Goal: Task Accomplishment & Management: Manage account settings

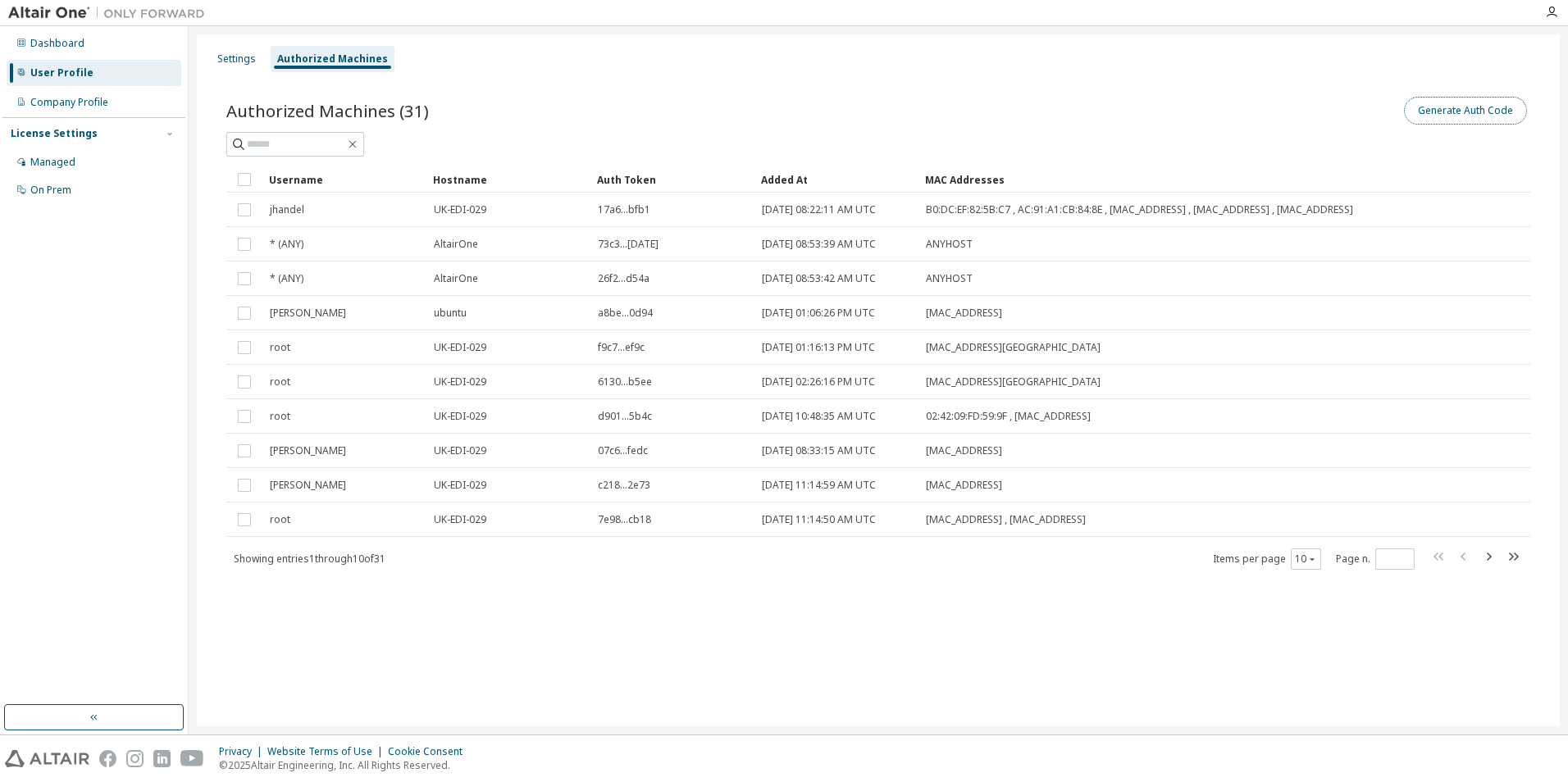
click at [1415, 115] on button "Generate Auth Code" at bounding box center [1466, 111] width 123 height 28
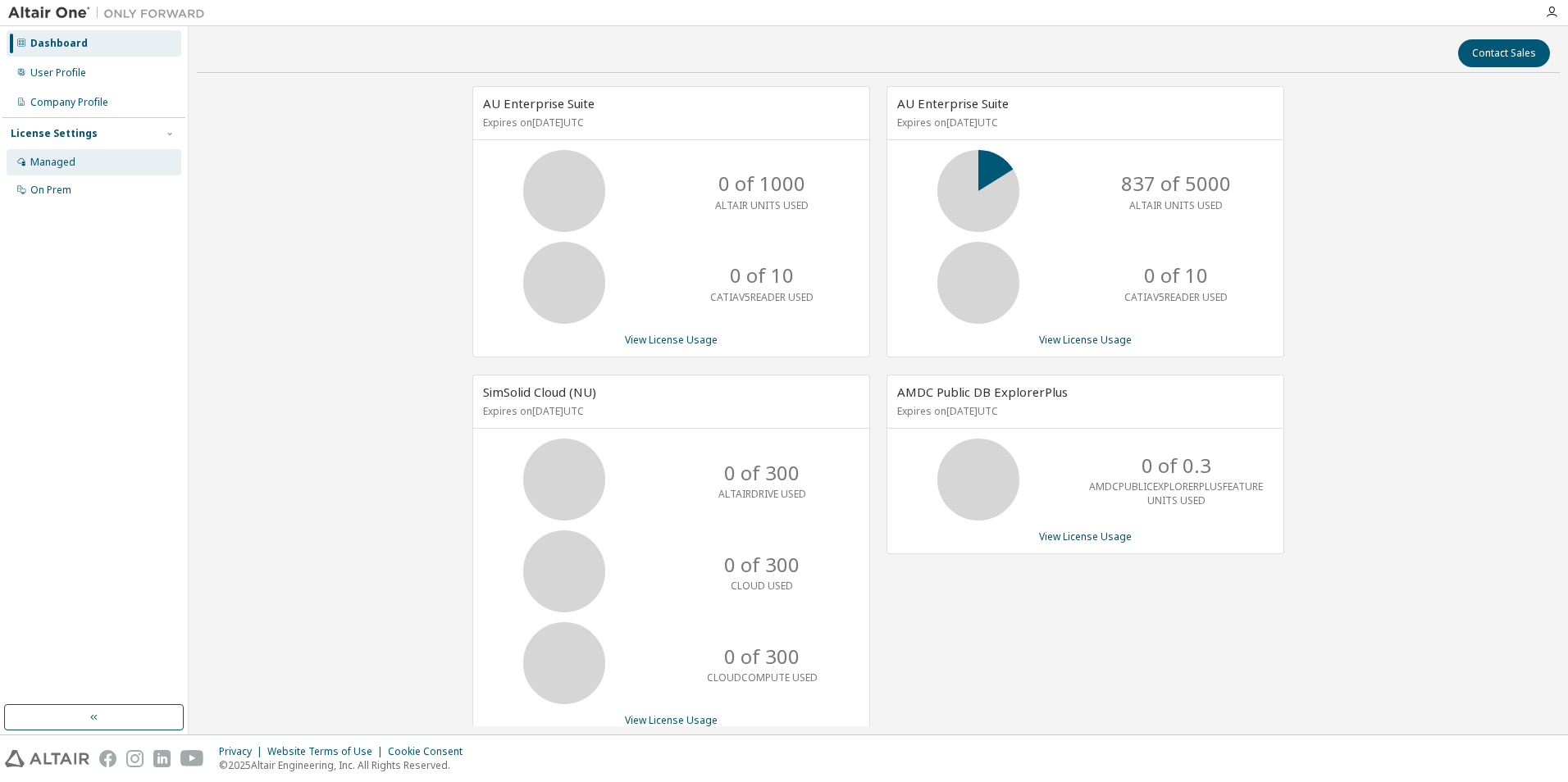
click at [46, 164] on div "Managed" at bounding box center [53, 162] width 45 height 13
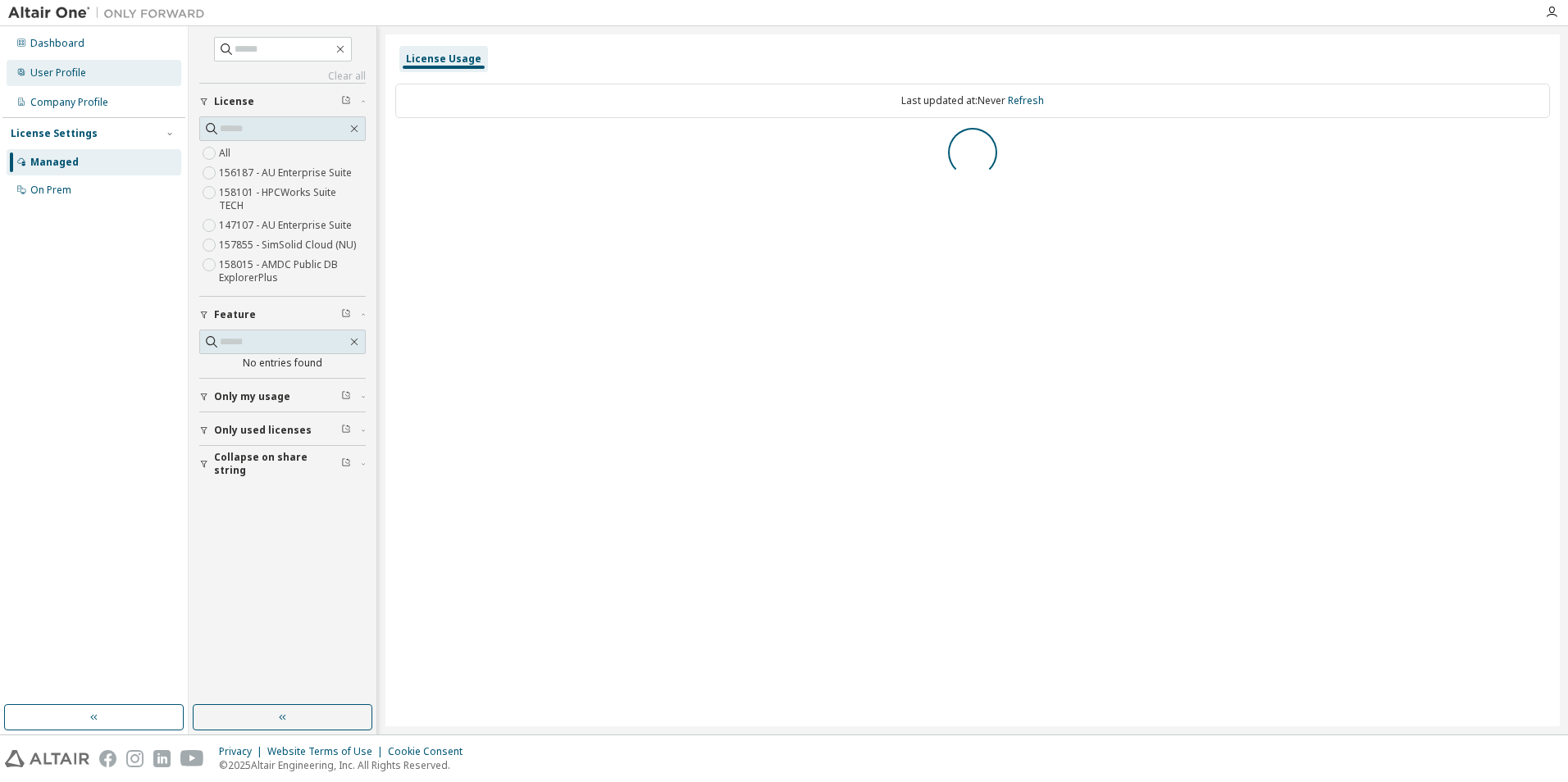
click at [101, 71] on div "User Profile" at bounding box center [94, 73] width 175 height 27
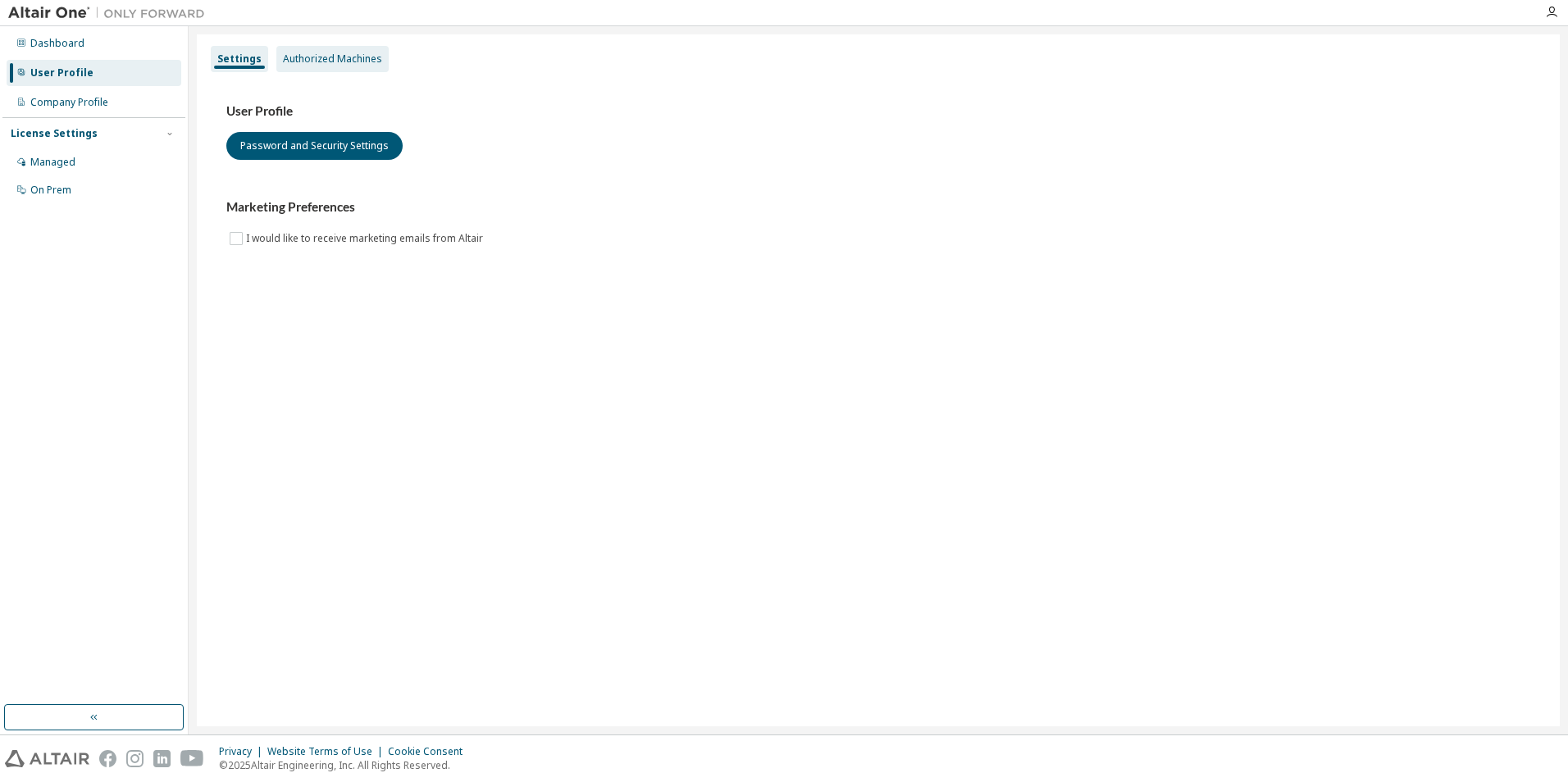
click at [313, 47] on div "Authorized Machines" at bounding box center [333, 59] width 112 height 27
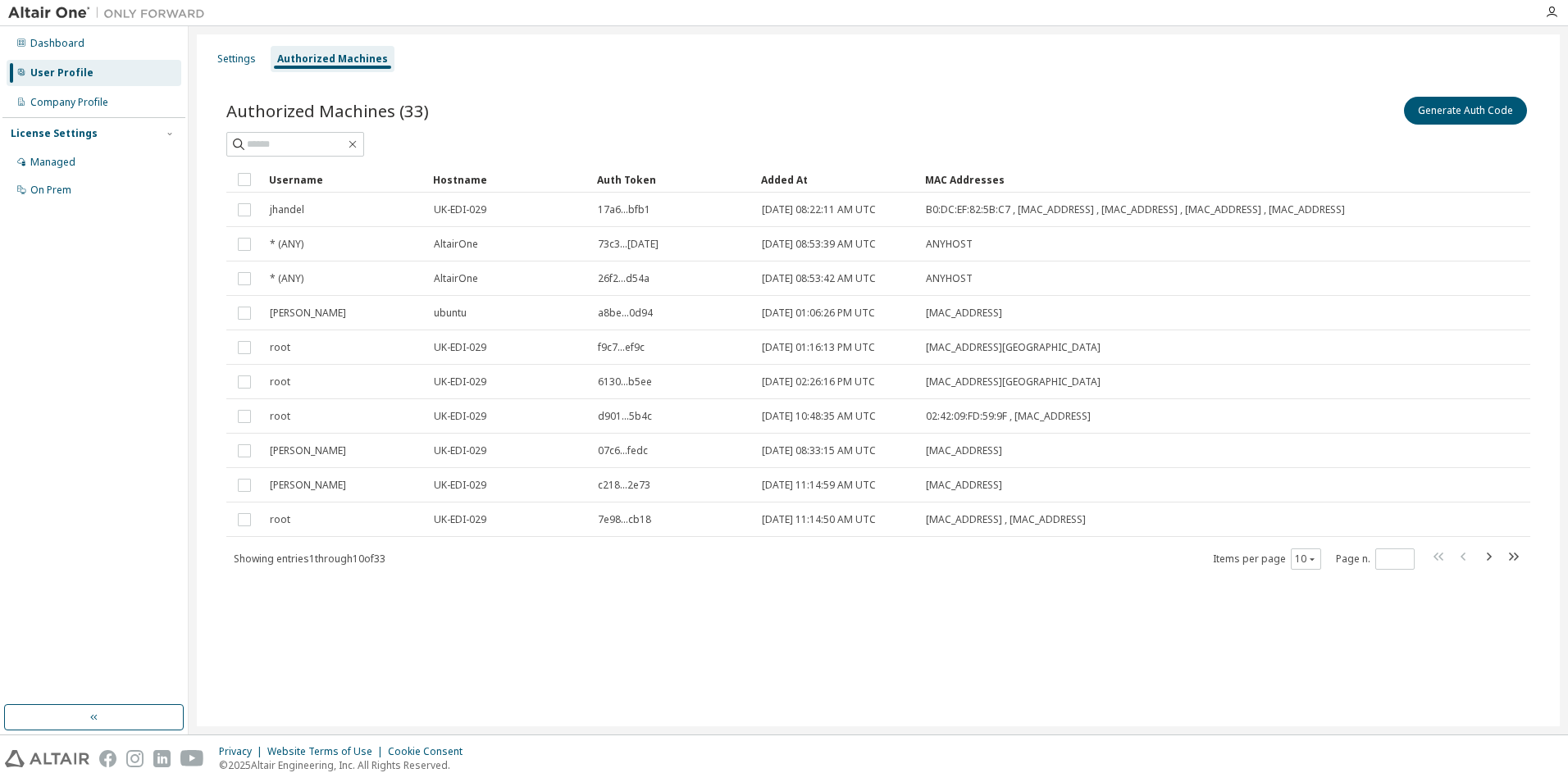
click at [1425, 93] on div "Generate Auth Code" at bounding box center [1205, 110] width 652 height 34
click at [1410, 113] on button "Generate Auth Code" at bounding box center [1466, 111] width 123 height 28
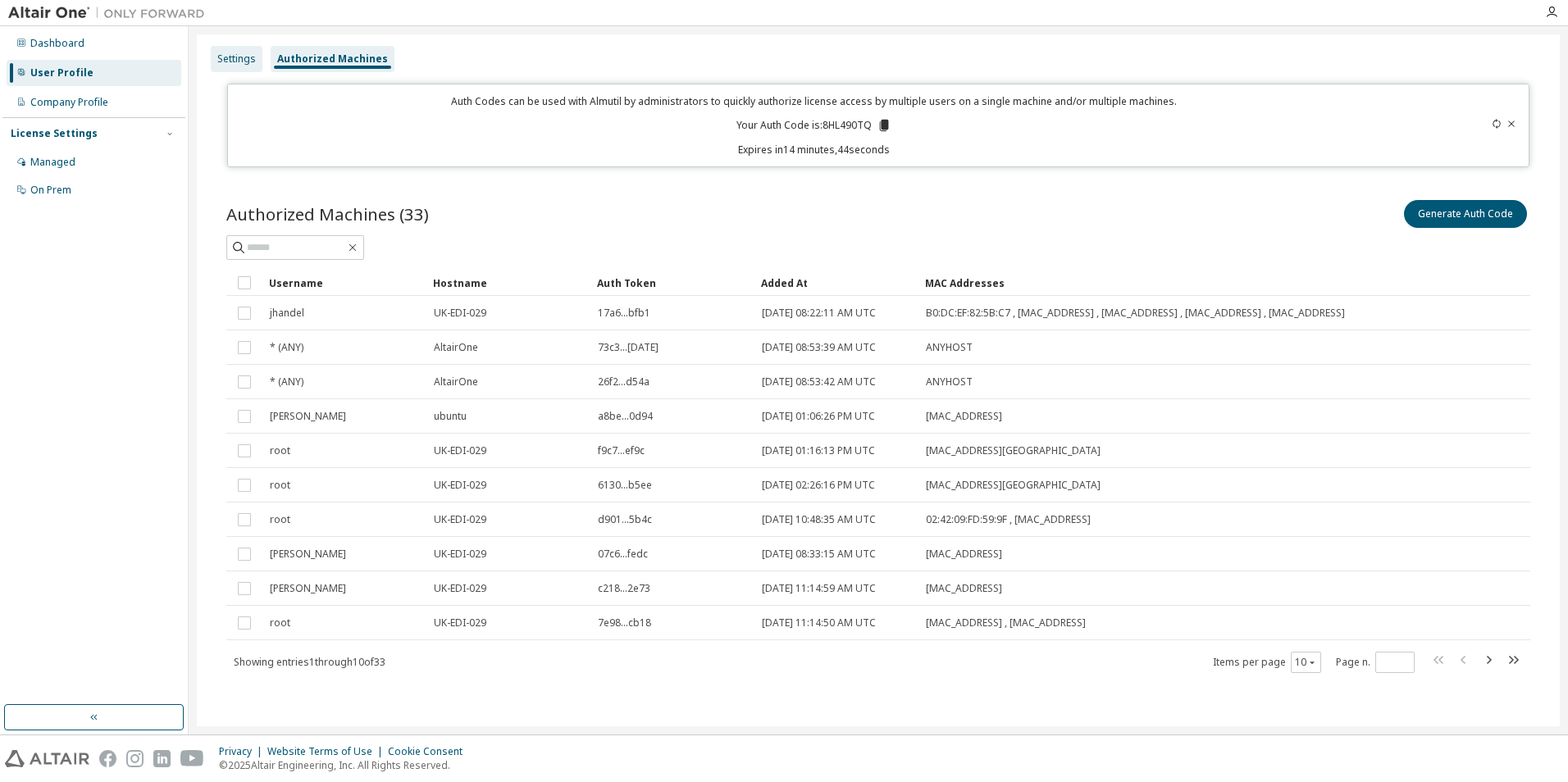
click at [253, 64] on div "Settings" at bounding box center [236, 59] width 38 height 13
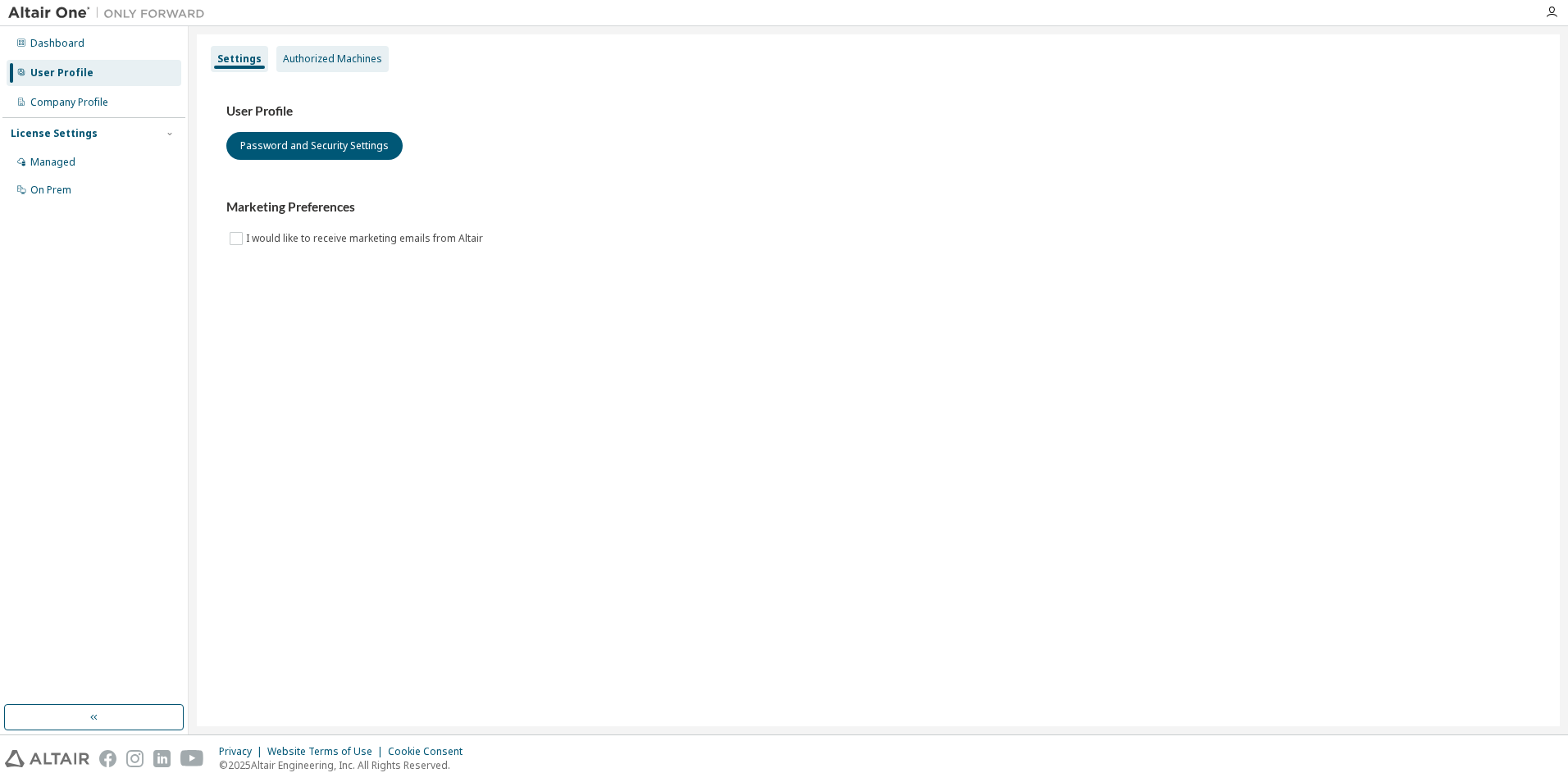
click at [284, 64] on div "Authorized Machines" at bounding box center [332, 59] width 99 height 13
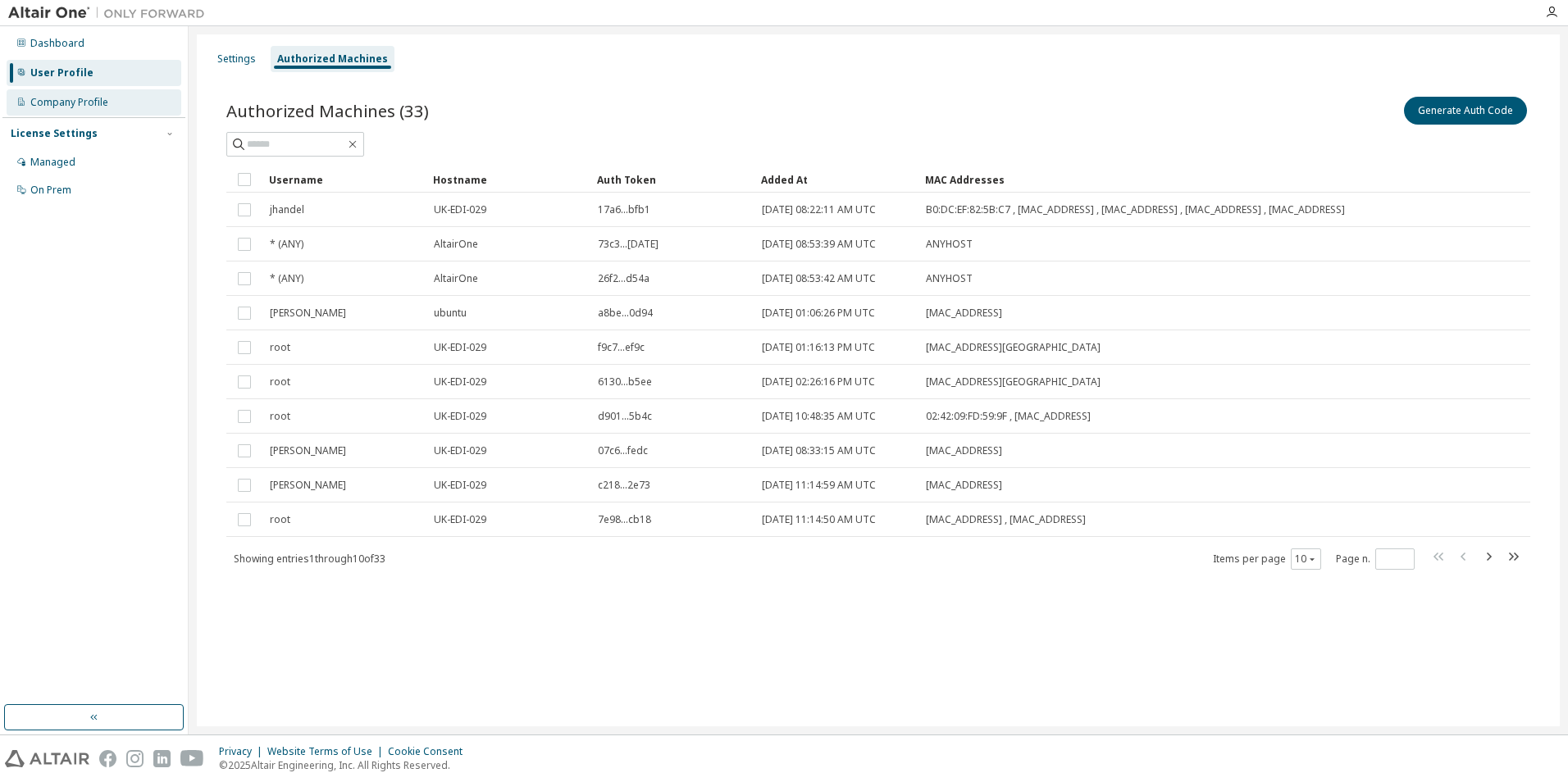
click at [93, 113] on div "Company Profile" at bounding box center [94, 103] width 175 height 27
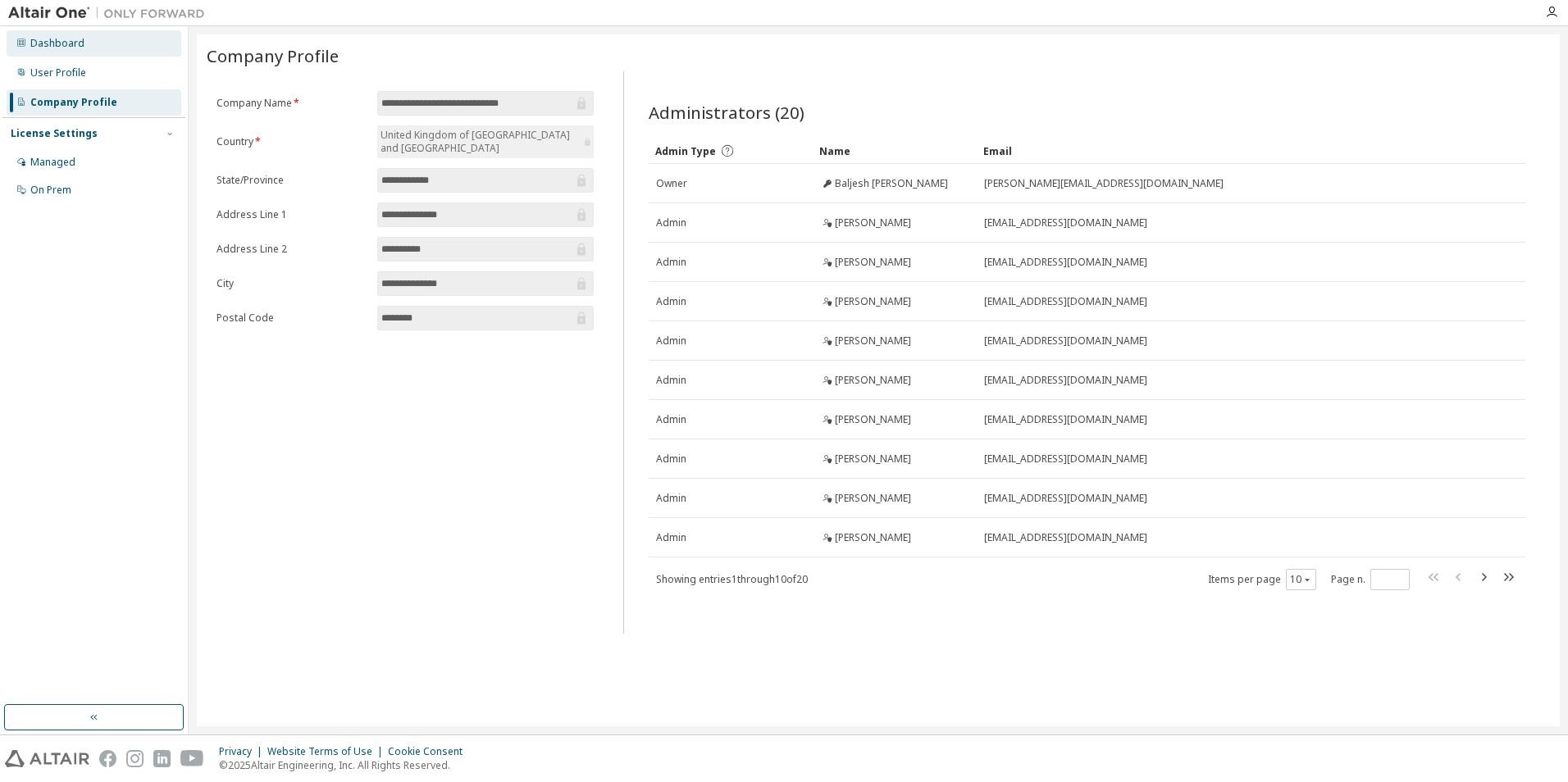
click at [101, 48] on div "Dashboard" at bounding box center [94, 44] width 175 height 27
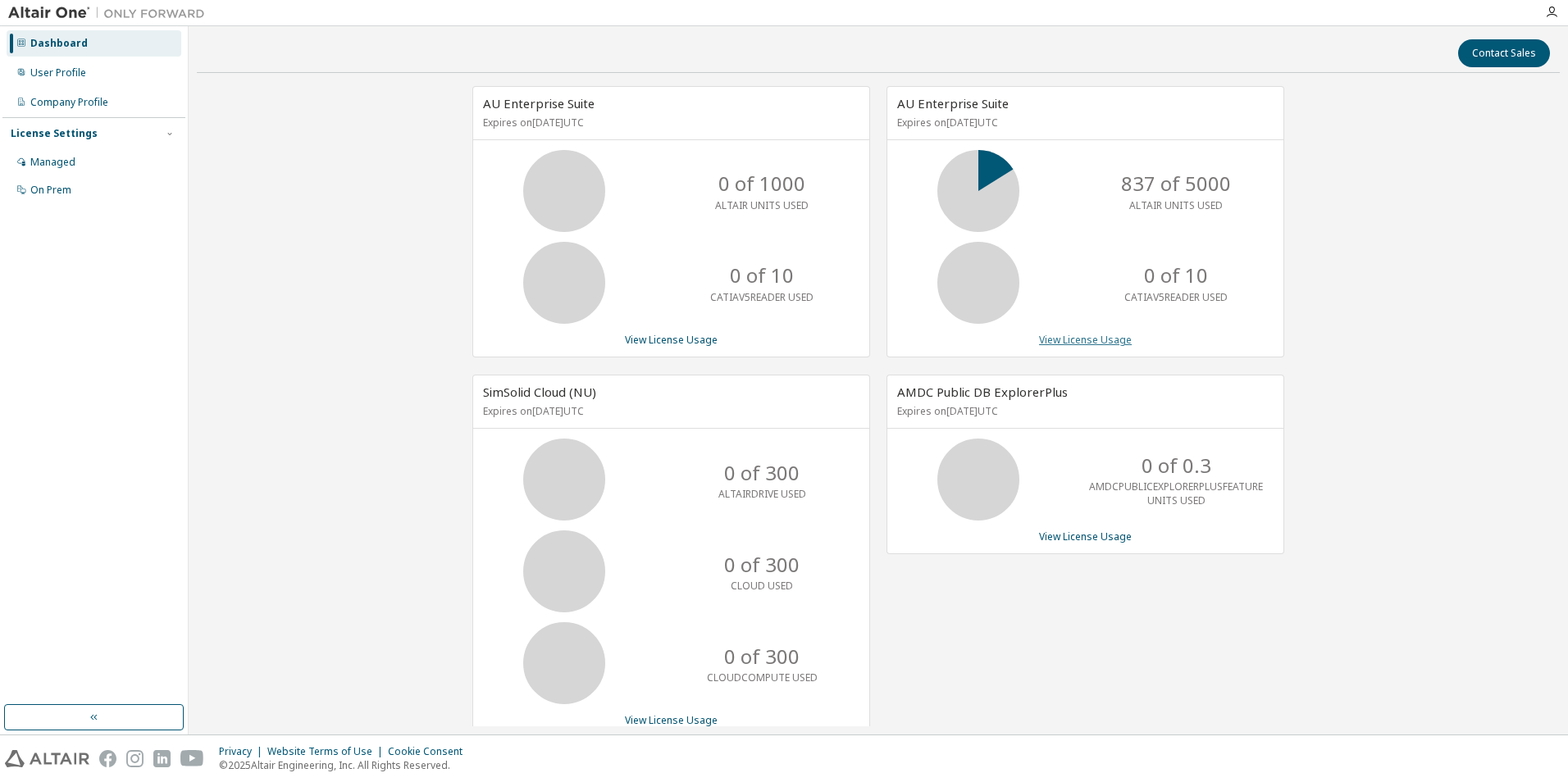
click at [1066, 337] on link "View License Usage" at bounding box center [1085, 340] width 92 height 14
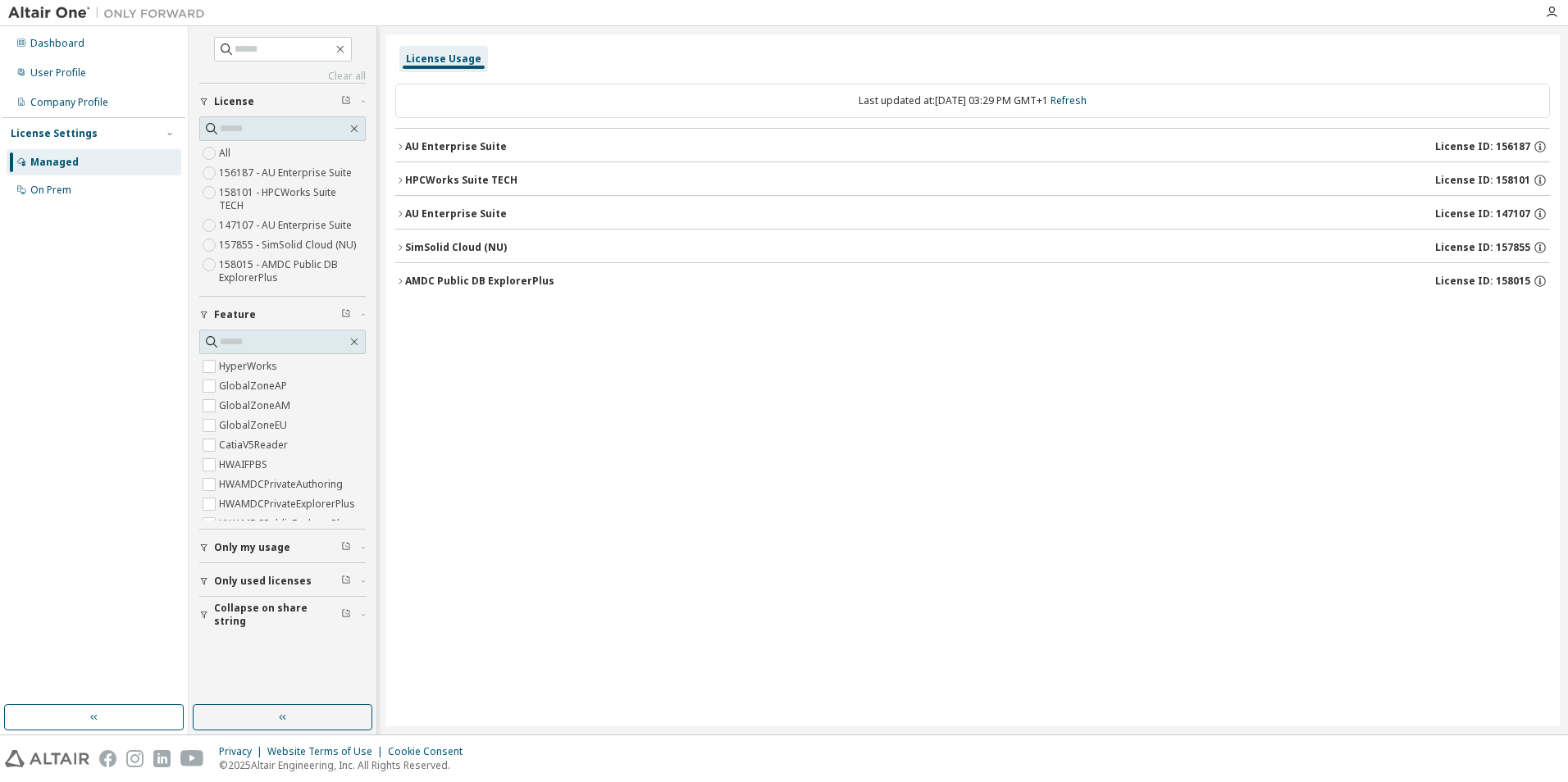
click at [280, 159] on div "All 156187 - AU Enterprise Suite 158101 - HPCWorks Suite TECH 147107 - AU Enter…" at bounding box center [283, 216] width 166 height 145
click at [105, 77] on div "User Profile" at bounding box center [94, 73] width 175 height 27
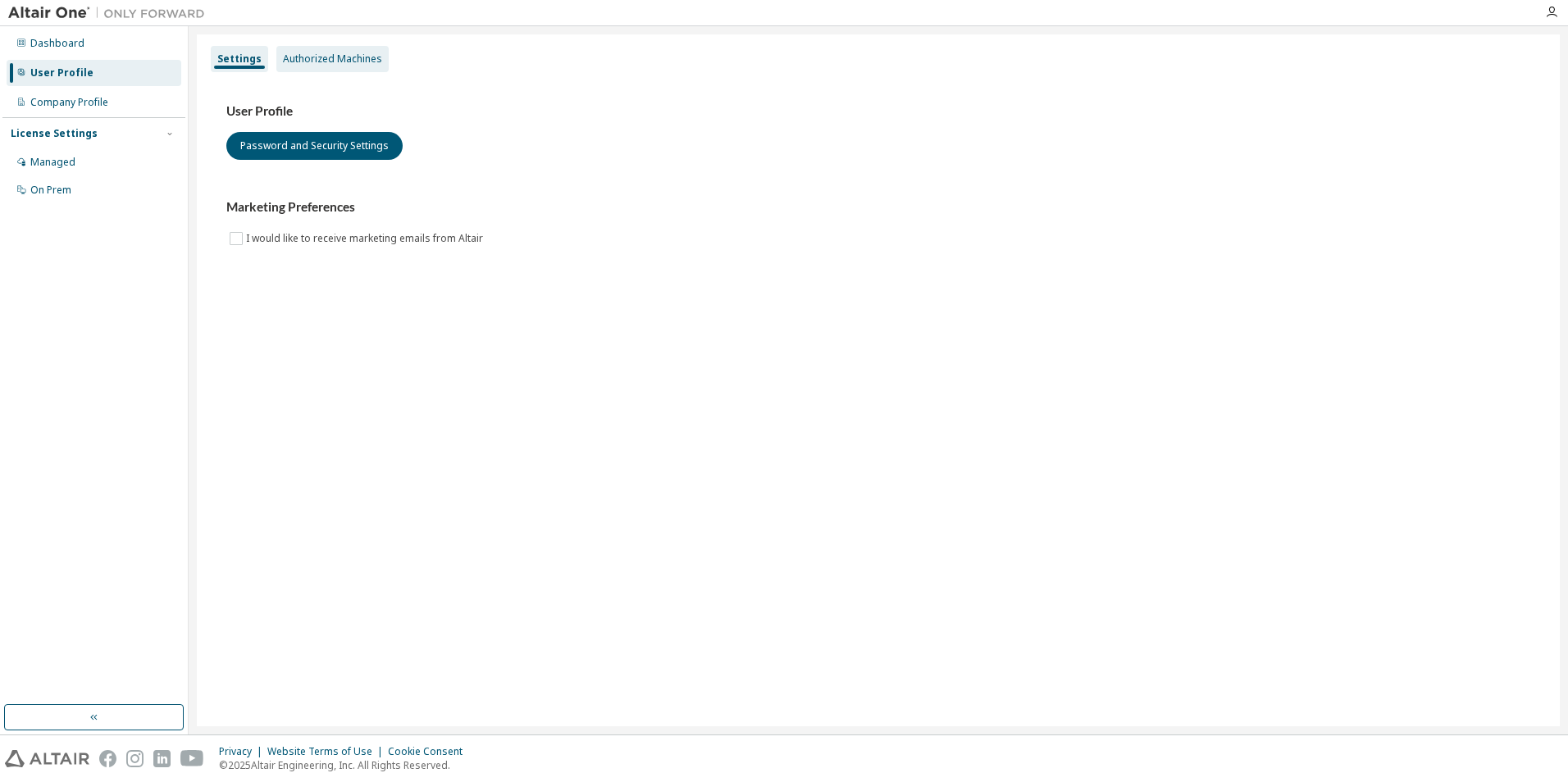
click at [347, 52] on div "Authorized Machines" at bounding box center [332, 59] width 99 height 13
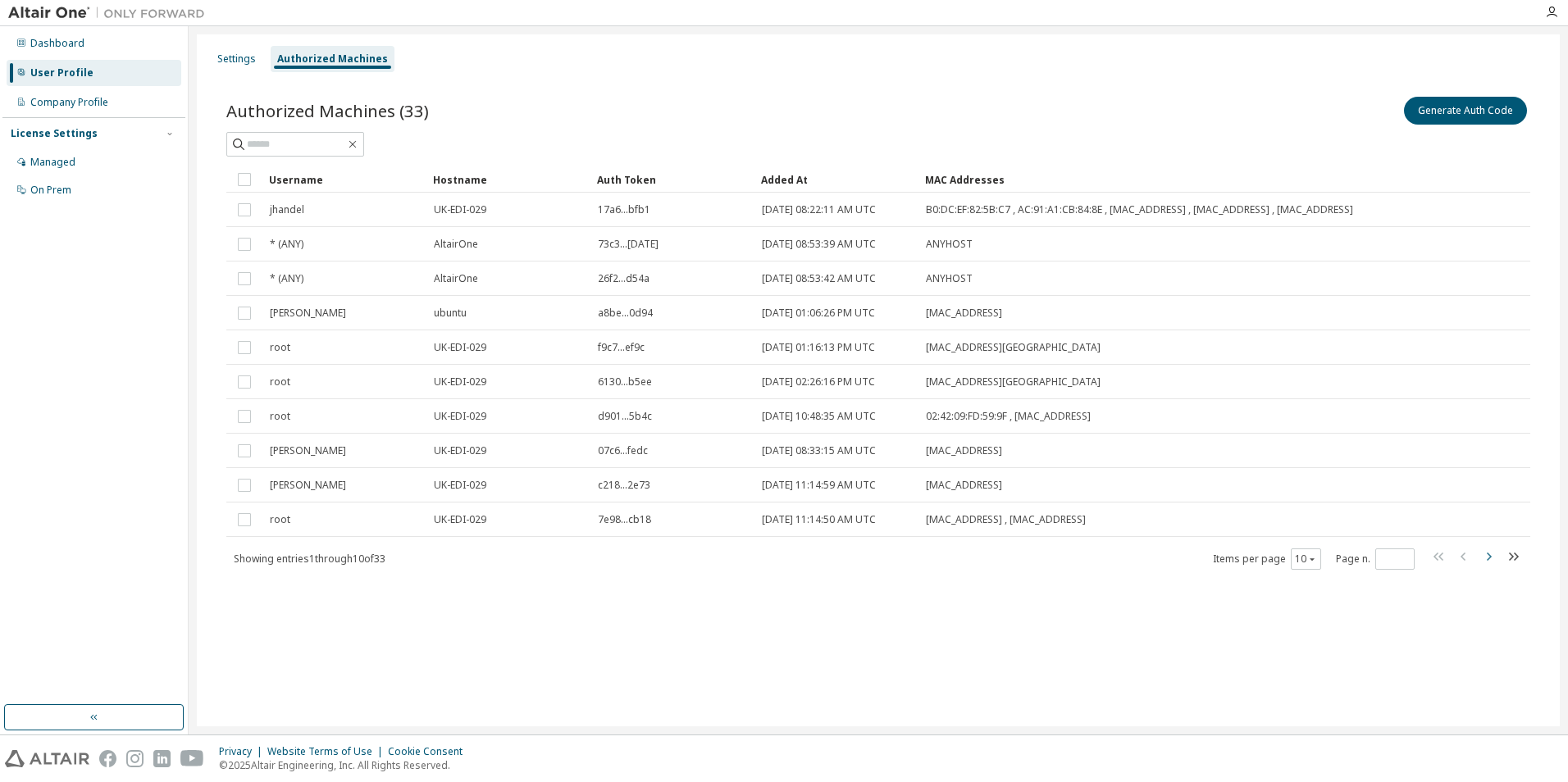
click at [1495, 559] on icon "button" at bounding box center [1489, 557] width 20 height 20
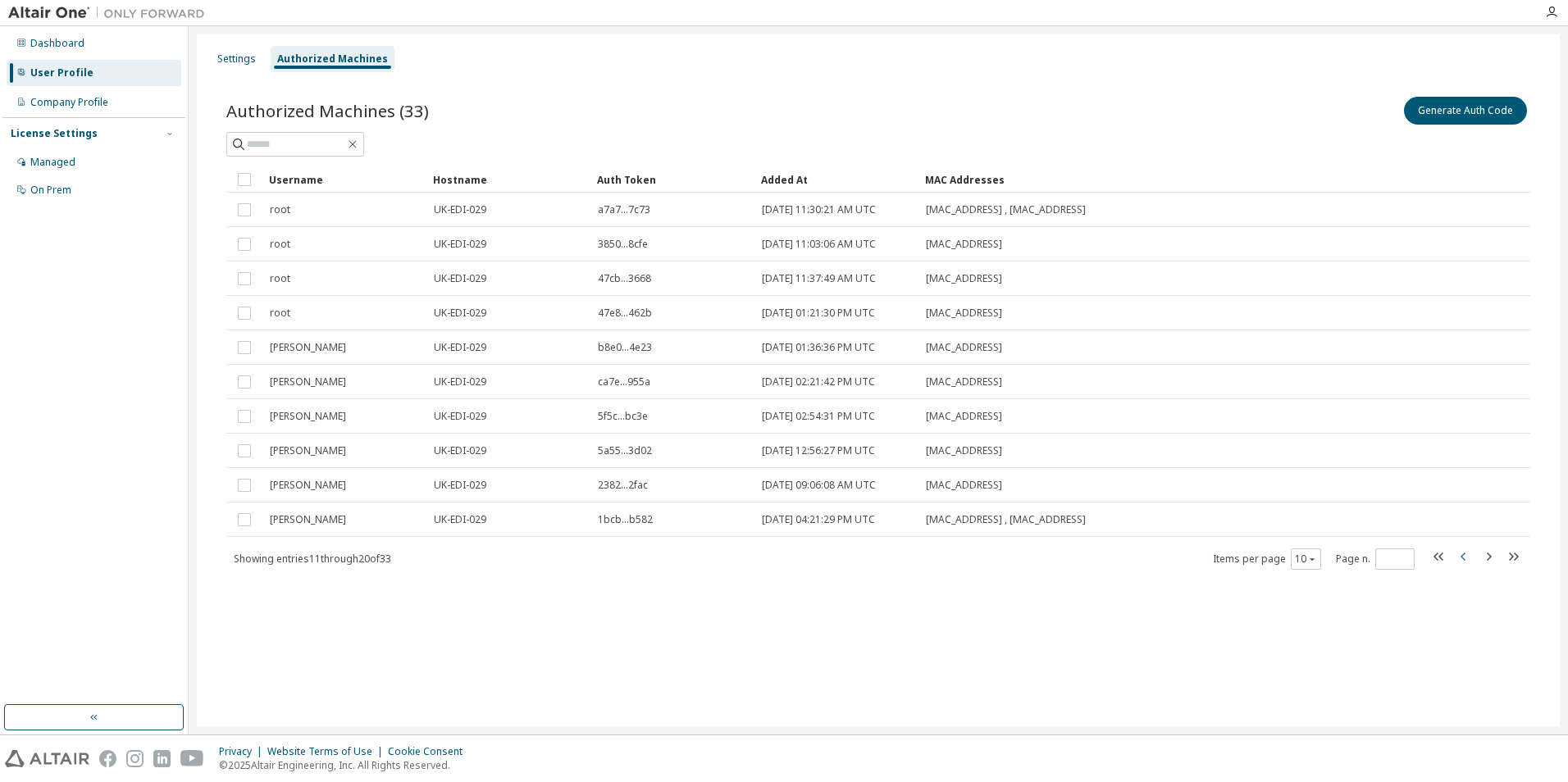
click at [1459, 555] on icon "button" at bounding box center [1464, 557] width 20 height 20
type input "*"
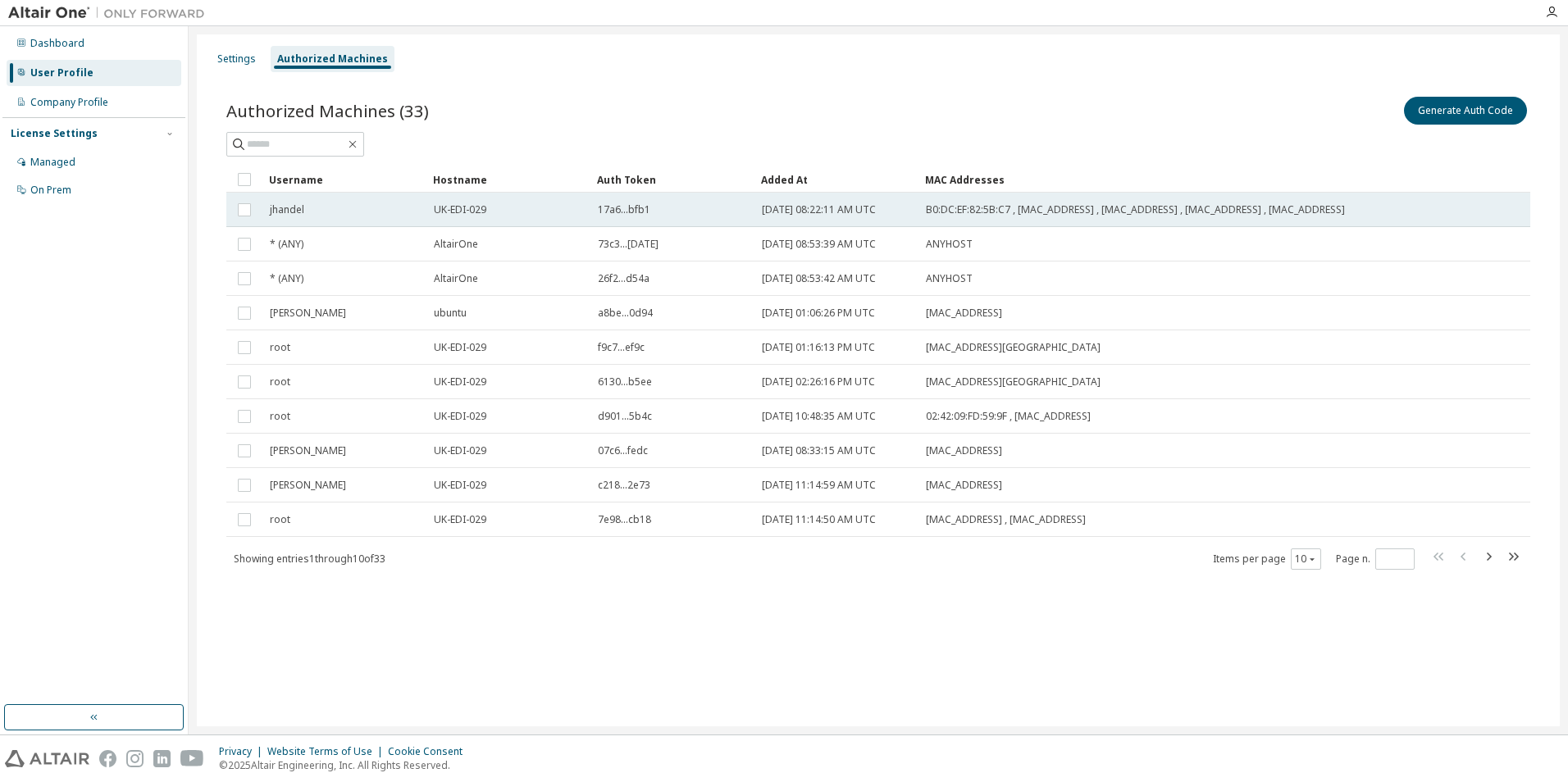
click at [895, 216] on div "[DATE] 08:22:11 AM UTC" at bounding box center [837, 210] width 150 height 13
click at [1287, 119] on button "Generate Auth Code" at bounding box center [1343, 111] width 123 height 28
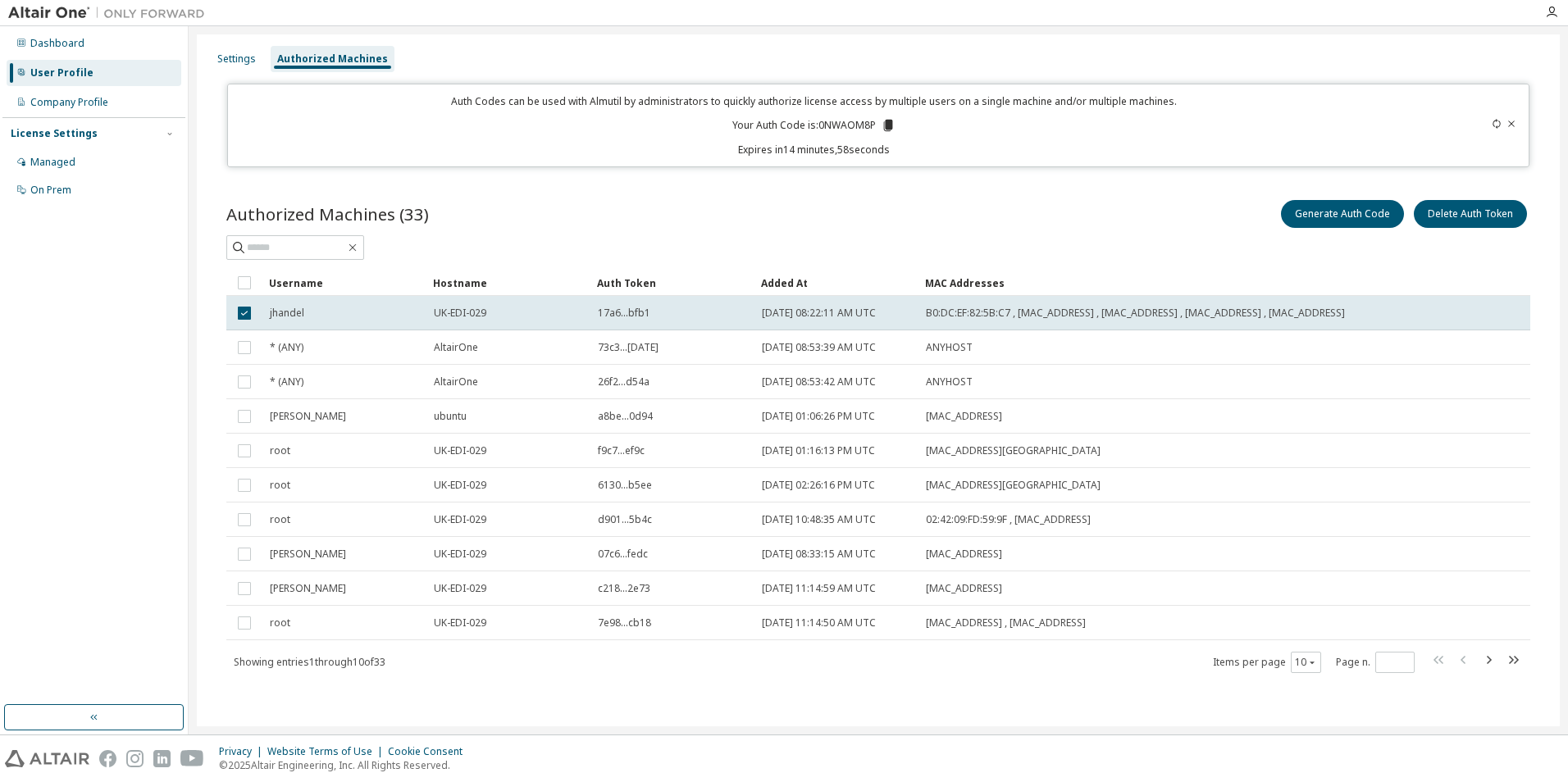
click at [890, 130] on icon at bounding box center [889, 125] width 15 height 15
click at [1018, 219] on div "Generate Auth Code Delete Auth Token" at bounding box center [1205, 214] width 652 height 34
click at [254, 56] on div "Settings" at bounding box center [237, 59] width 52 height 27
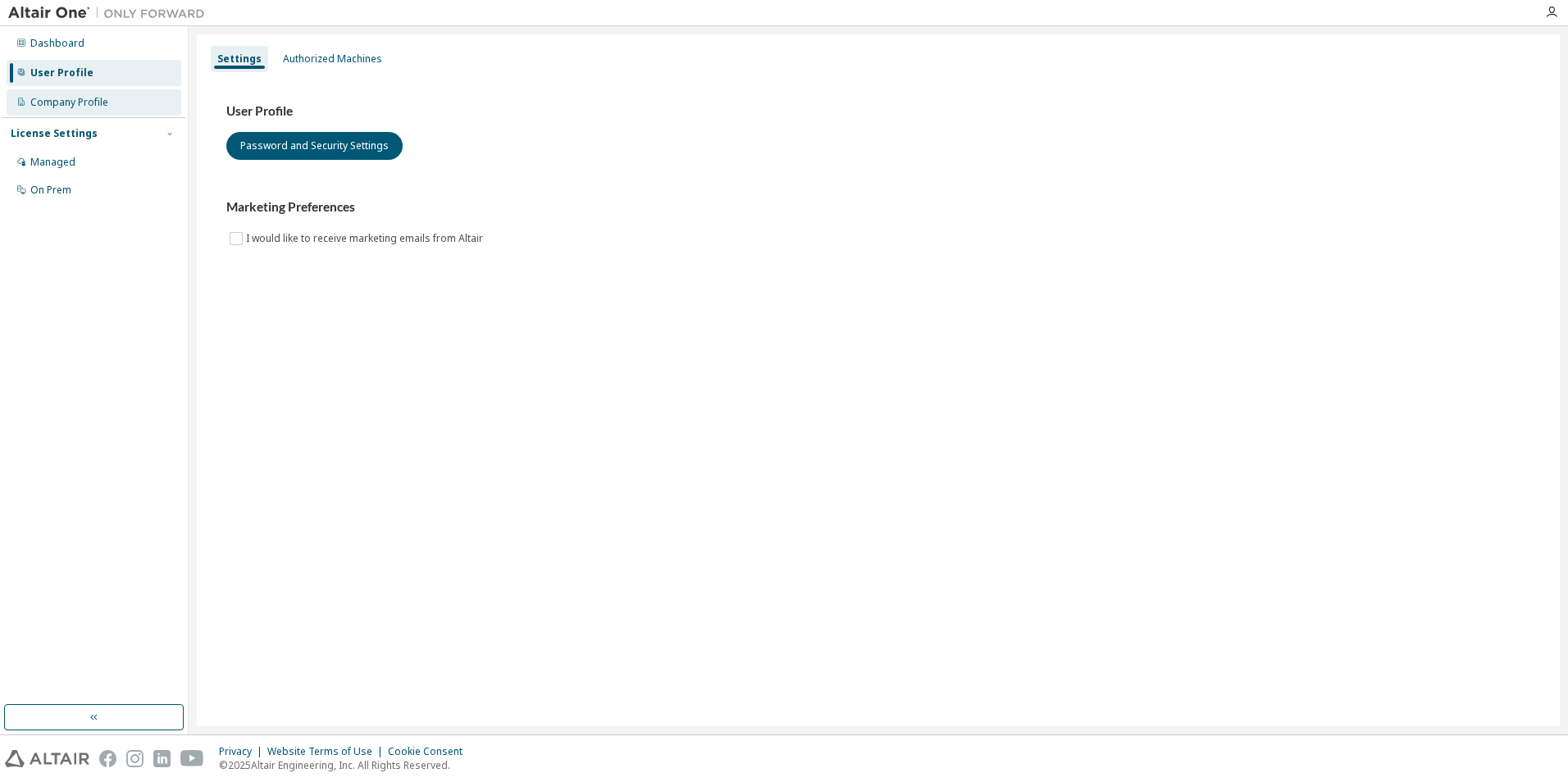
click at [110, 106] on div "Company Profile" at bounding box center [94, 103] width 175 height 27
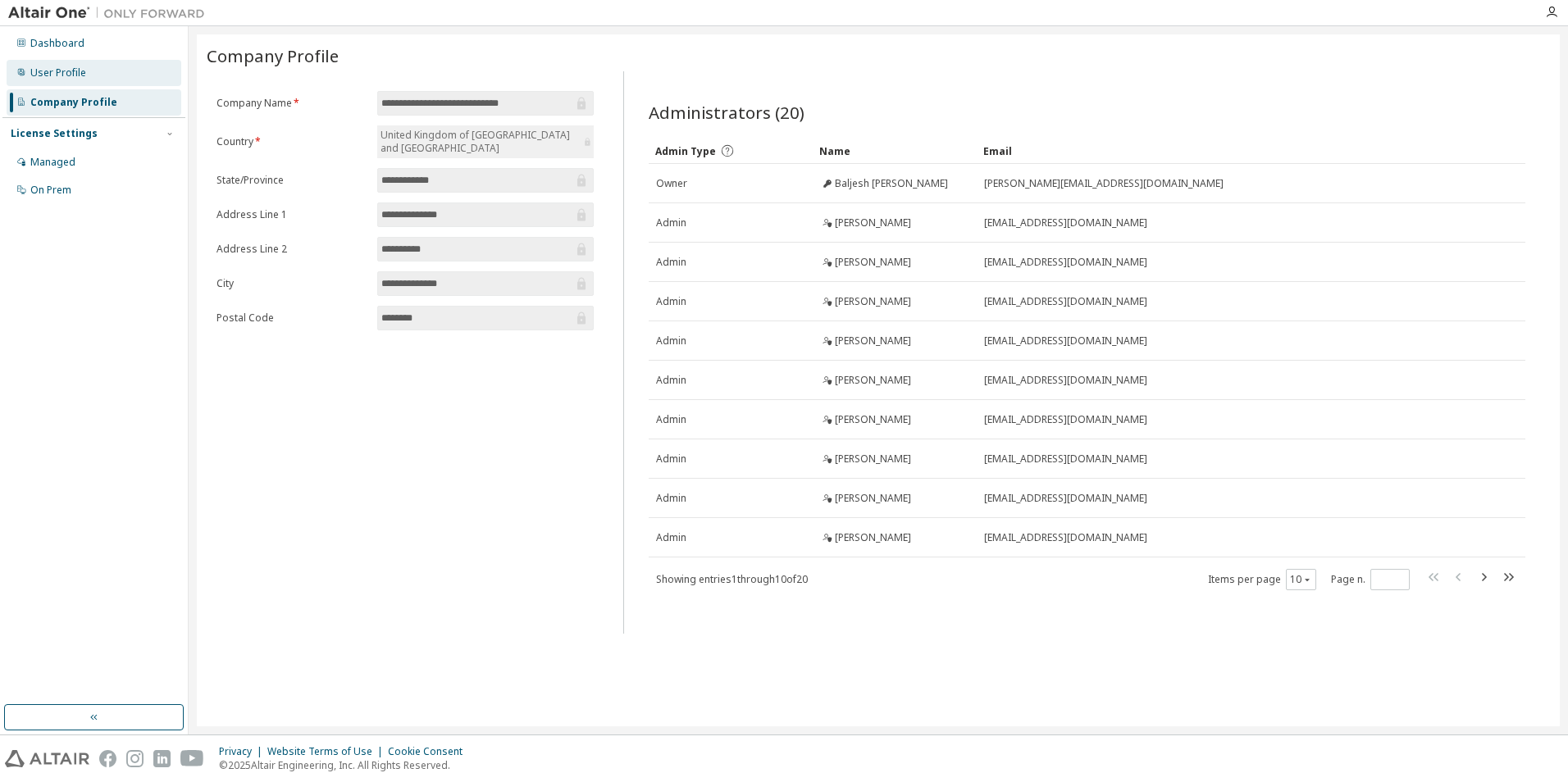
click at [98, 66] on div "User Profile" at bounding box center [94, 73] width 175 height 27
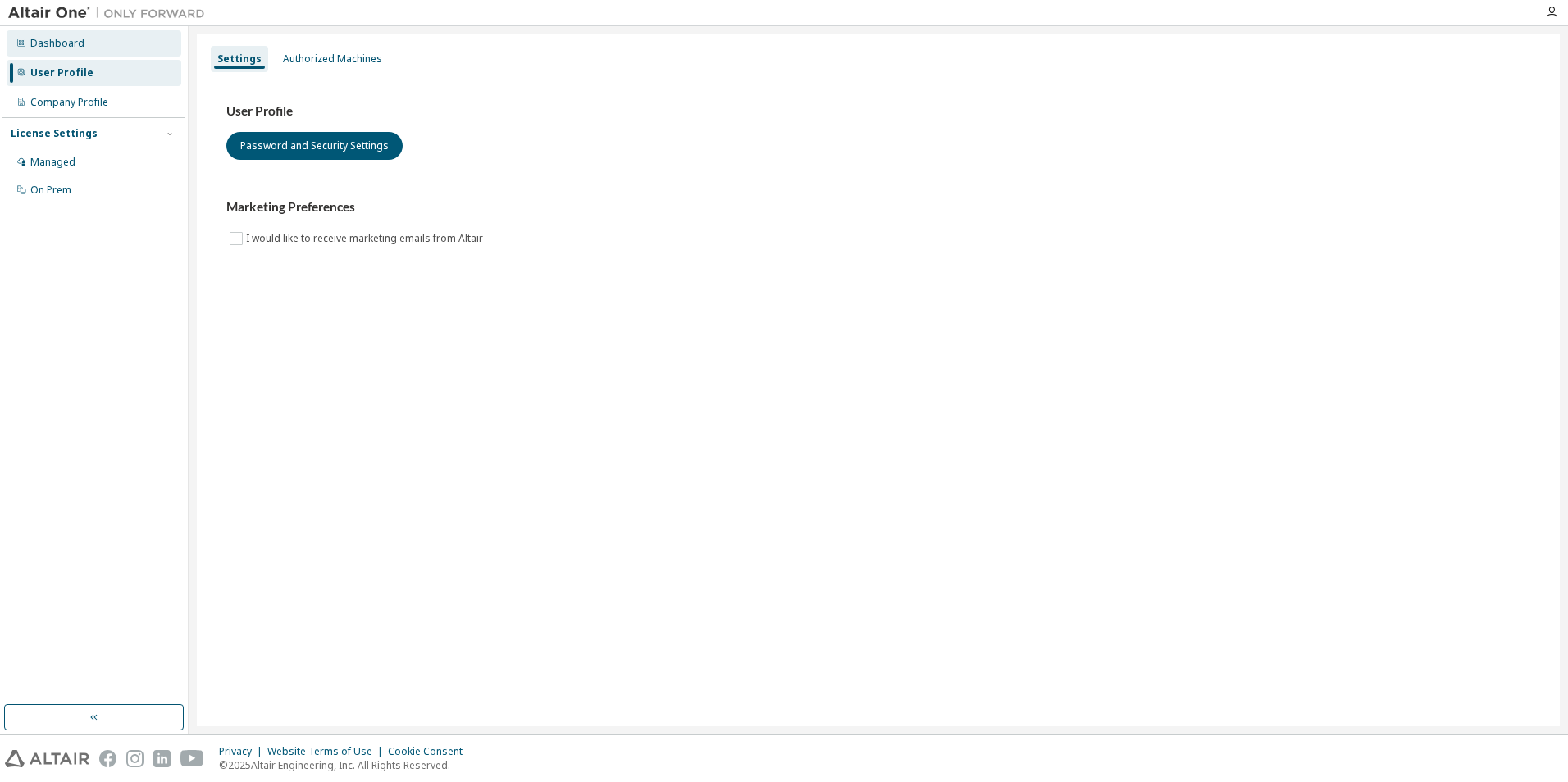
click at [88, 49] on div "Dashboard" at bounding box center [94, 44] width 175 height 27
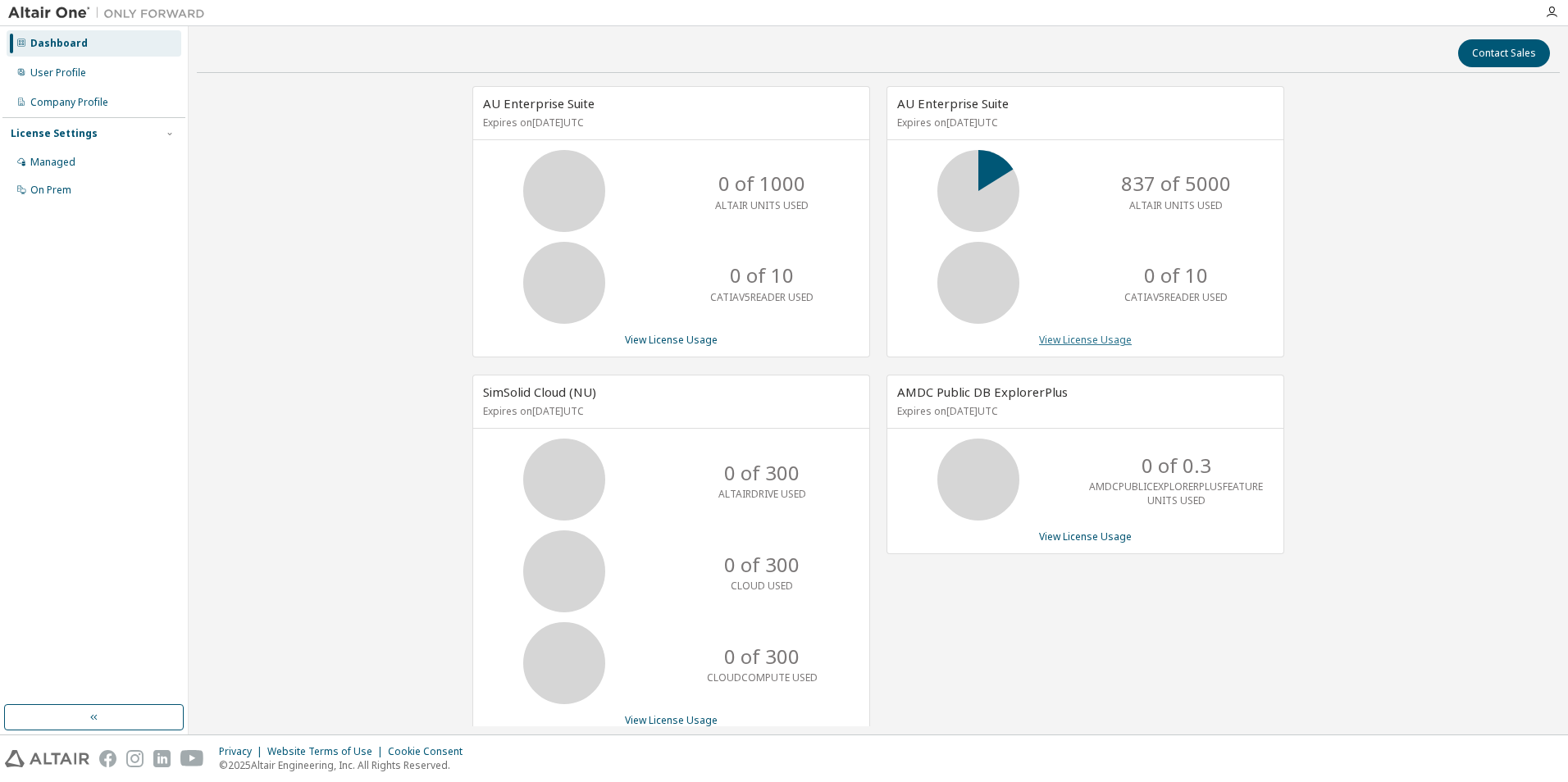
click at [1068, 344] on link "View License Usage" at bounding box center [1085, 340] width 92 height 14
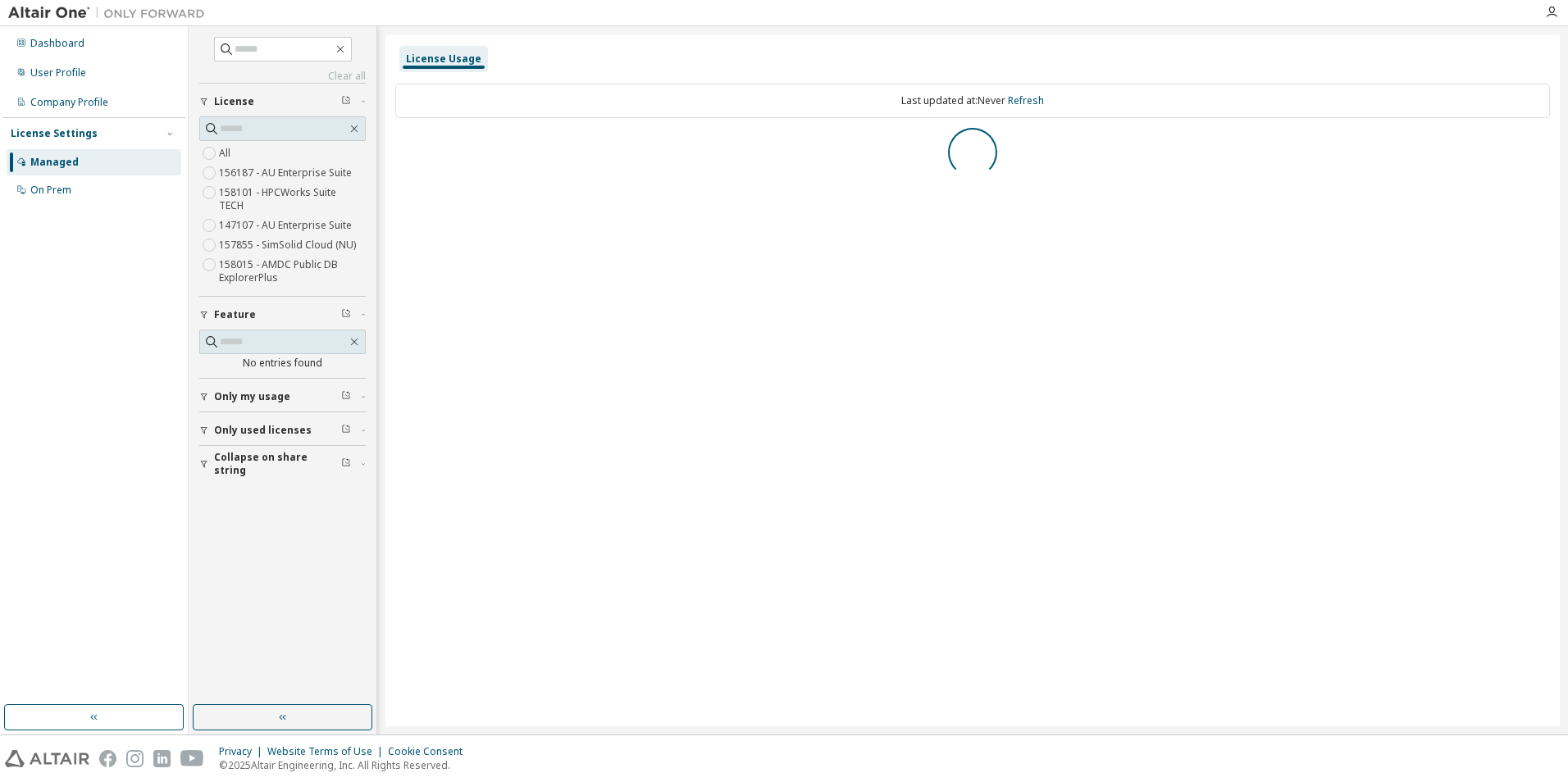
click at [200, 425] on icon "button" at bounding box center [205, 430] width 10 height 10
click at [203, 390] on button "Only my usage" at bounding box center [283, 396] width 166 height 36
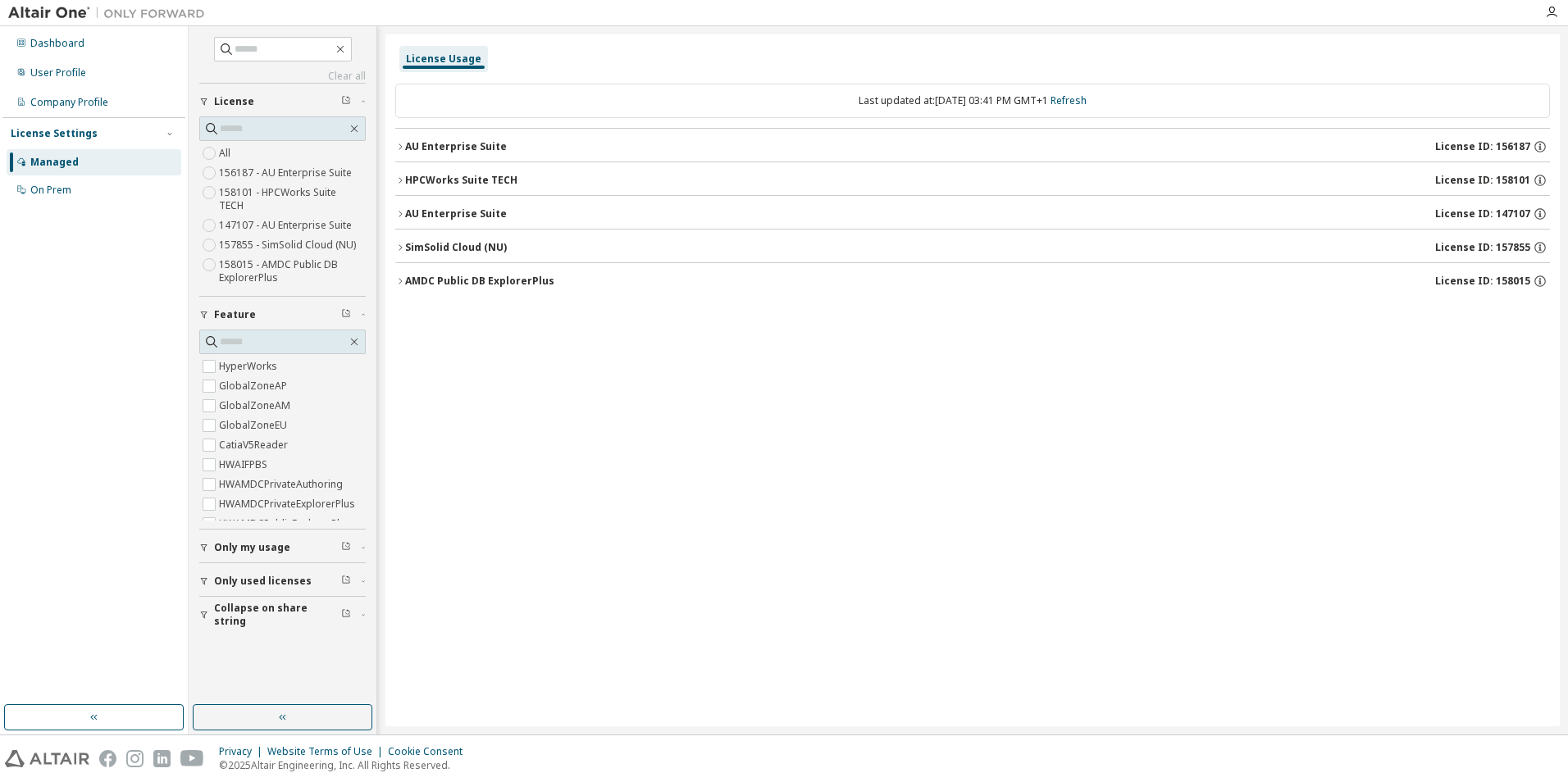
click at [211, 543] on div "button" at bounding box center [207, 548] width 15 height 10
click at [286, 541] on span "Only my usage" at bounding box center [253, 548] width 76 height 13
click at [1542, 148] on icon "button" at bounding box center [1541, 147] width 15 height 15
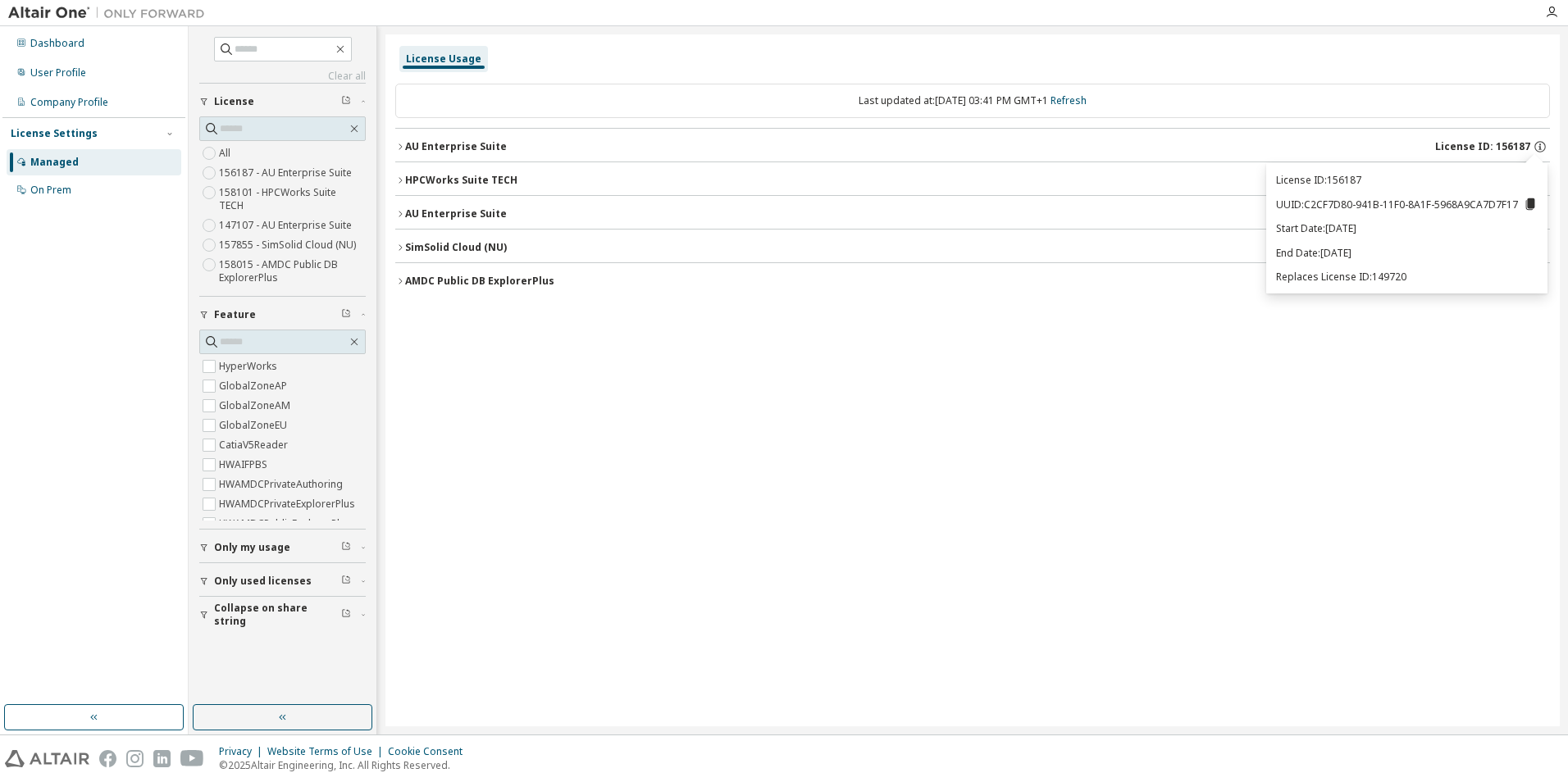
click at [573, 156] on button "AU Enterprise Suite License ID: 156187" at bounding box center [973, 146] width 1155 height 36
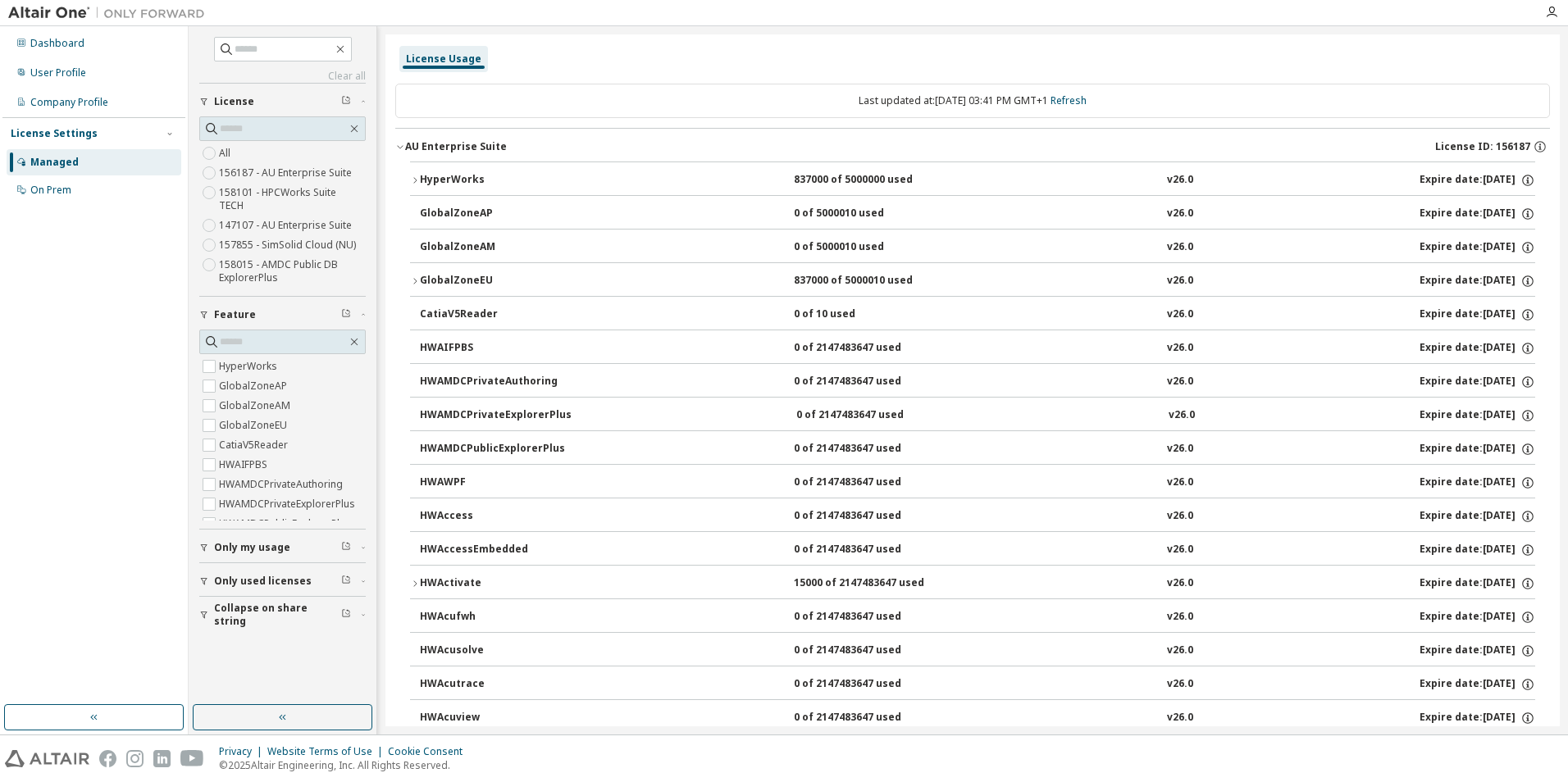
click at [396, 149] on icon "button" at bounding box center [401, 147] width 10 height 10
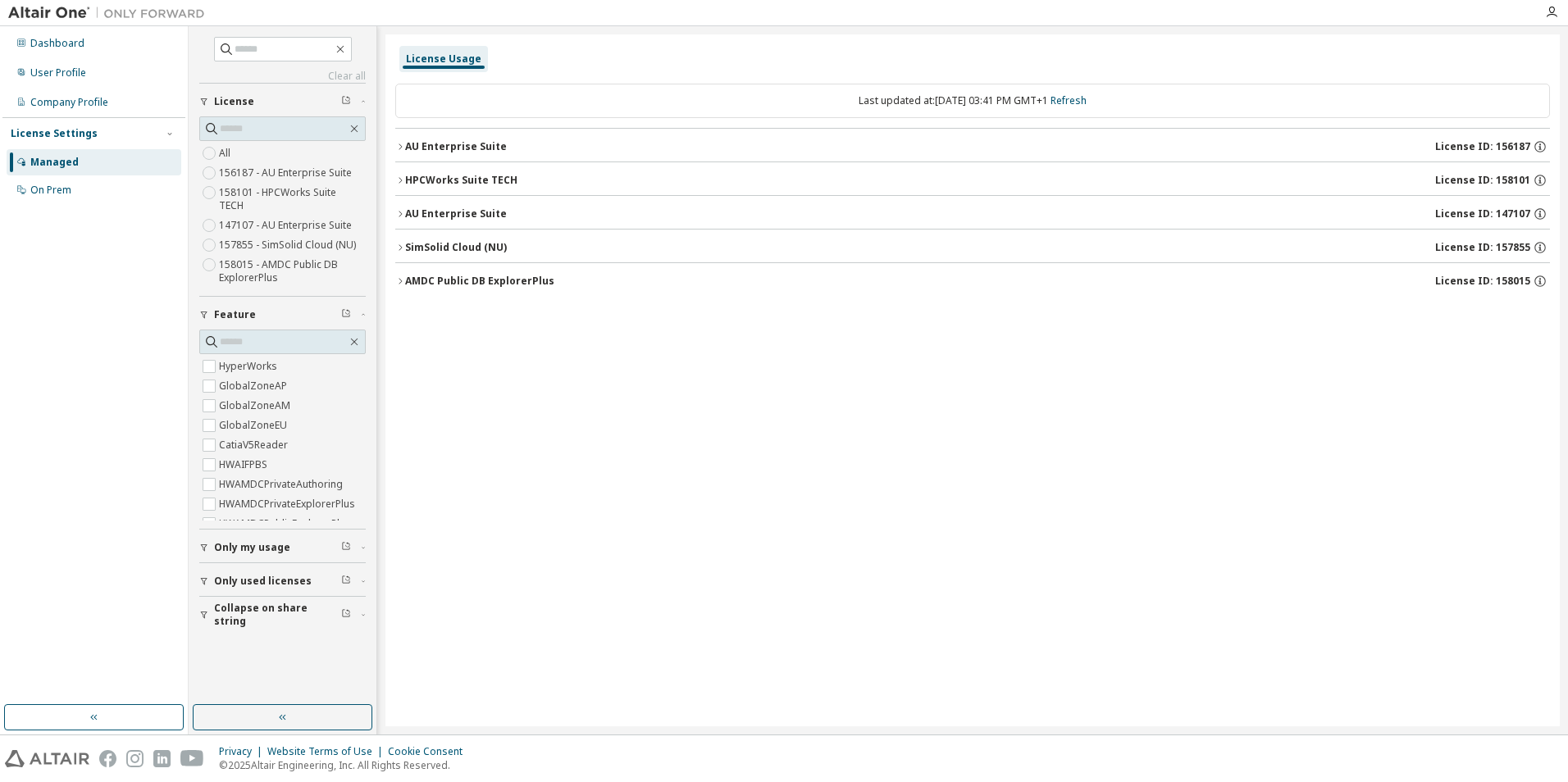
click at [480, 192] on button "HPCWorks Suite TECH License ID: 158101" at bounding box center [973, 180] width 1155 height 36
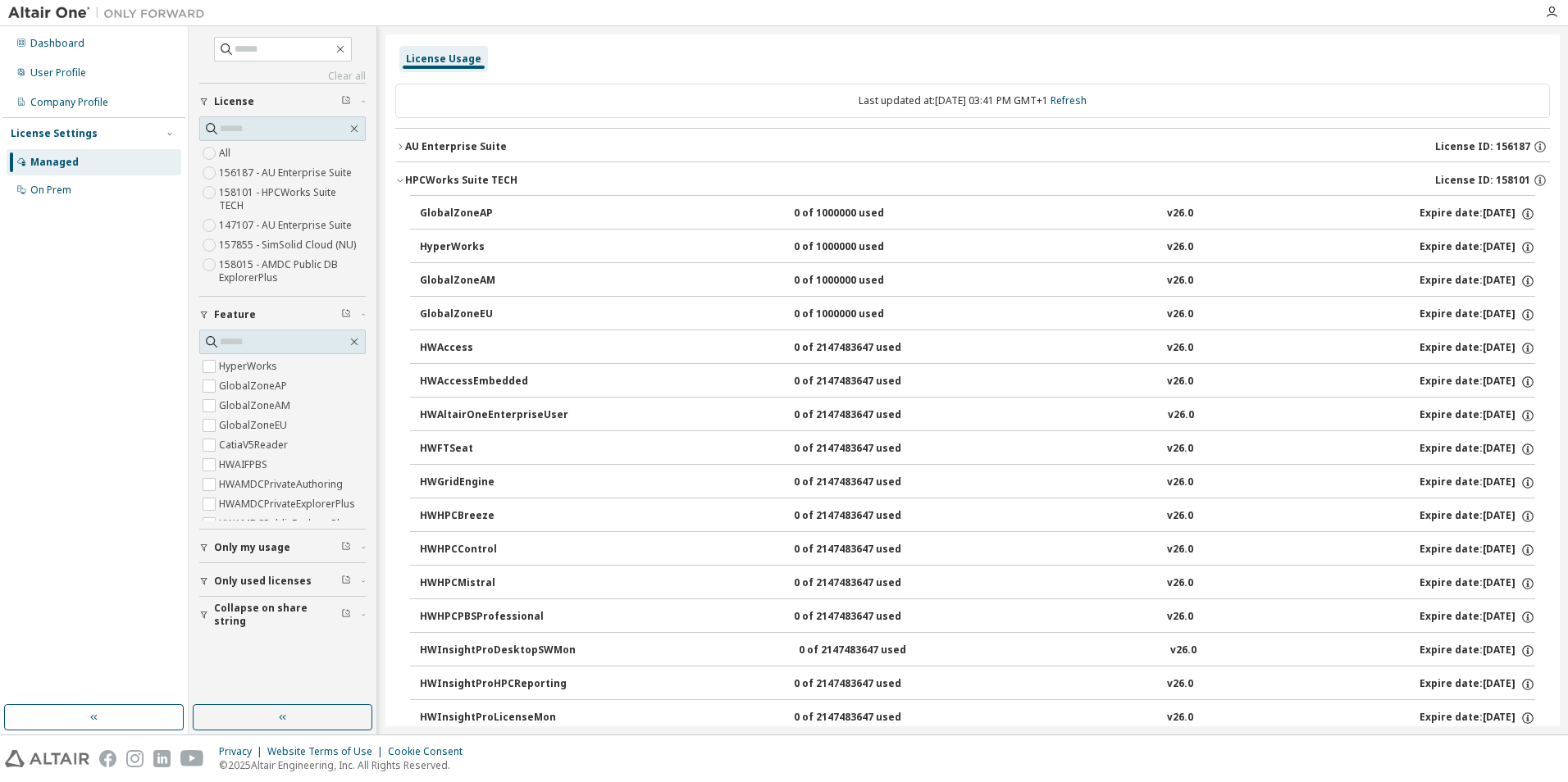
click at [480, 190] on button "HPCWorks Suite TECH License ID: 158101" at bounding box center [973, 180] width 1155 height 36
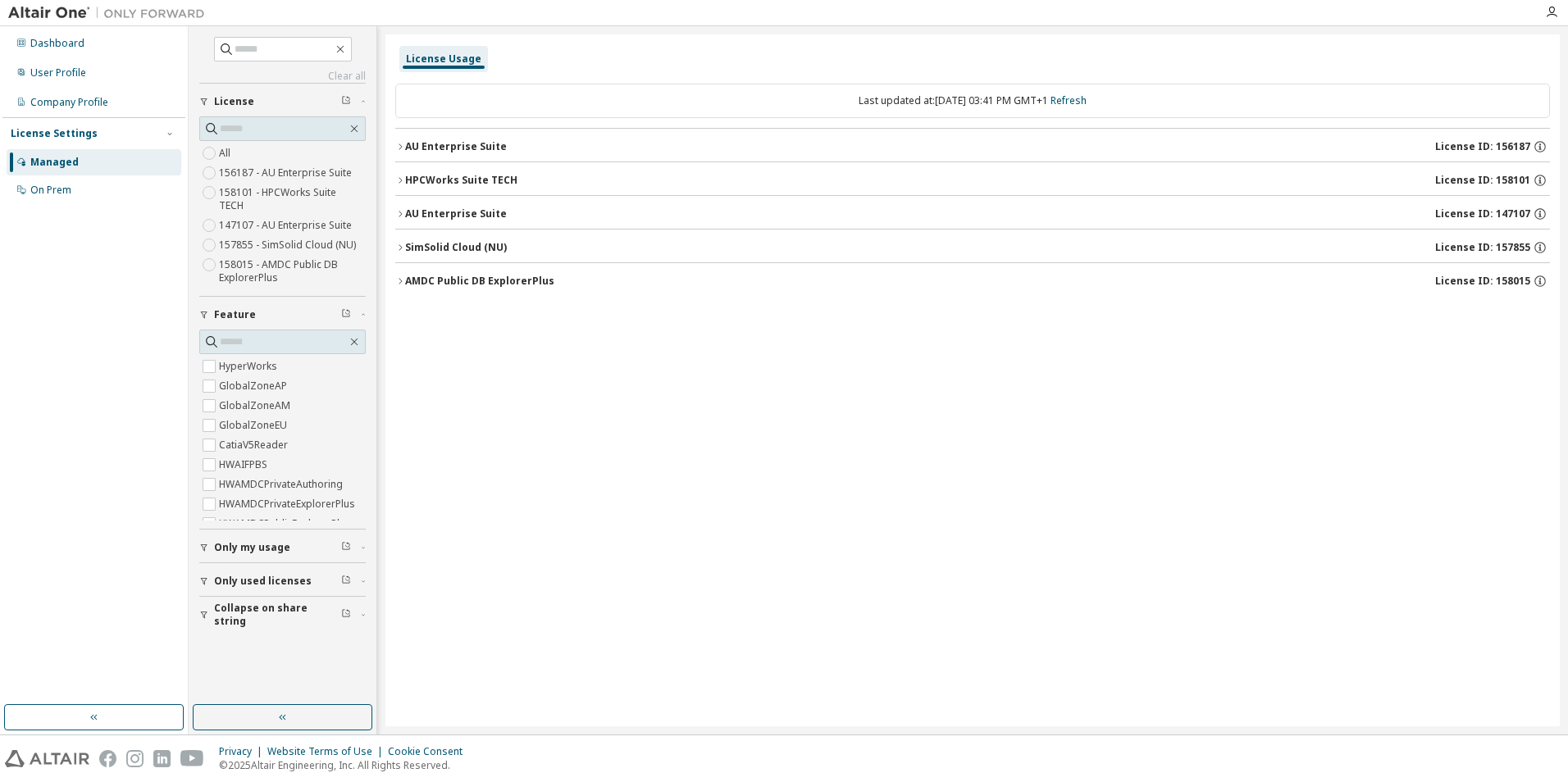
click at [478, 222] on button "AU Enterprise Suite License ID: 147107" at bounding box center [973, 214] width 1155 height 36
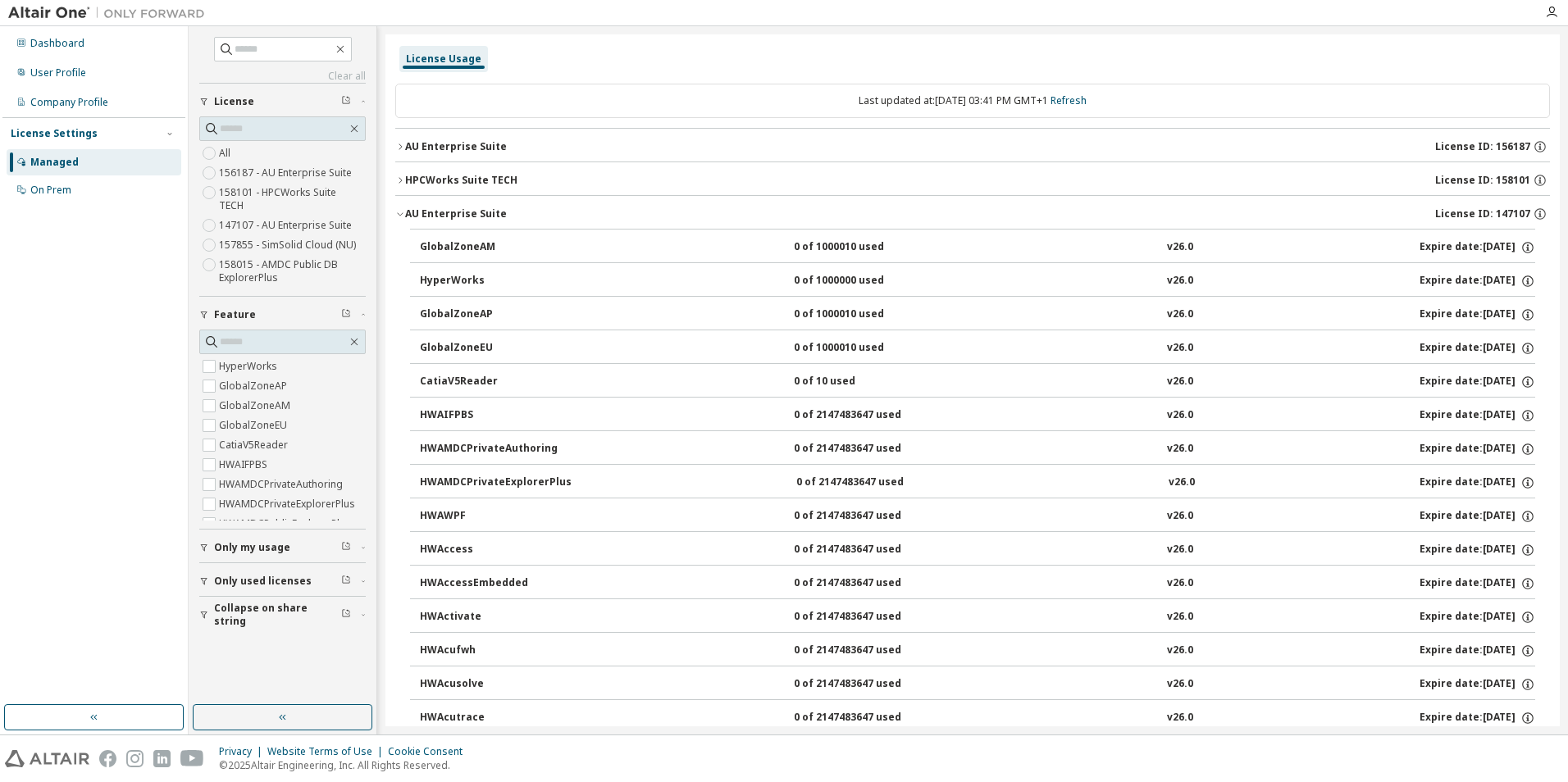
click at [438, 218] on div "AU Enterprise Suite" at bounding box center [456, 214] width 101 height 13
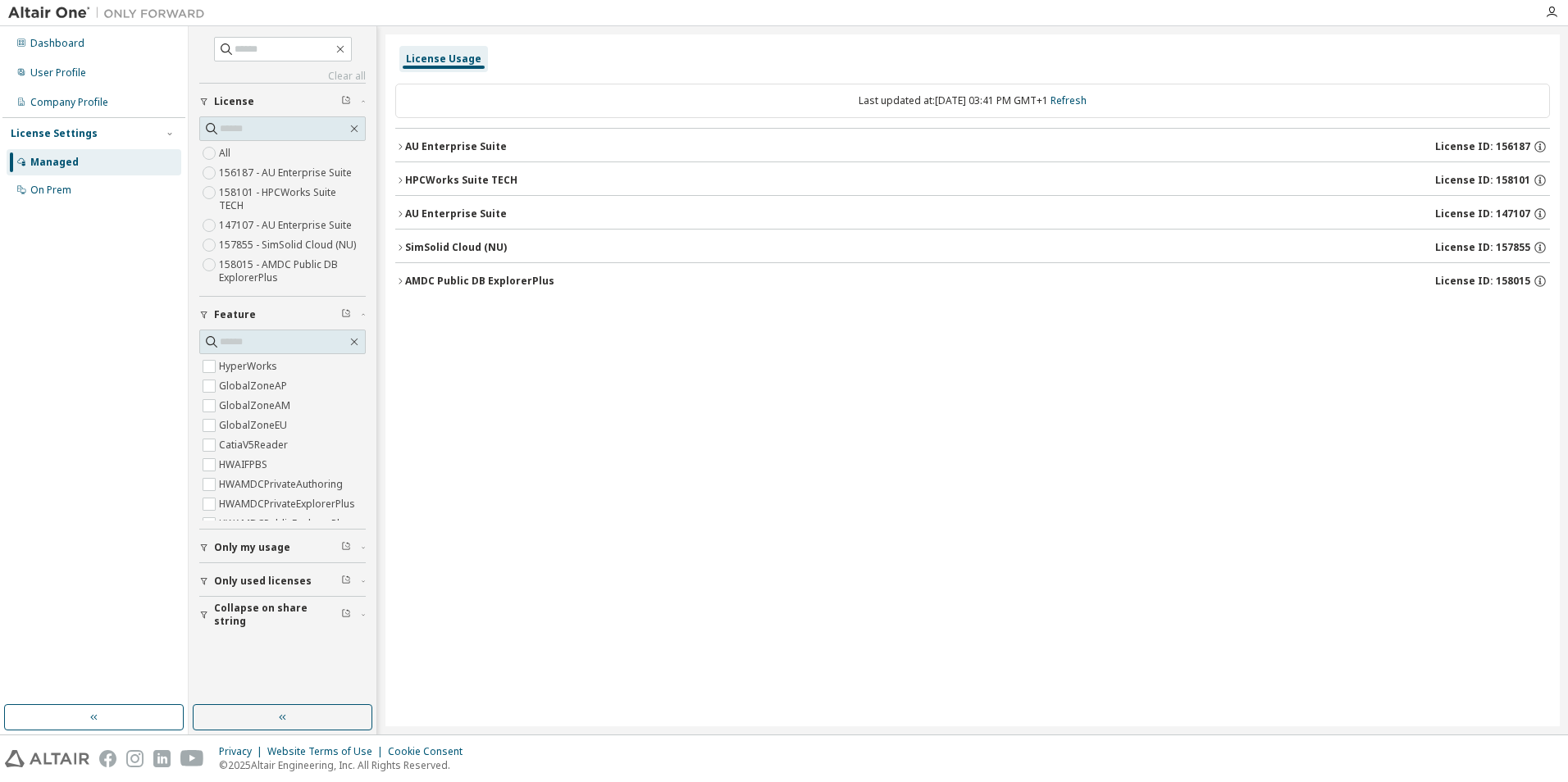
click at [441, 150] on div "AU Enterprise Suite" at bounding box center [456, 147] width 101 height 13
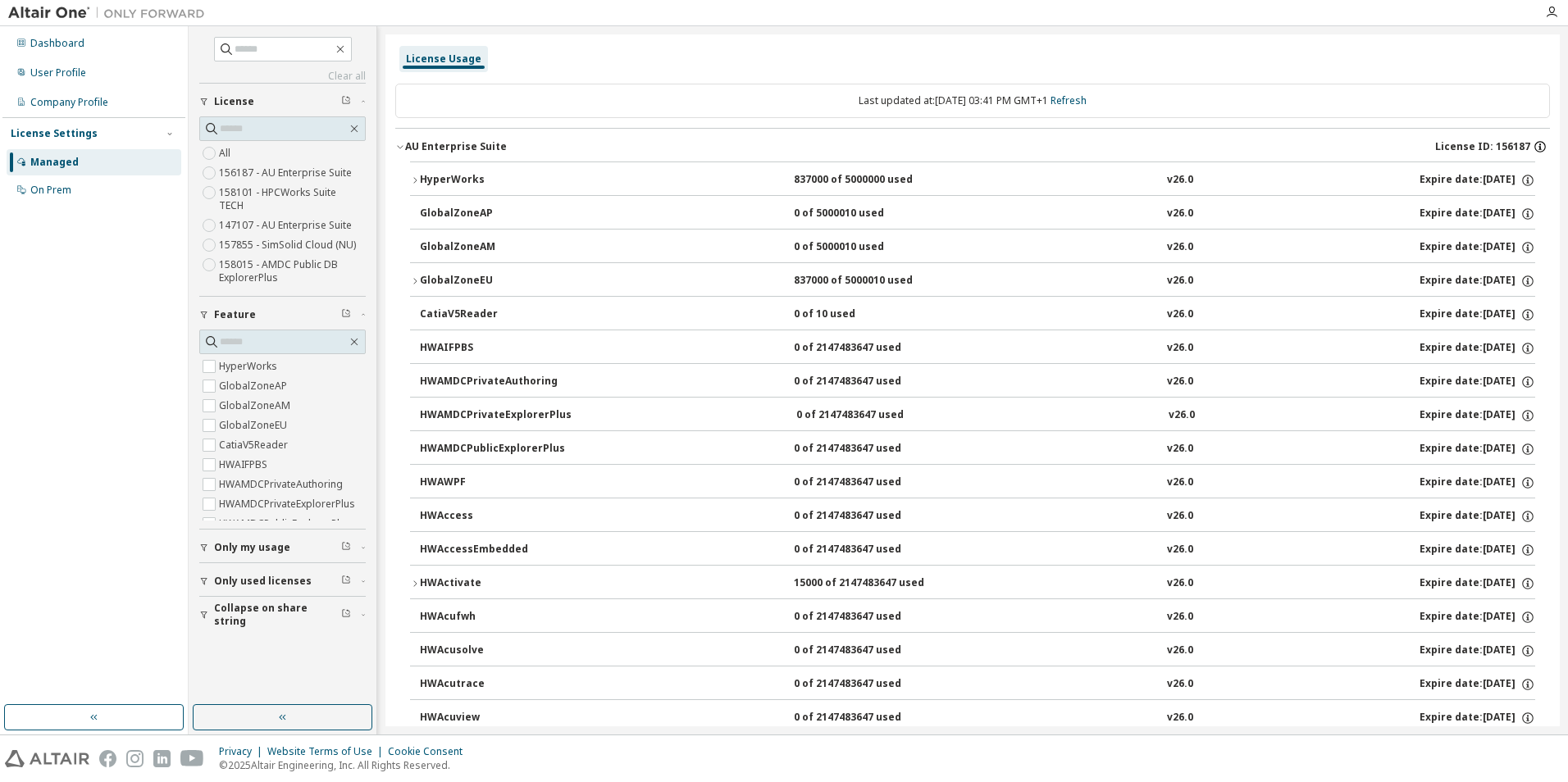
click at [1538, 143] on icon "button" at bounding box center [1541, 147] width 15 height 15
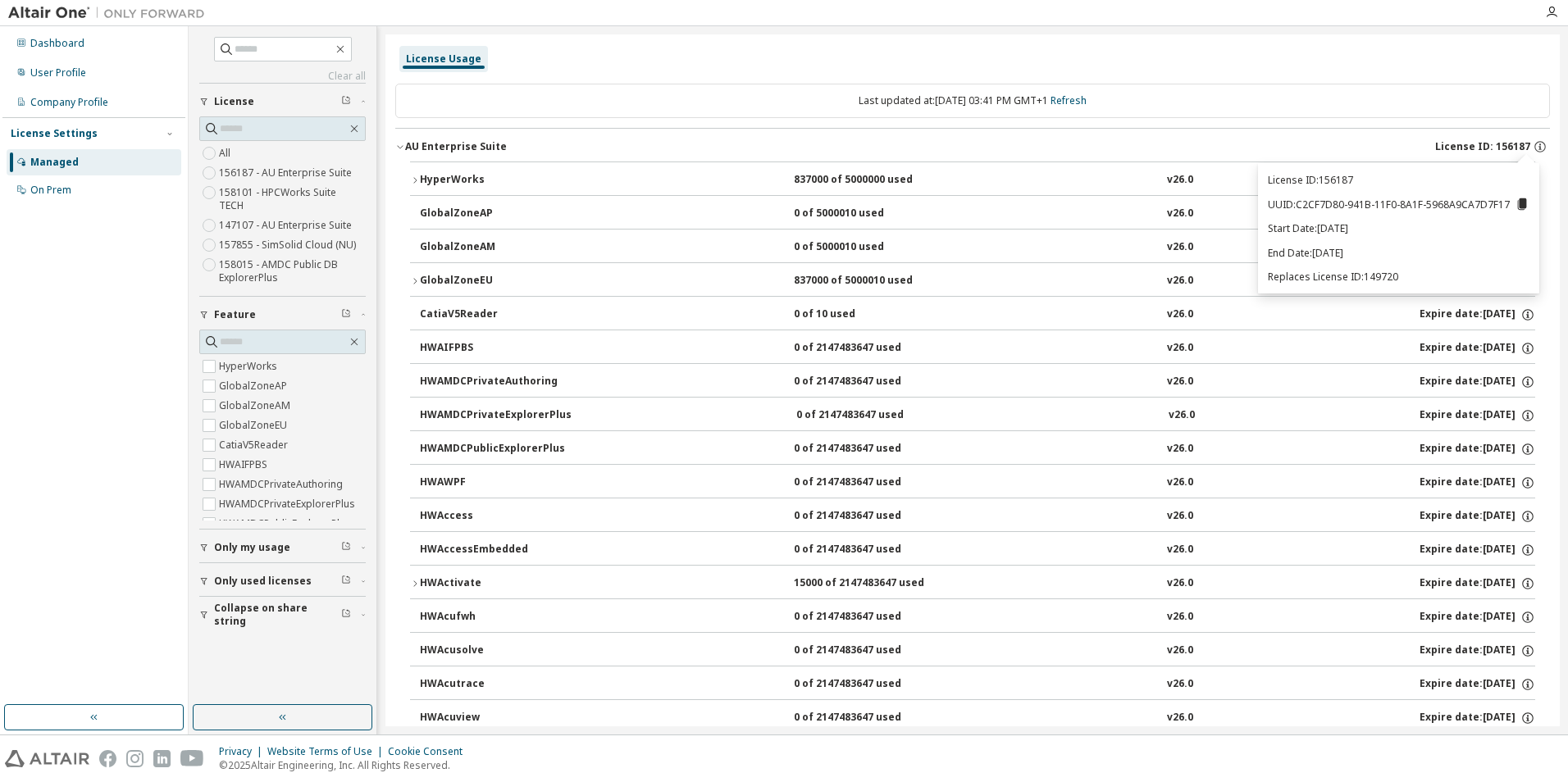
click at [1522, 208] on icon at bounding box center [1522, 204] width 9 height 12
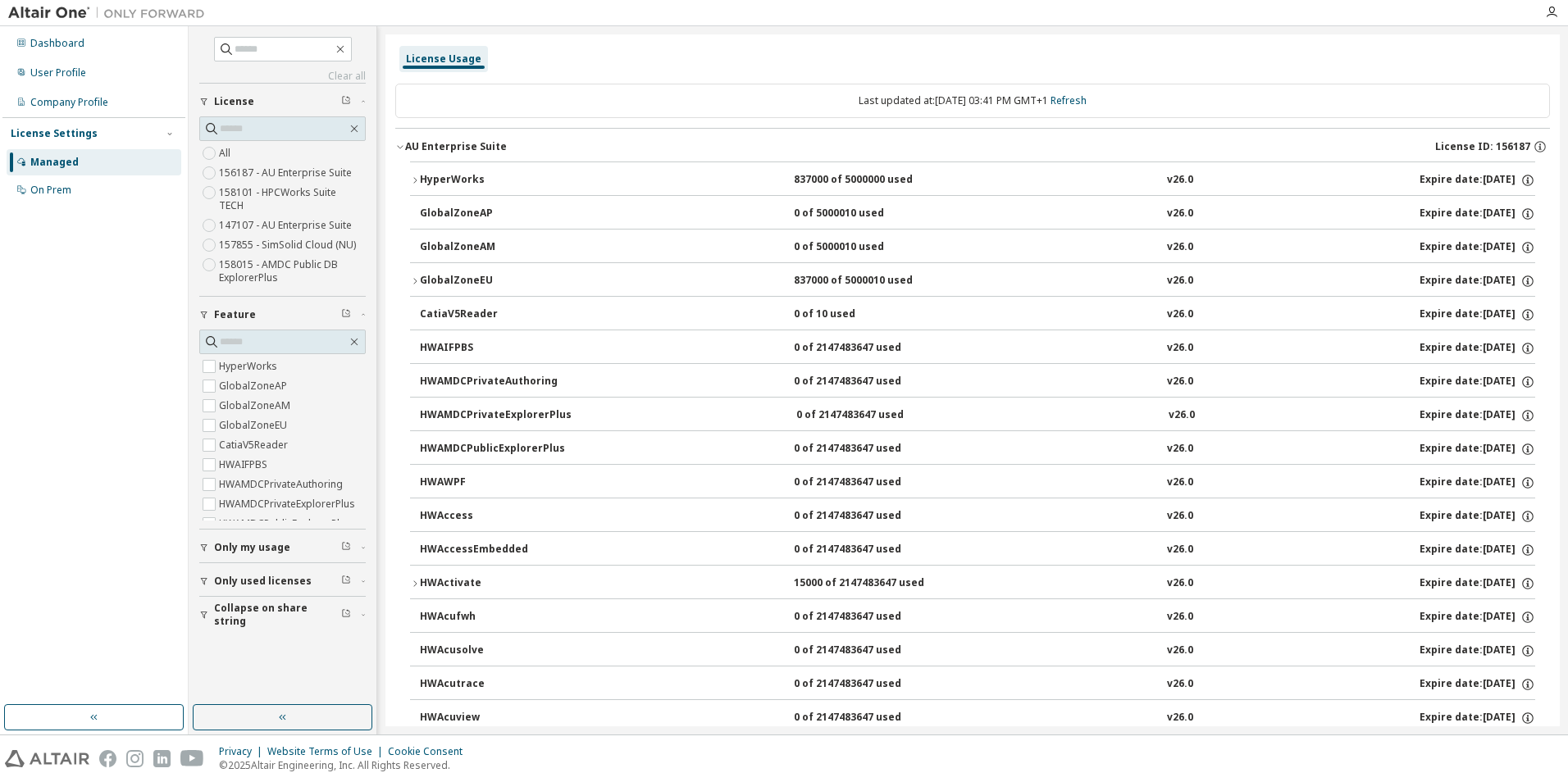
click at [407, 140] on div "AU Enterprise Suite" at bounding box center [456, 147] width 101 height 13
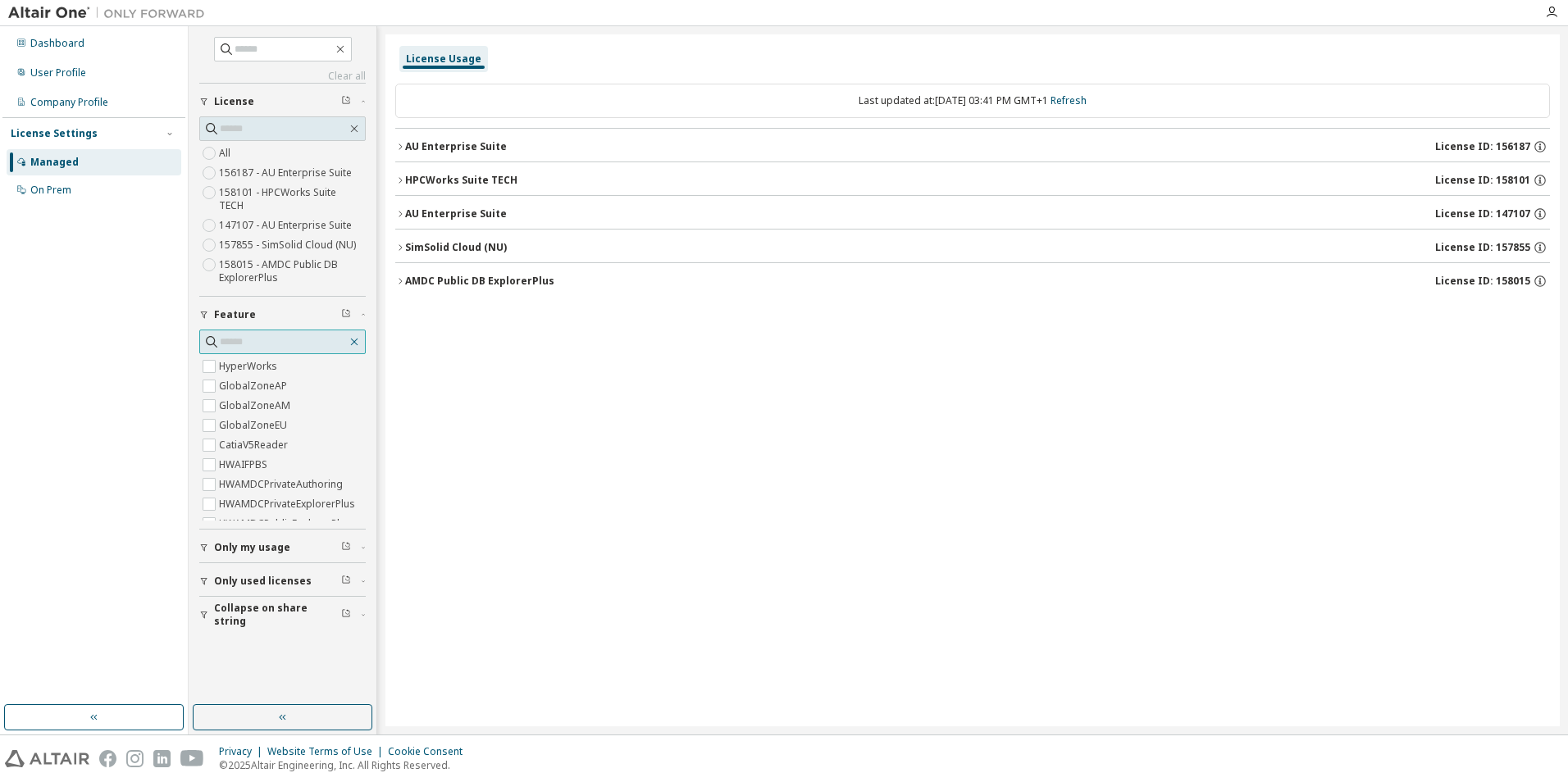
click at [353, 336] on icon "button" at bounding box center [354, 342] width 13 height 13
click at [239, 96] on span "License" at bounding box center [234, 101] width 40 height 13
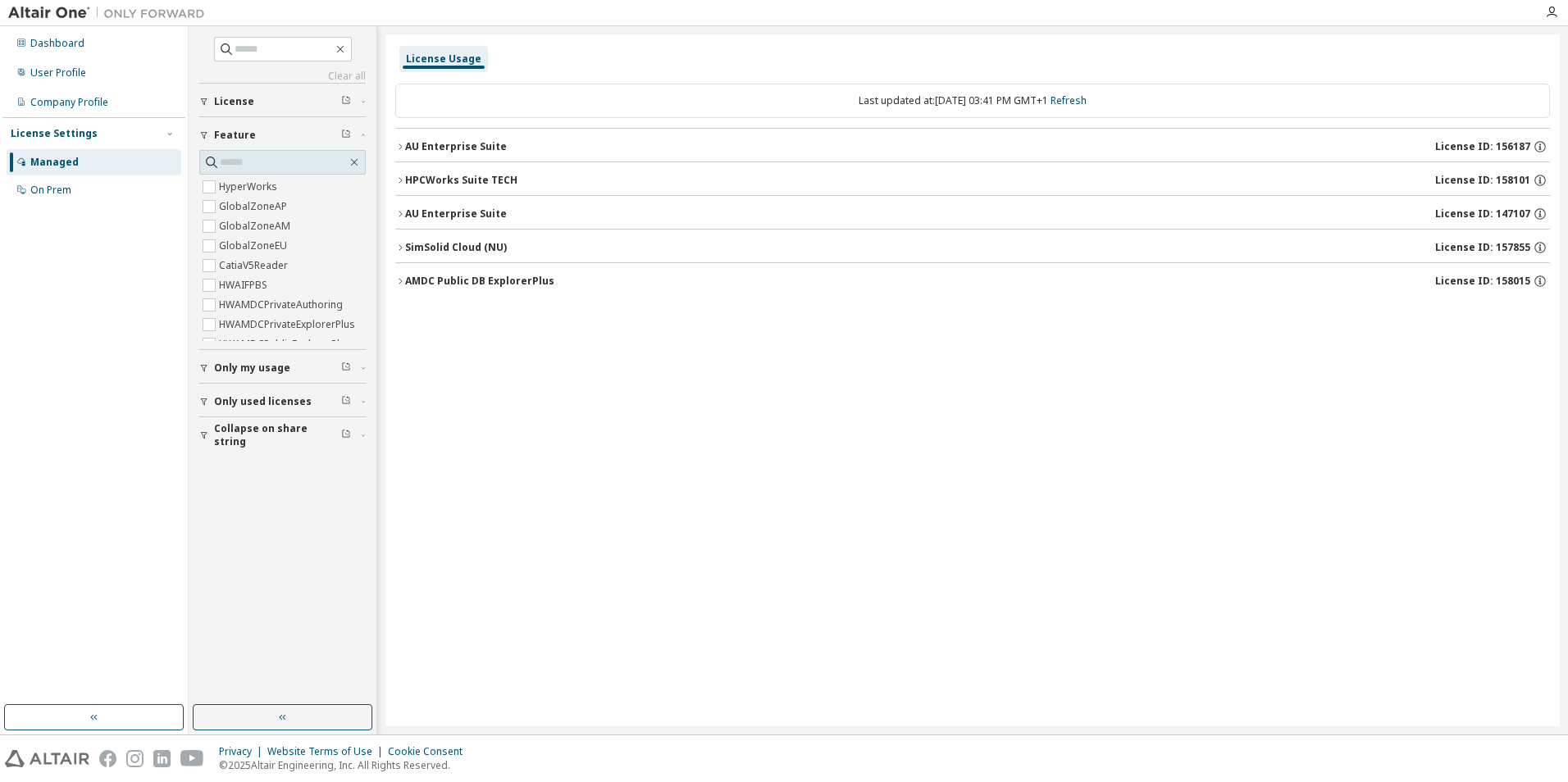
click at [208, 127] on button "Feature" at bounding box center [283, 135] width 166 height 36
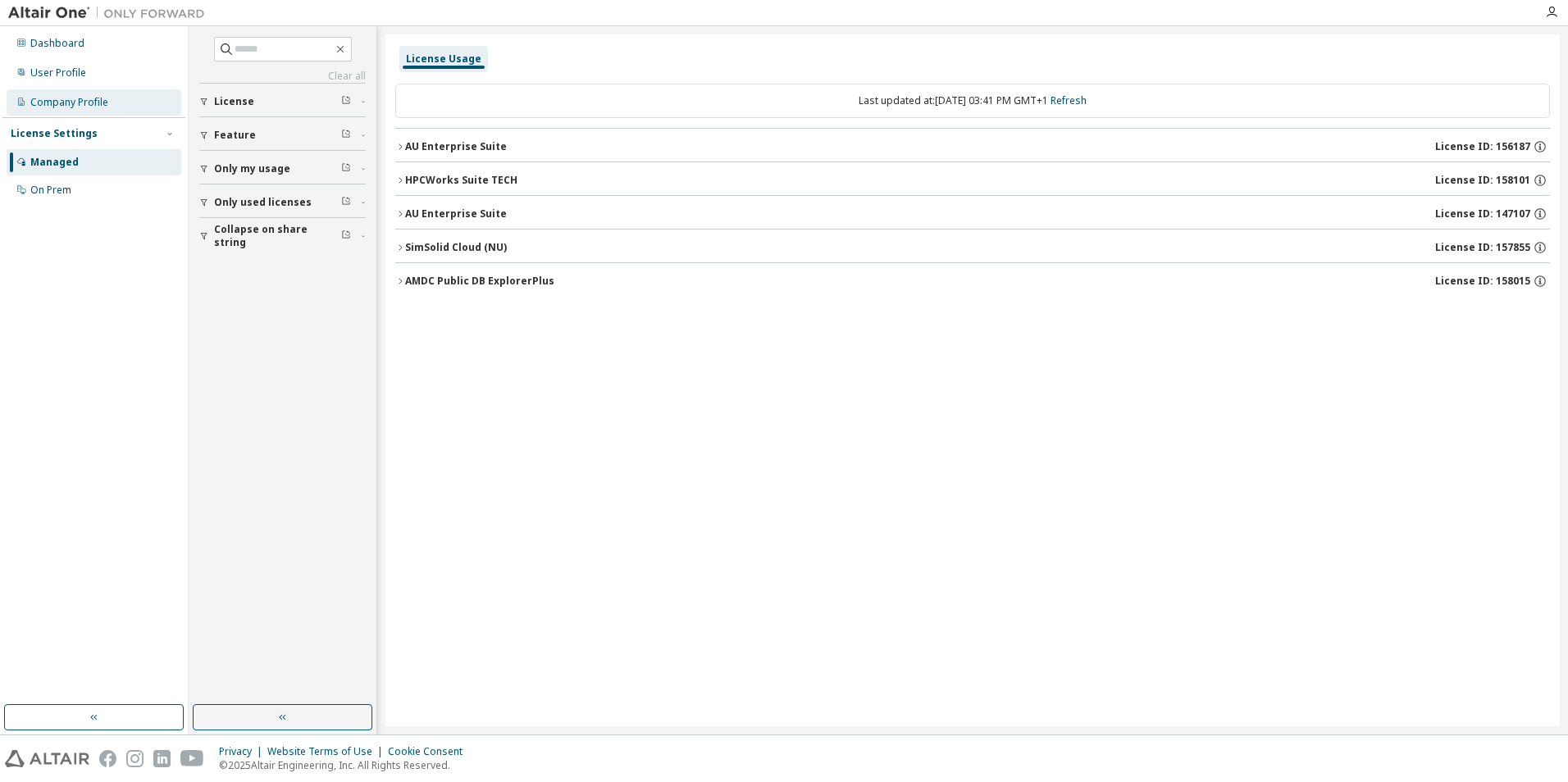
click at [78, 110] on div "Company Profile" at bounding box center [94, 103] width 175 height 27
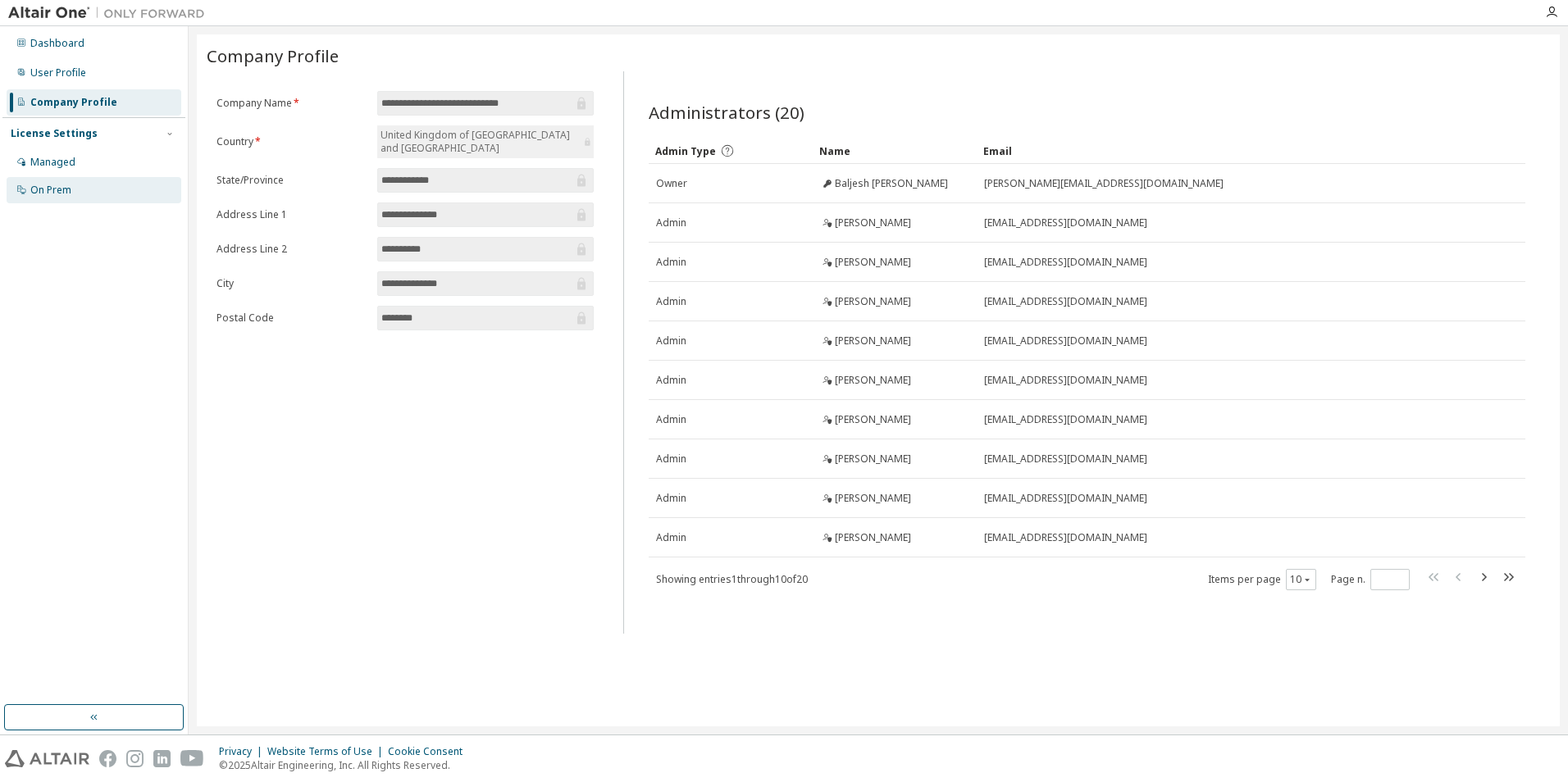
click at [47, 179] on div "On Prem" at bounding box center [94, 190] width 175 height 27
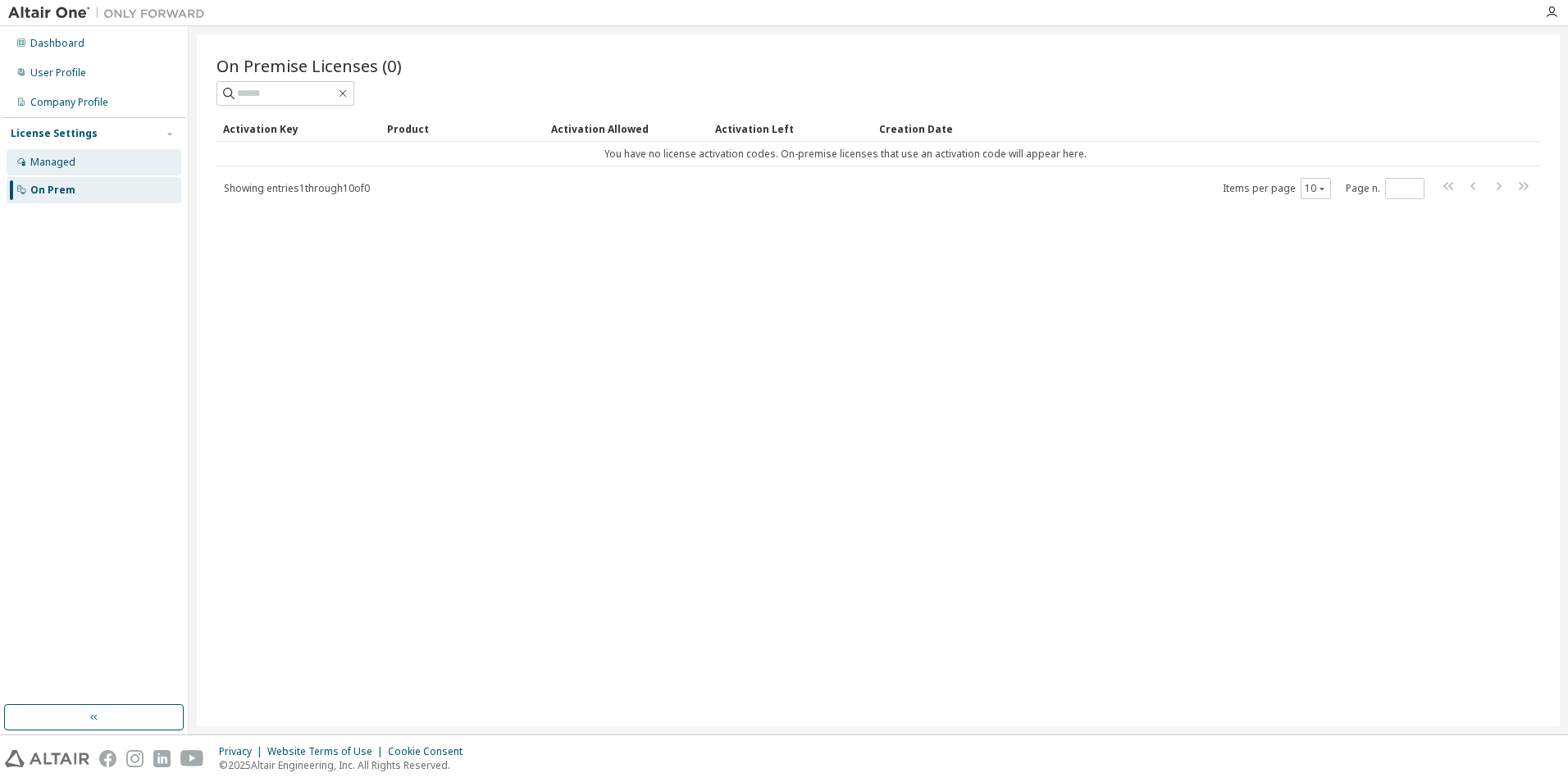
click at [52, 170] on div "Managed" at bounding box center [94, 163] width 175 height 27
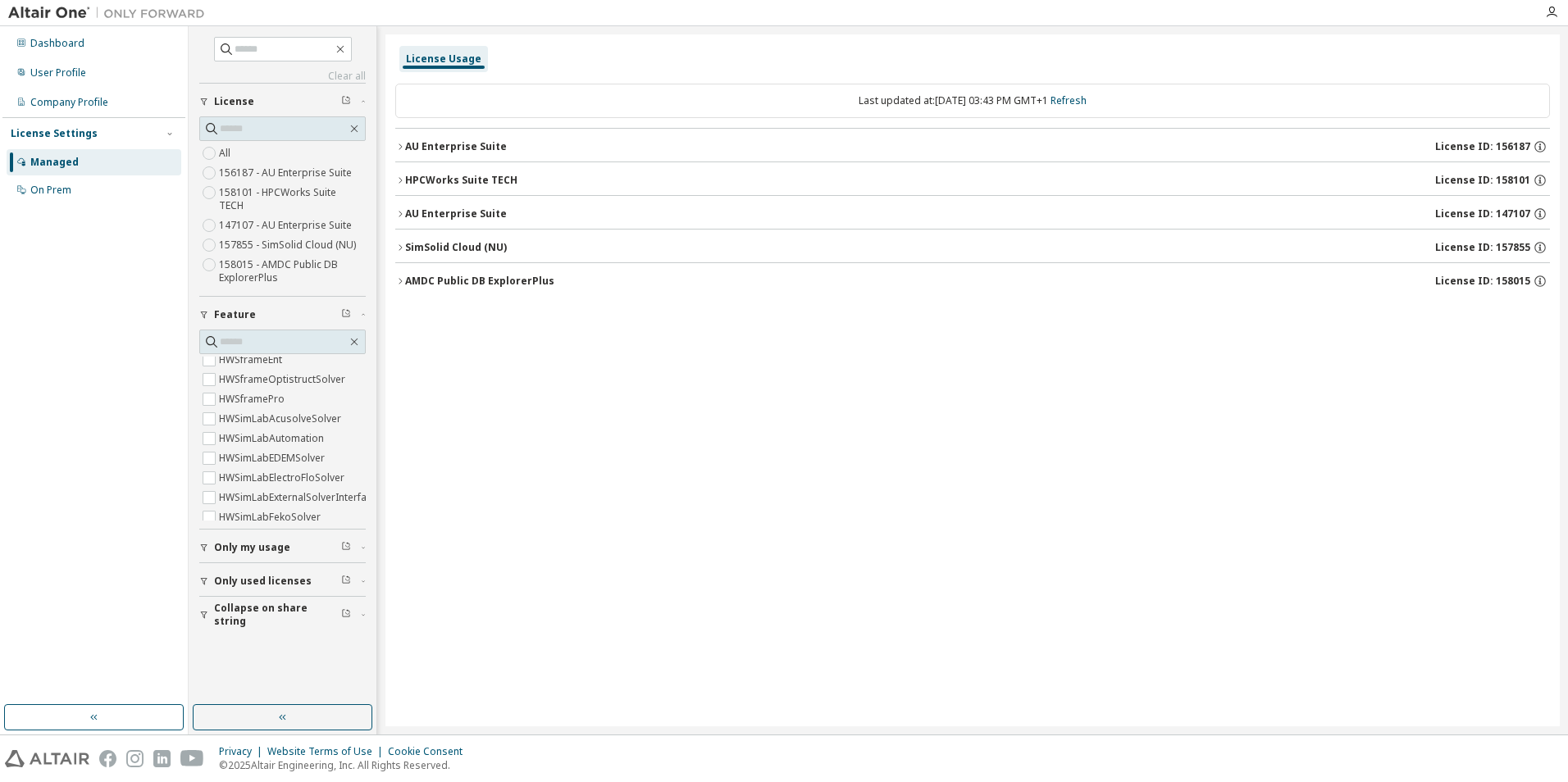
scroll to position [6067, 0]
click at [88, 28] on div "Dashboard User Profile Company Profile License Settings Managed On Prem" at bounding box center [94, 381] width 189 height 708
click at [83, 50] on div "Dashboard" at bounding box center [94, 44] width 175 height 27
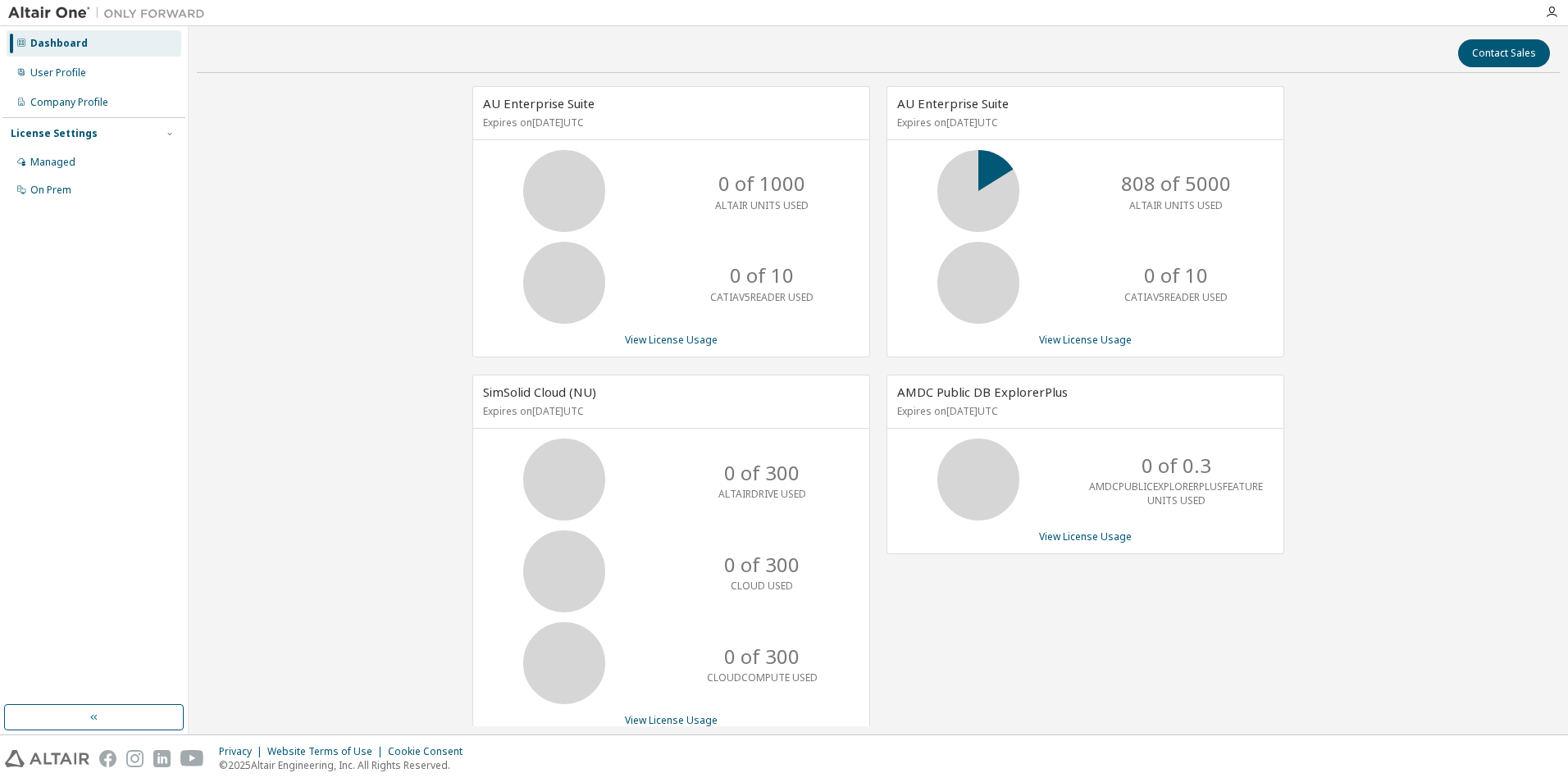
click at [1496, 20] on div at bounding box center [875, 12] width 1322 height 26
click at [1491, 42] on button "Contact Sales" at bounding box center [1504, 53] width 92 height 28
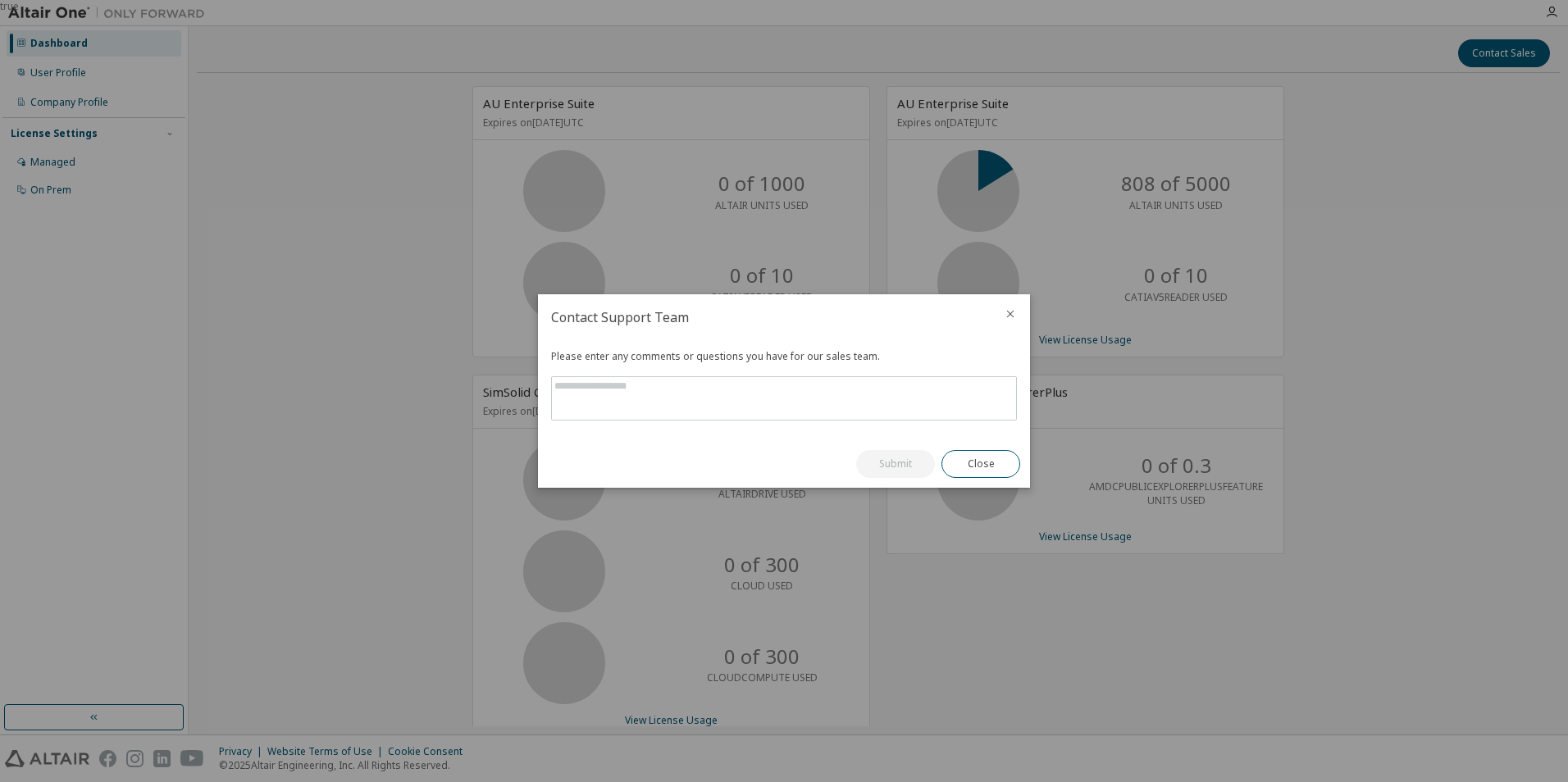
click at [1013, 312] on icon "close" at bounding box center [1011, 314] width 7 height 7
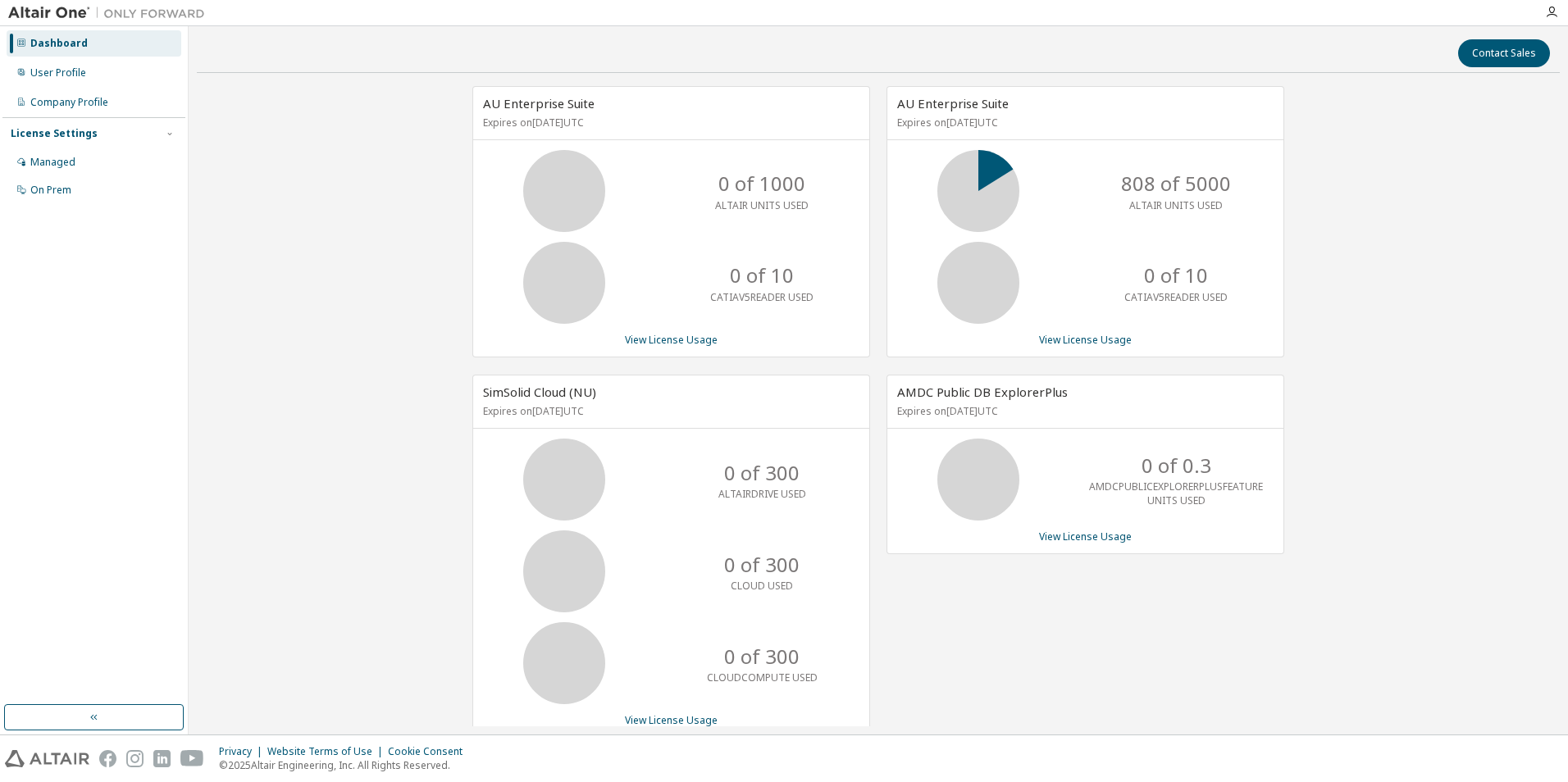
click at [1559, 8] on div at bounding box center [1551, 12] width 32 height 13
click at [1548, 17] on icon "button" at bounding box center [1552, 12] width 13 height 13
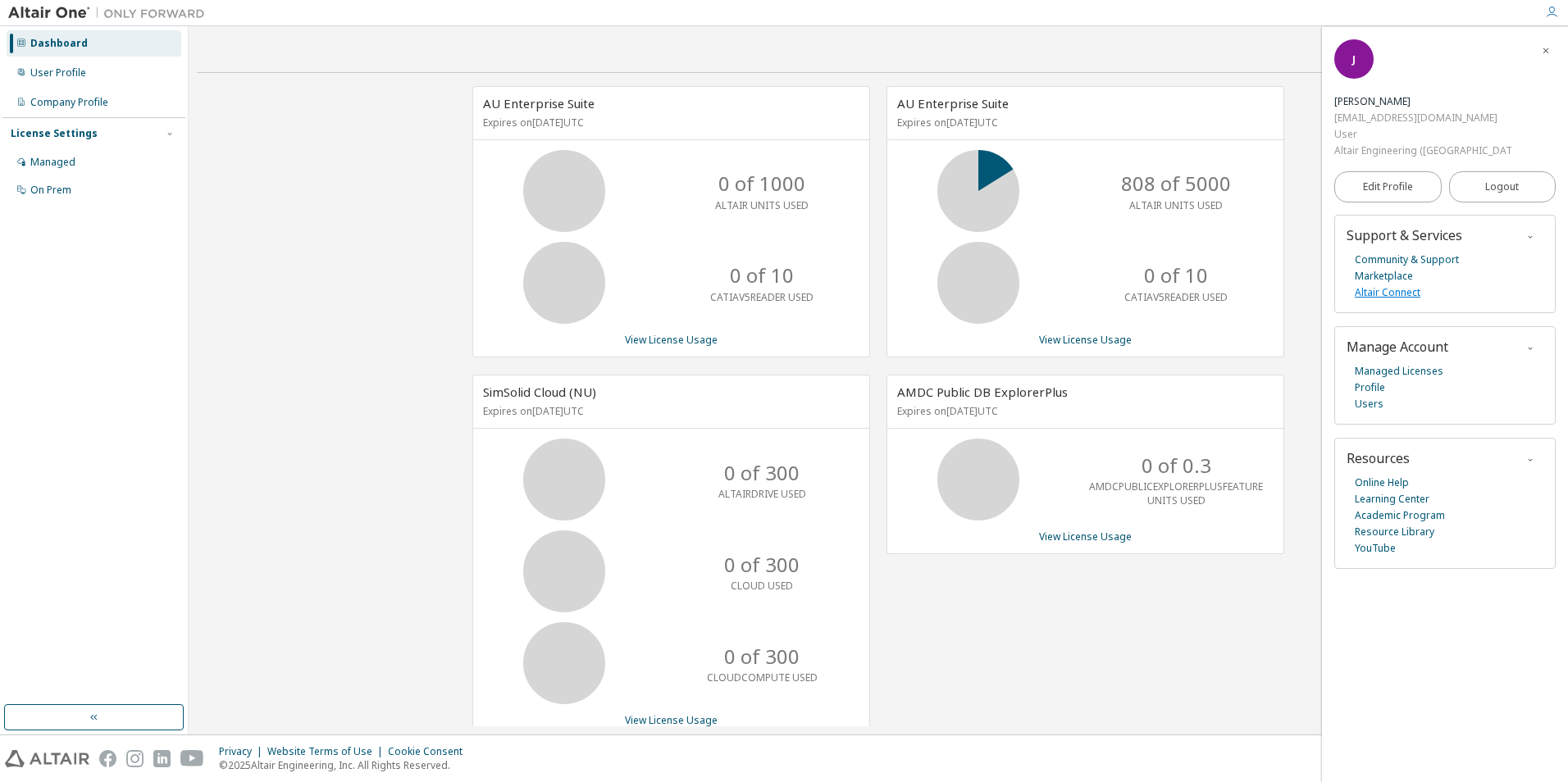
click at [1418, 284] on link "Altair Connect" at bounding box center [1388, 293] width 66 height 17
click at [1435, 171] on link "Edit Profile" at bounding box center [1388, 186] width 107 height 31
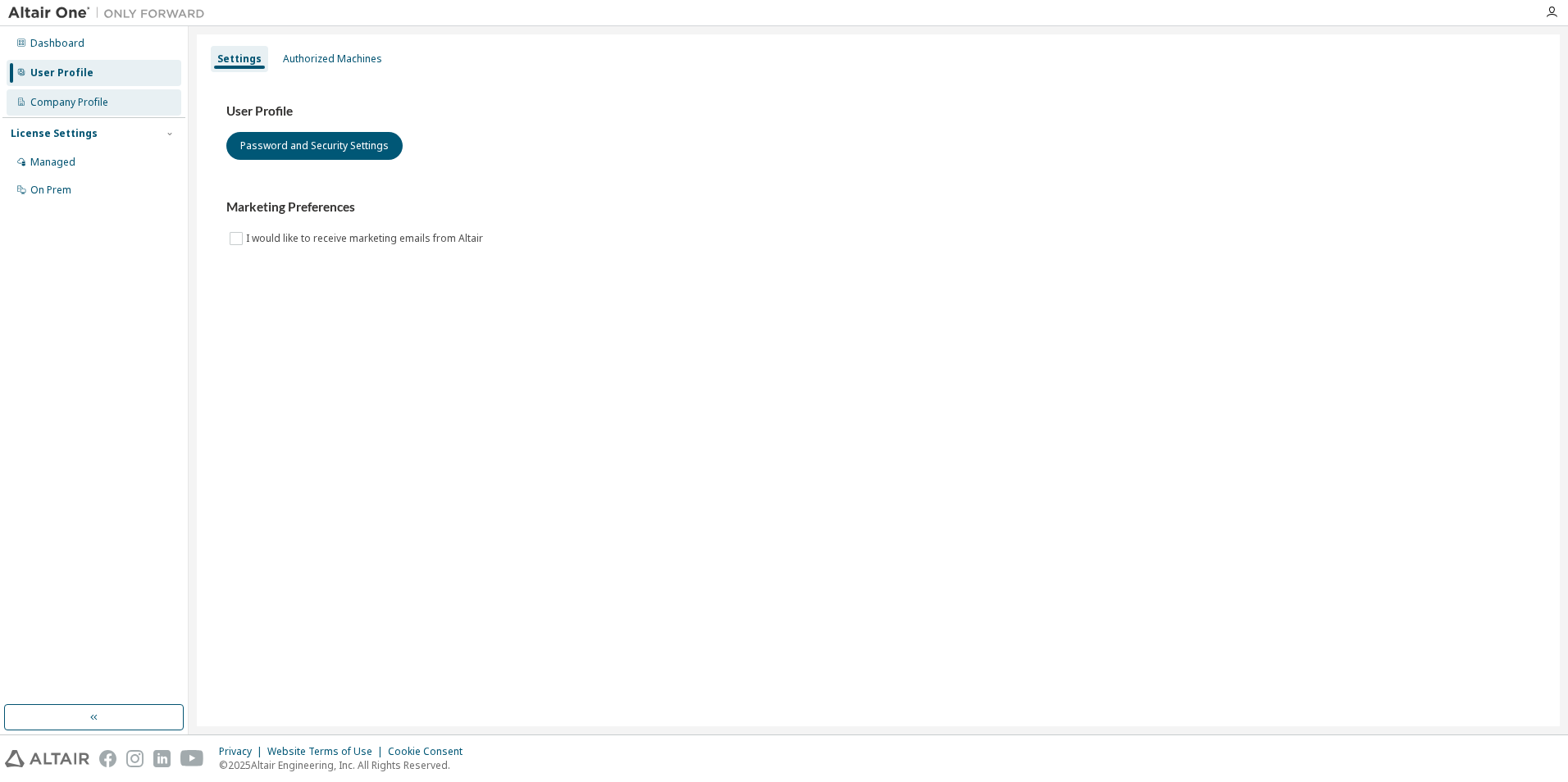
click at [96, 97] on div "Company Profile" at bounding box center [70, 102] width 78 height 13
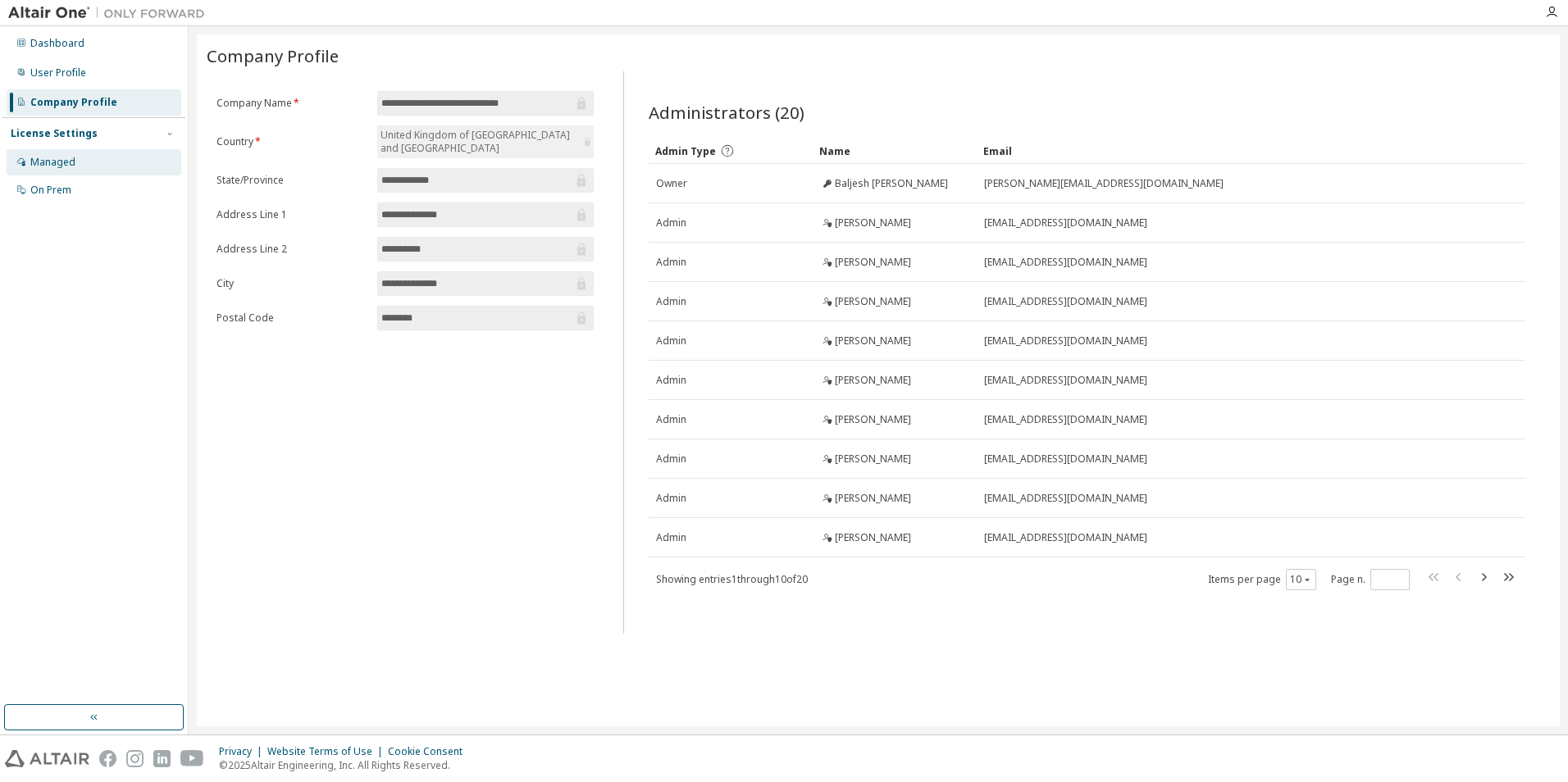
click at [92, 155] on div "Managed" at bounding box center [94, 163] width 175 height 27
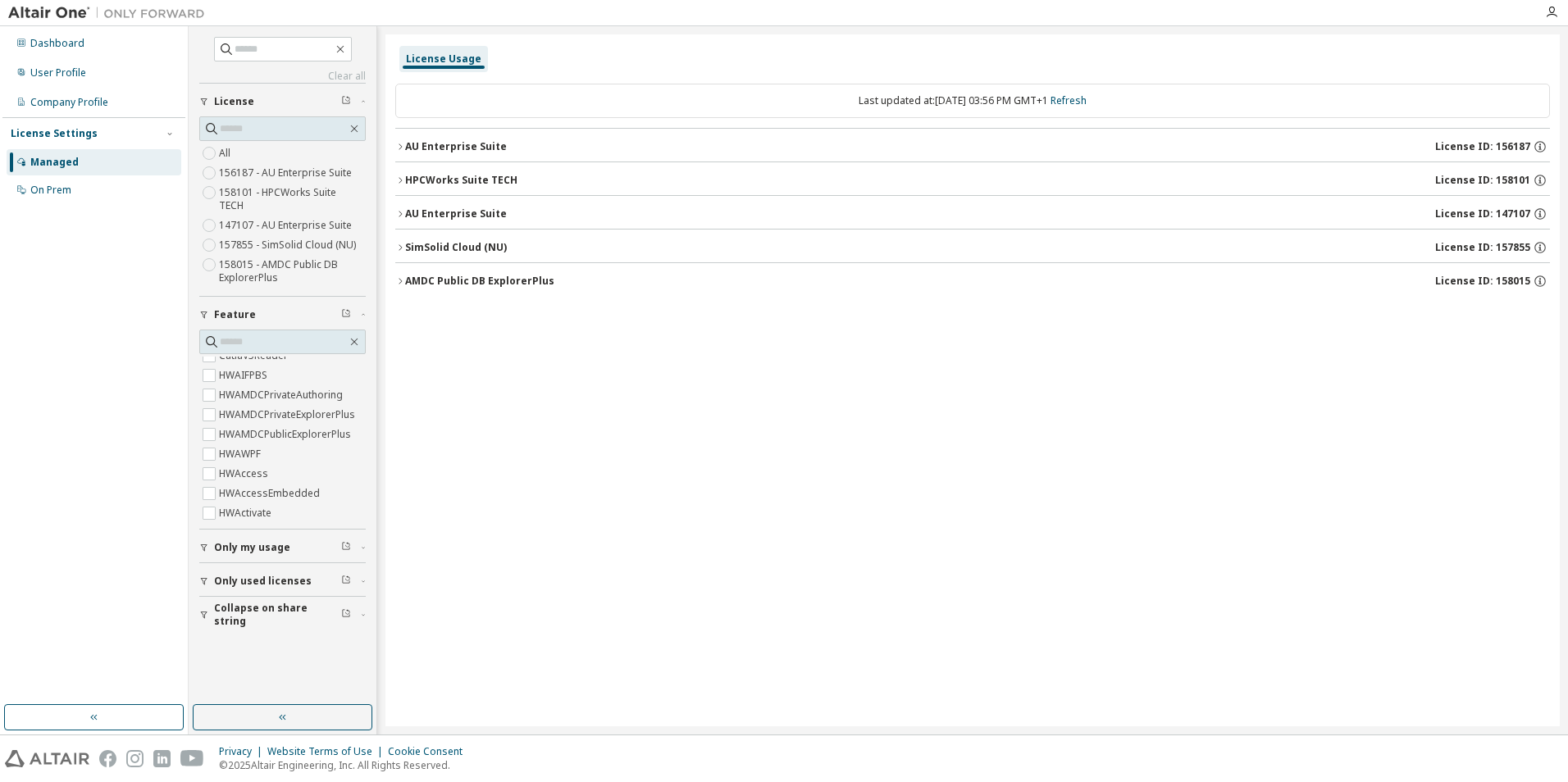
scroll to position [82, 0]
click at [255, 529] on button "Only my usage" at bounding box center [283, 547] width 166 height 36
click at [450, 150] on div "AU Enterprise Suite" at bounding box center [456, 147] width 101 height 13
click at [1539, 148] on icon "button" at bounding box center [1541, 147] width 15 height 15
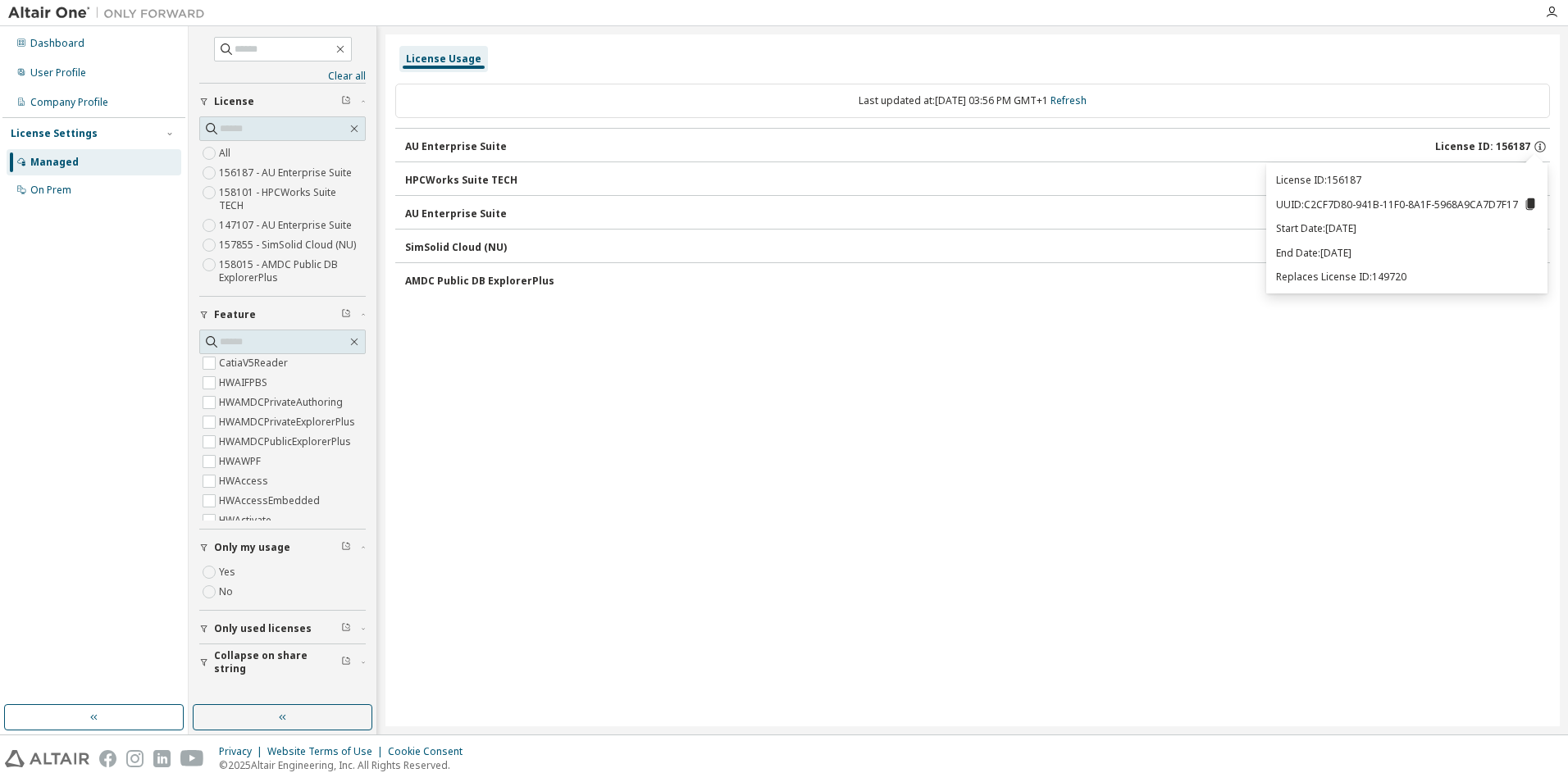
click at [900, 307] on div "Last updated at: Tue 2025-09-30 03:56 PM GMT+1 Refresh AU Enterprise Suite Lice…" at bounding box center [973, 191] width 1155 height 235
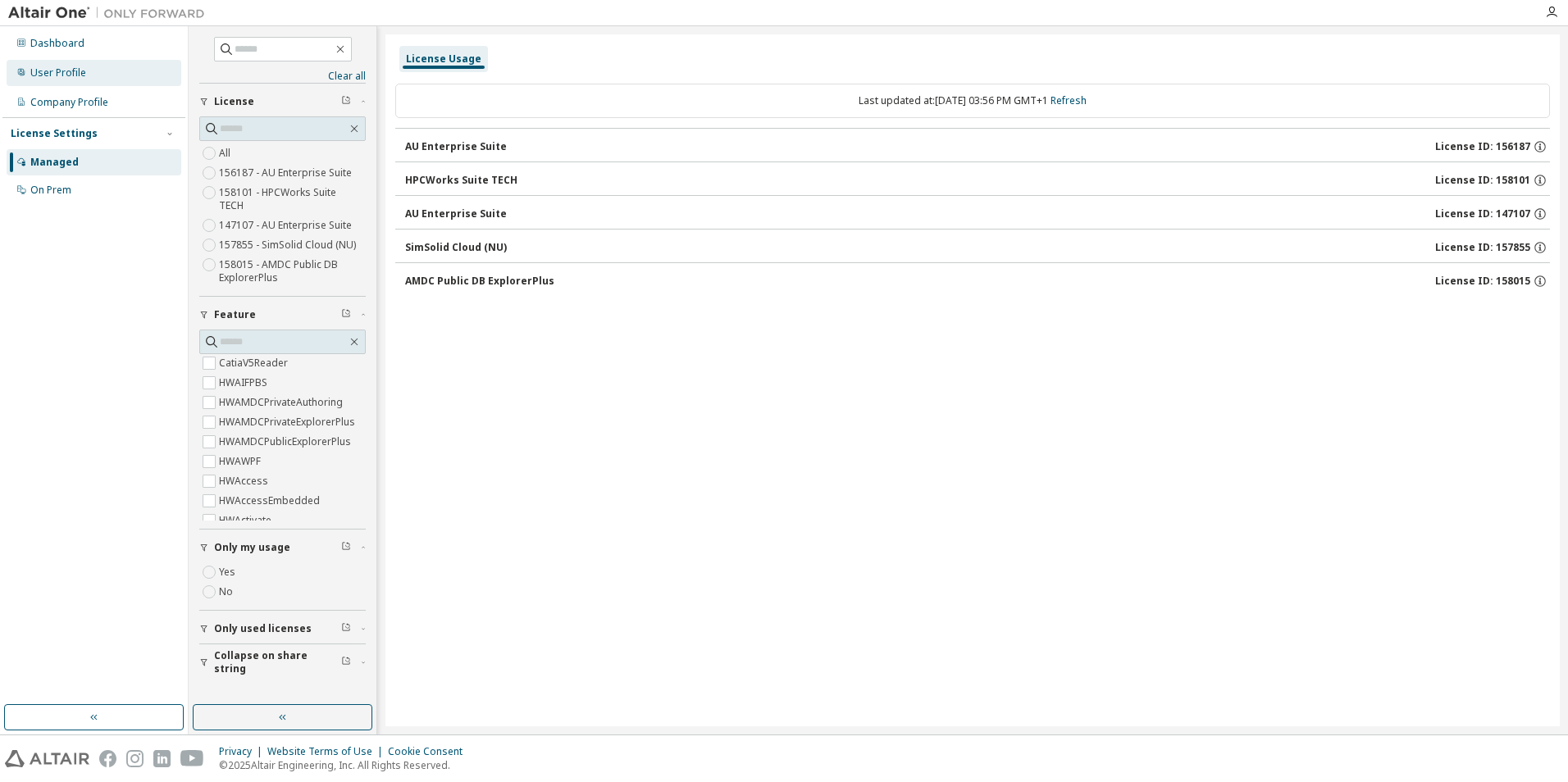
click at [102, 74] on div "User Profile" at bounding box center [94, 73] width 175 height 27
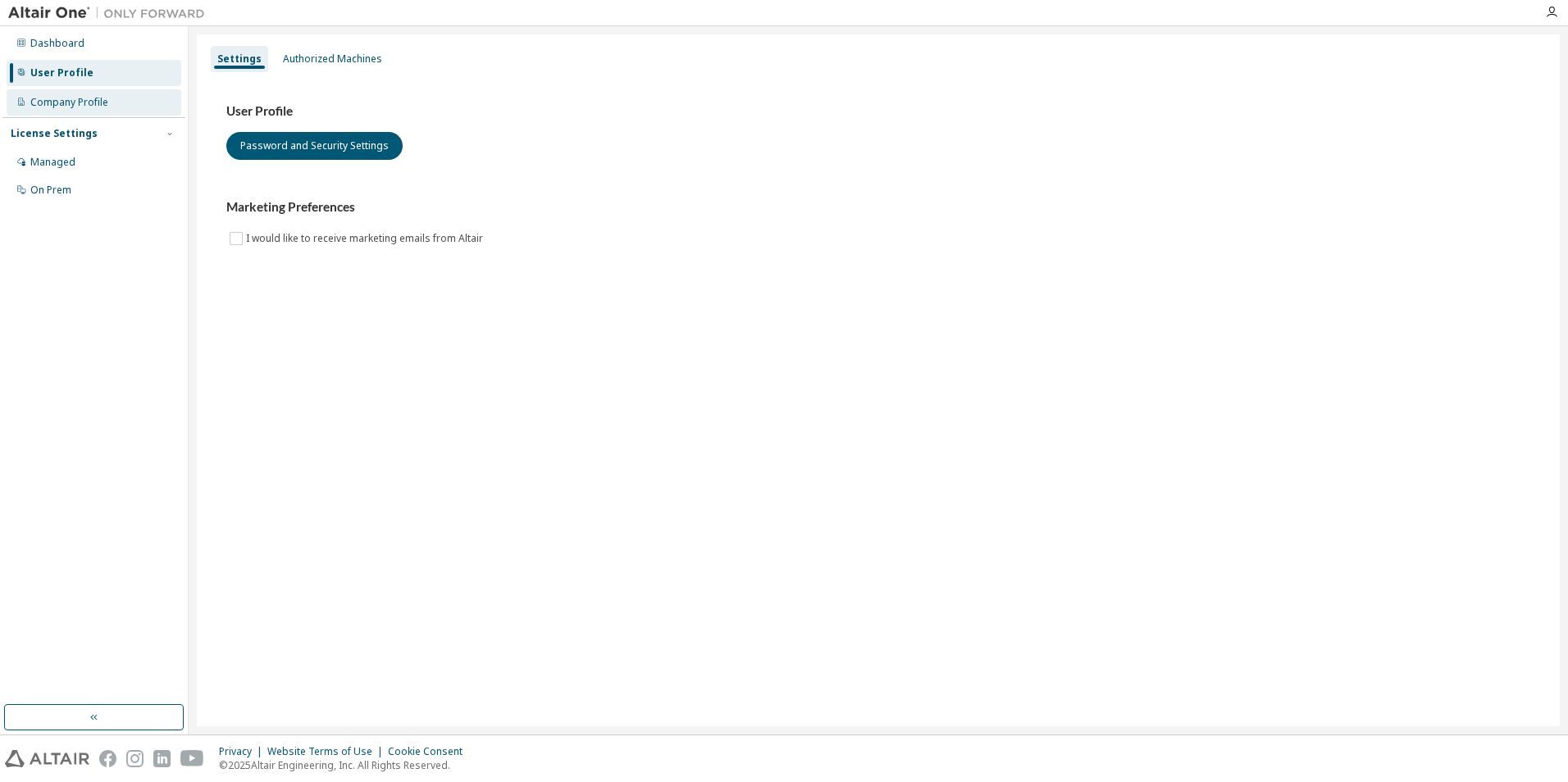
click at [99, 91] on div "Company Profile" at bounding box center [94, 103] width 175 height 27
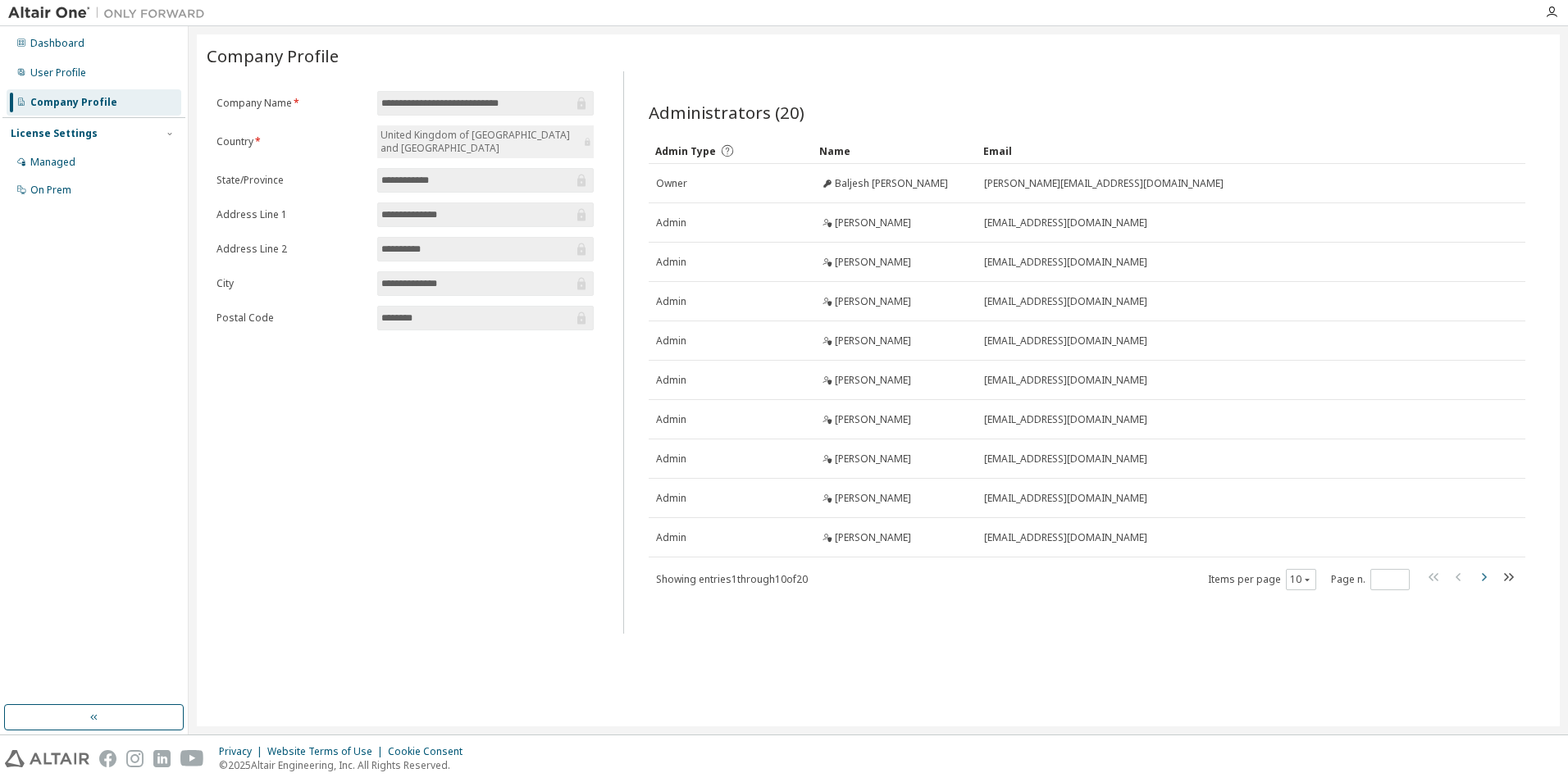
click at [1485, 583] on icon "button" at bounding box center [1484, 578] width 20 height 20
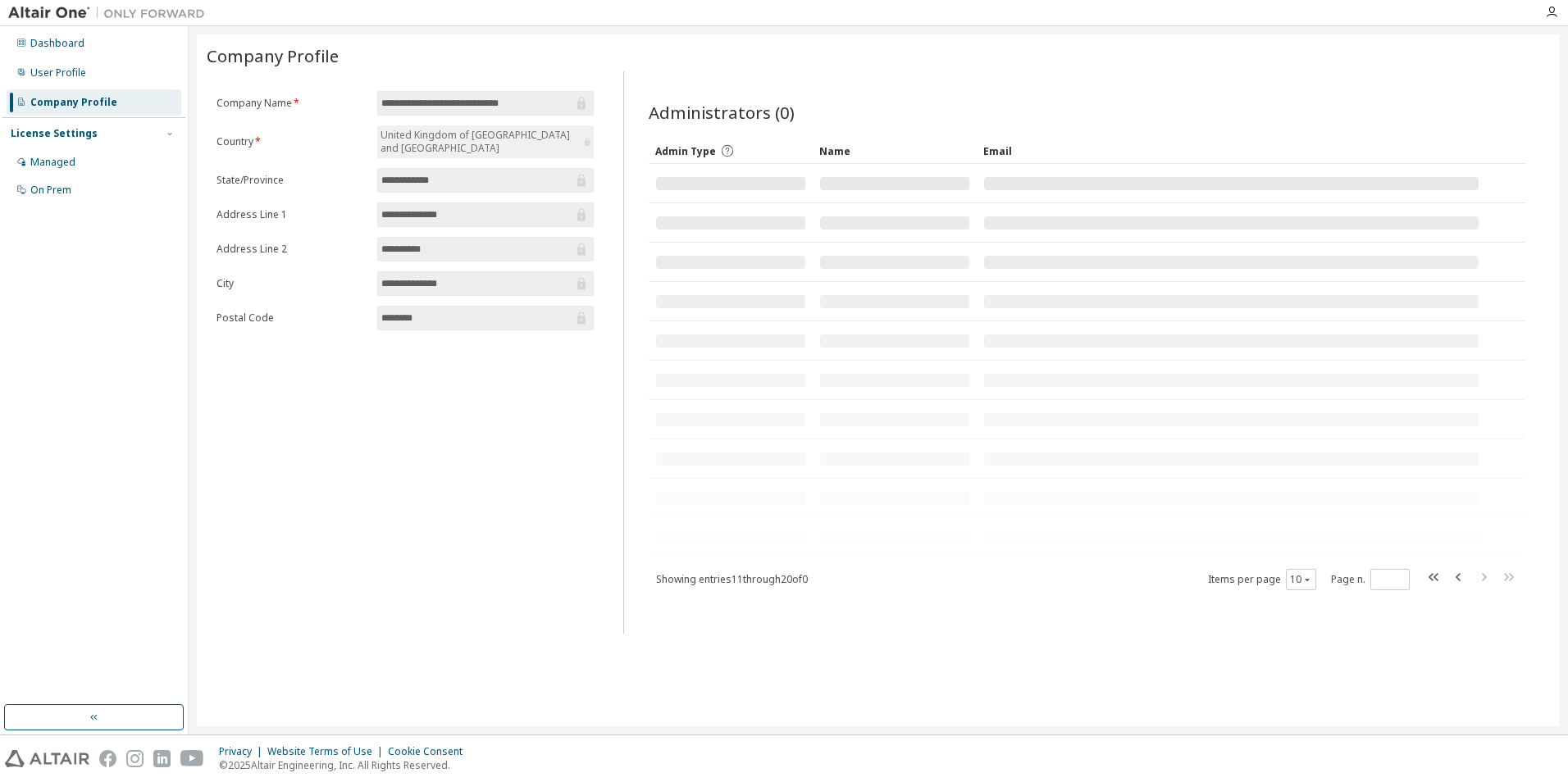
type input "*"
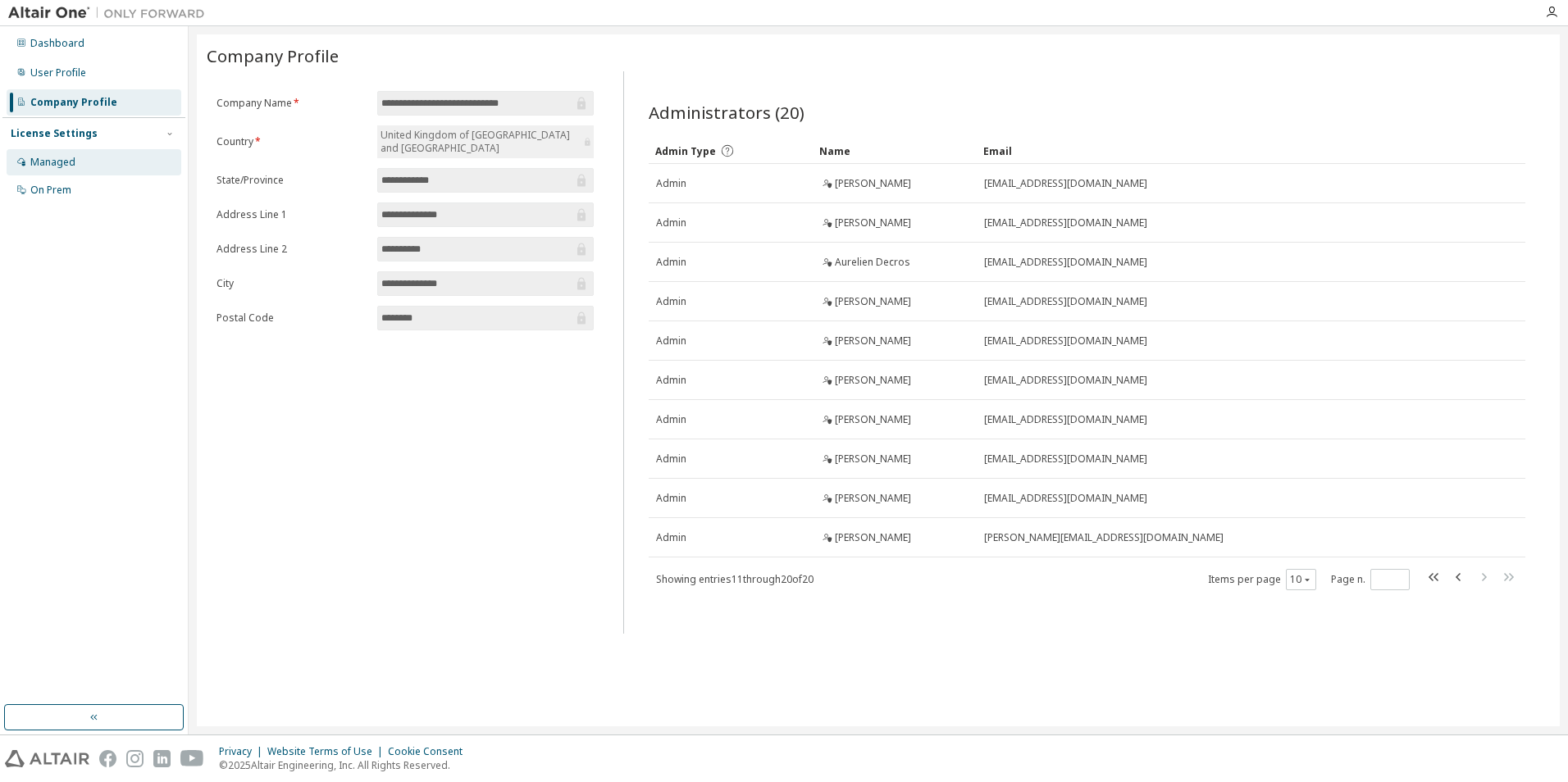
click at [114, 164] on div "Managed" at bounding box center [94, 163] width 175 height 27
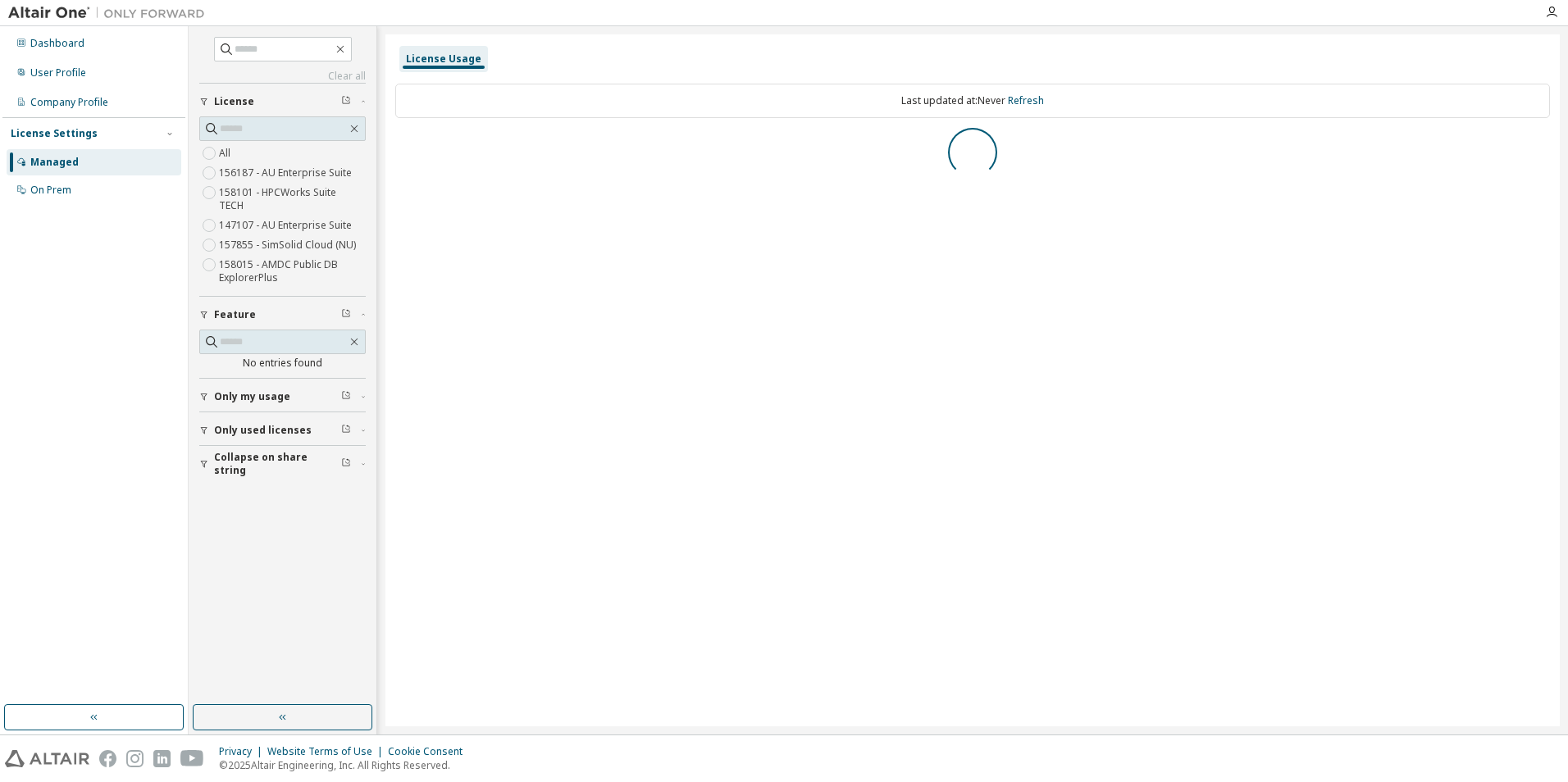
click at [265, 177] on label "156187 - AU Enterprise Suite" at bounding box center [287, 173] width 136 height 20
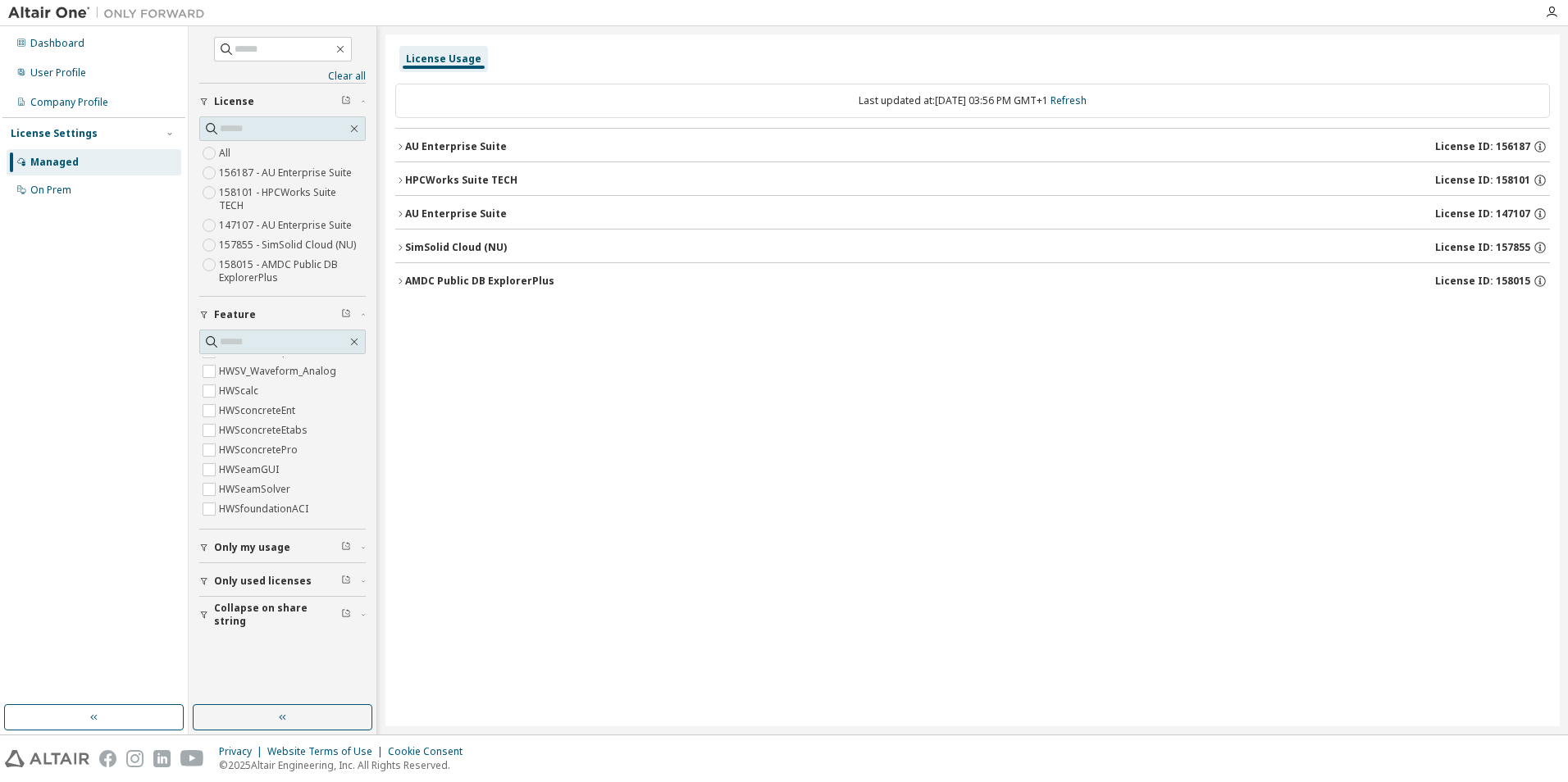
scroll to position [5494, 0]
click at [61, 70] on div "User Profile" at bounding box center [58, 73] width 56 height 13
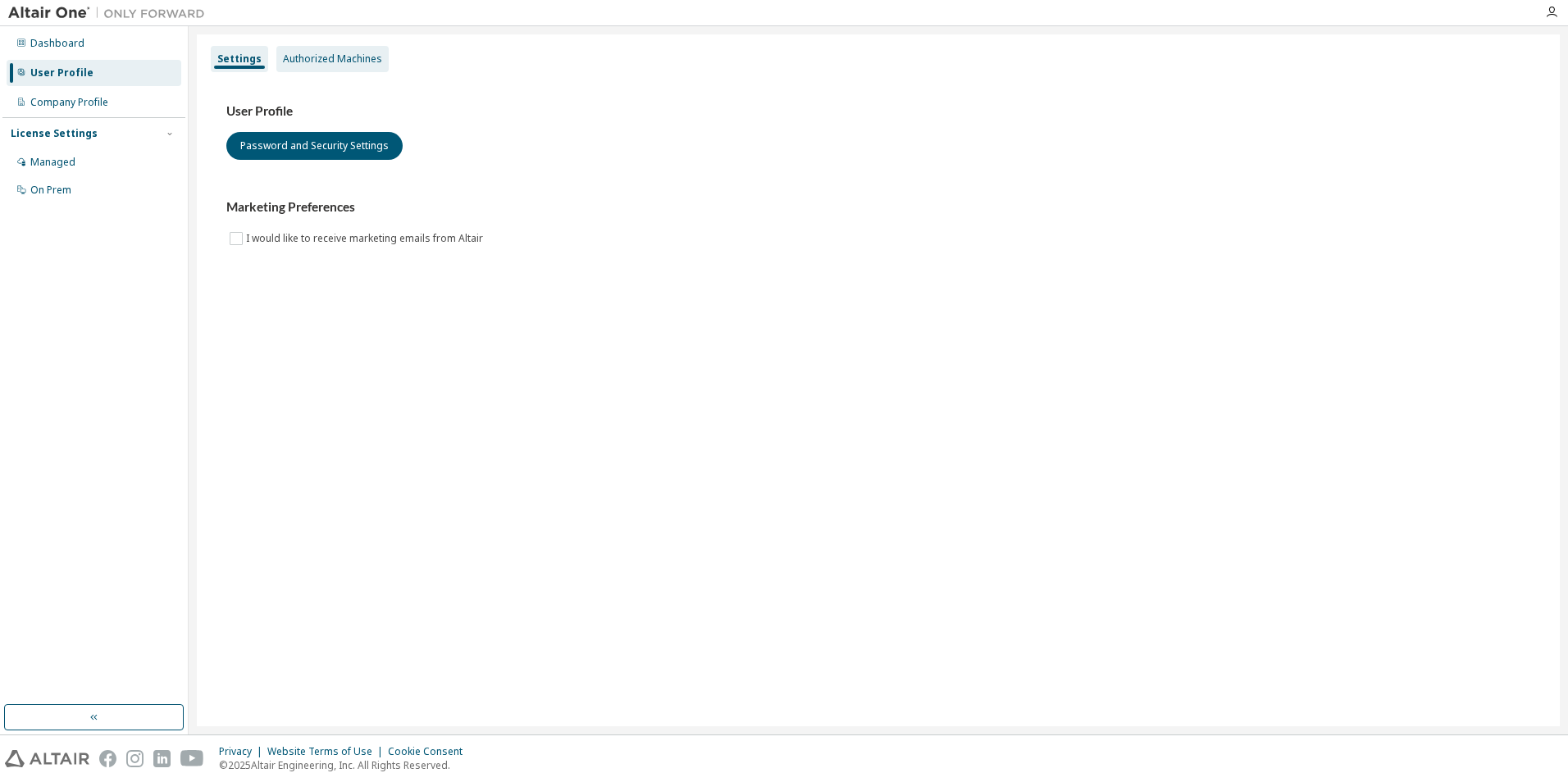
click at [310, 66] on div "Authorized Machines" at bounding box center [333, 59] width 112 height 27
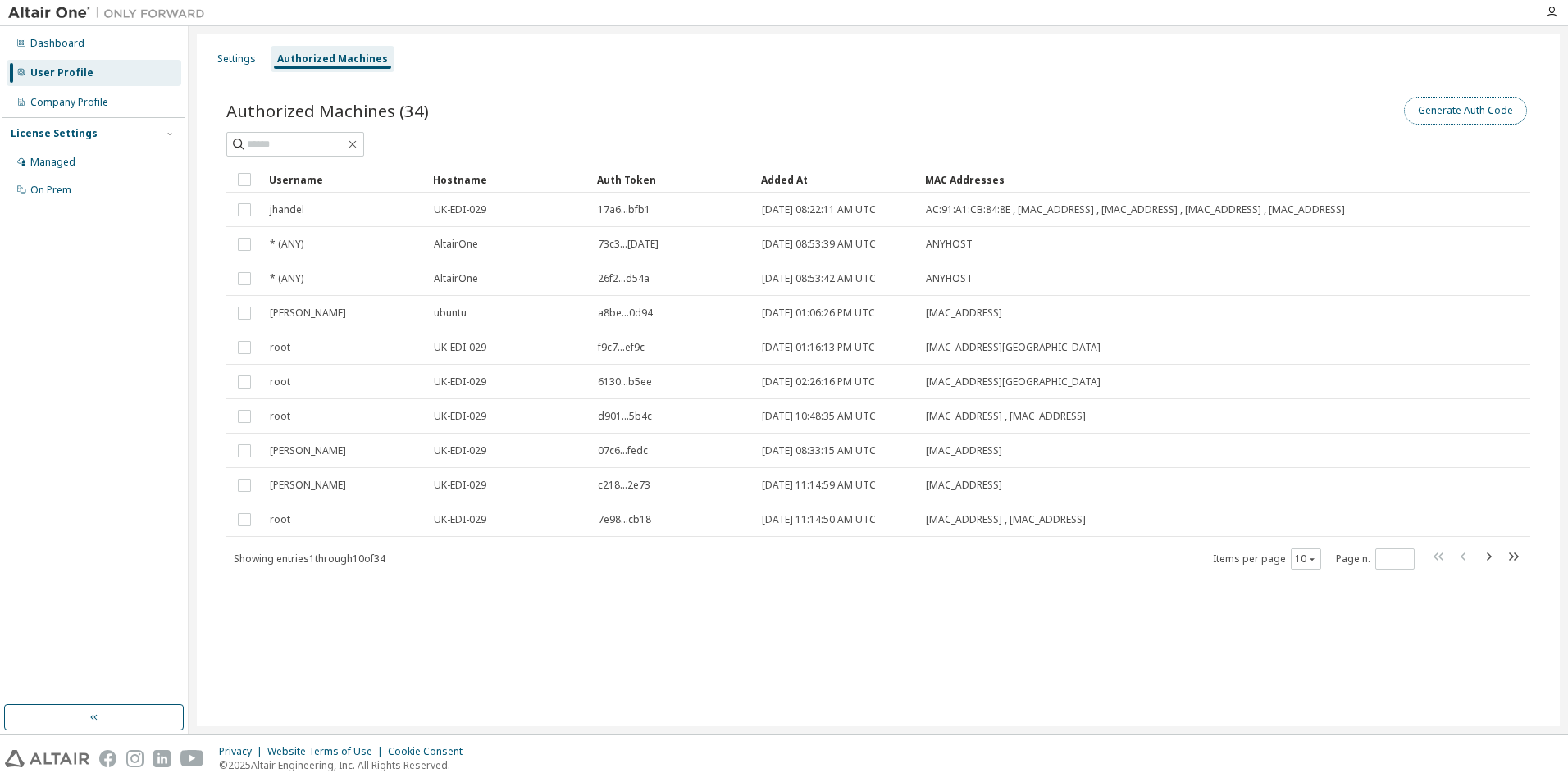
click at [1434, 113] on button "Generate Auth Code" at bounding box center [1466, 111] width 123 height 28
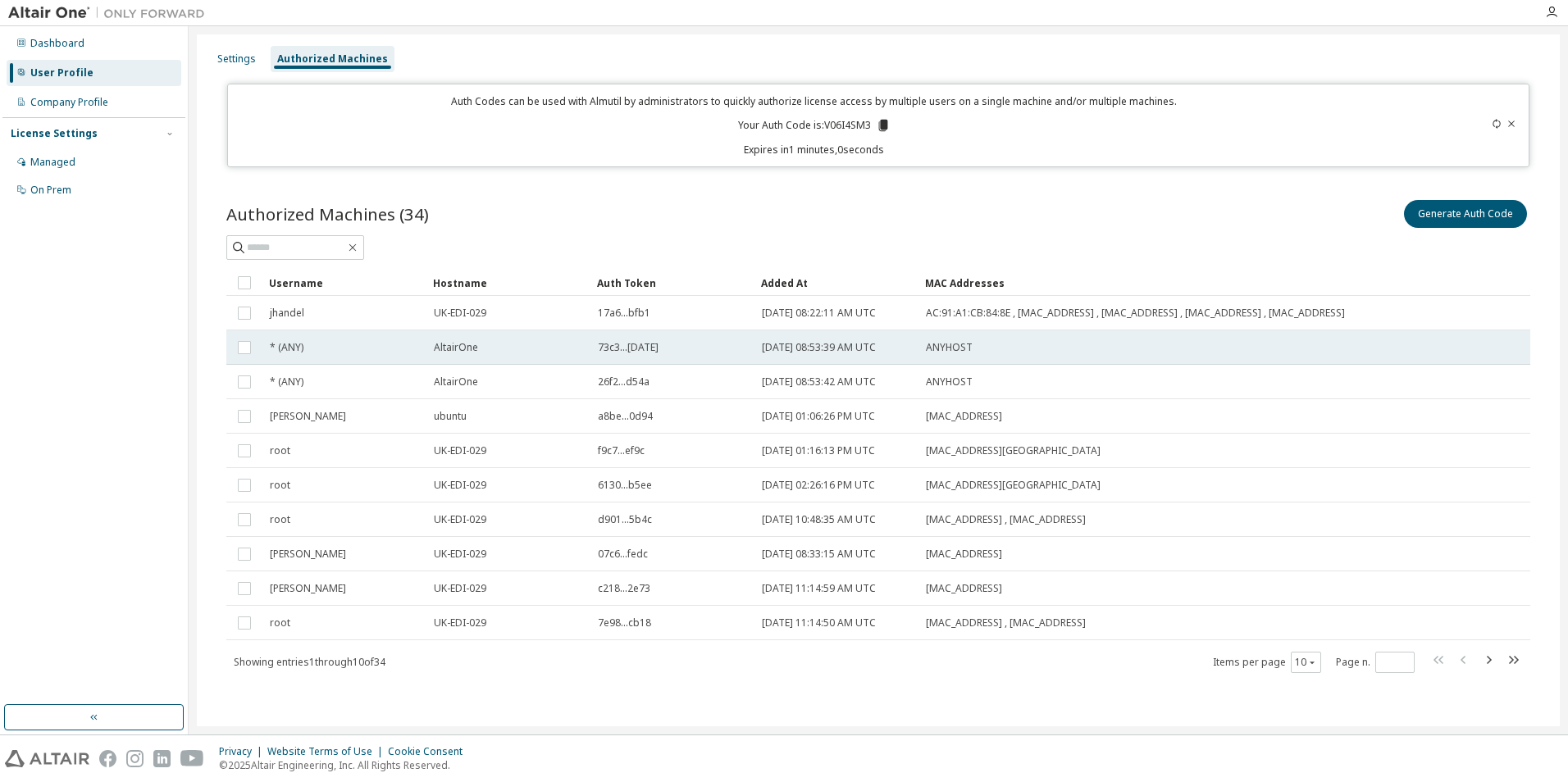
click at [1111, 361] on td "ANYHOST" at bounding box center [1137, 347] width 438 height 34
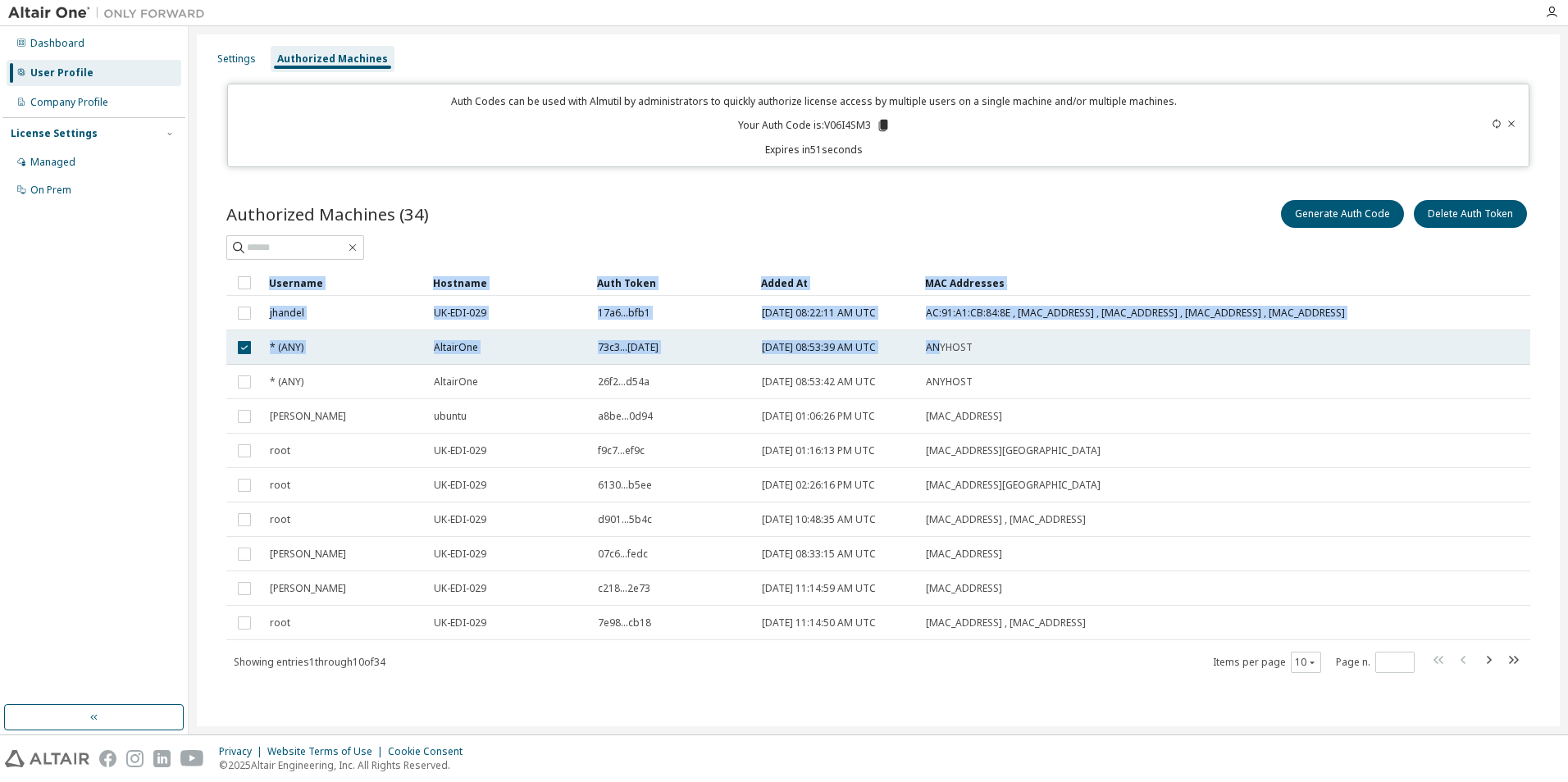
drag, startPoint x: 927, startPoint y: 357, endPoint x: 942, endPoint y: 350, distance: 16.6
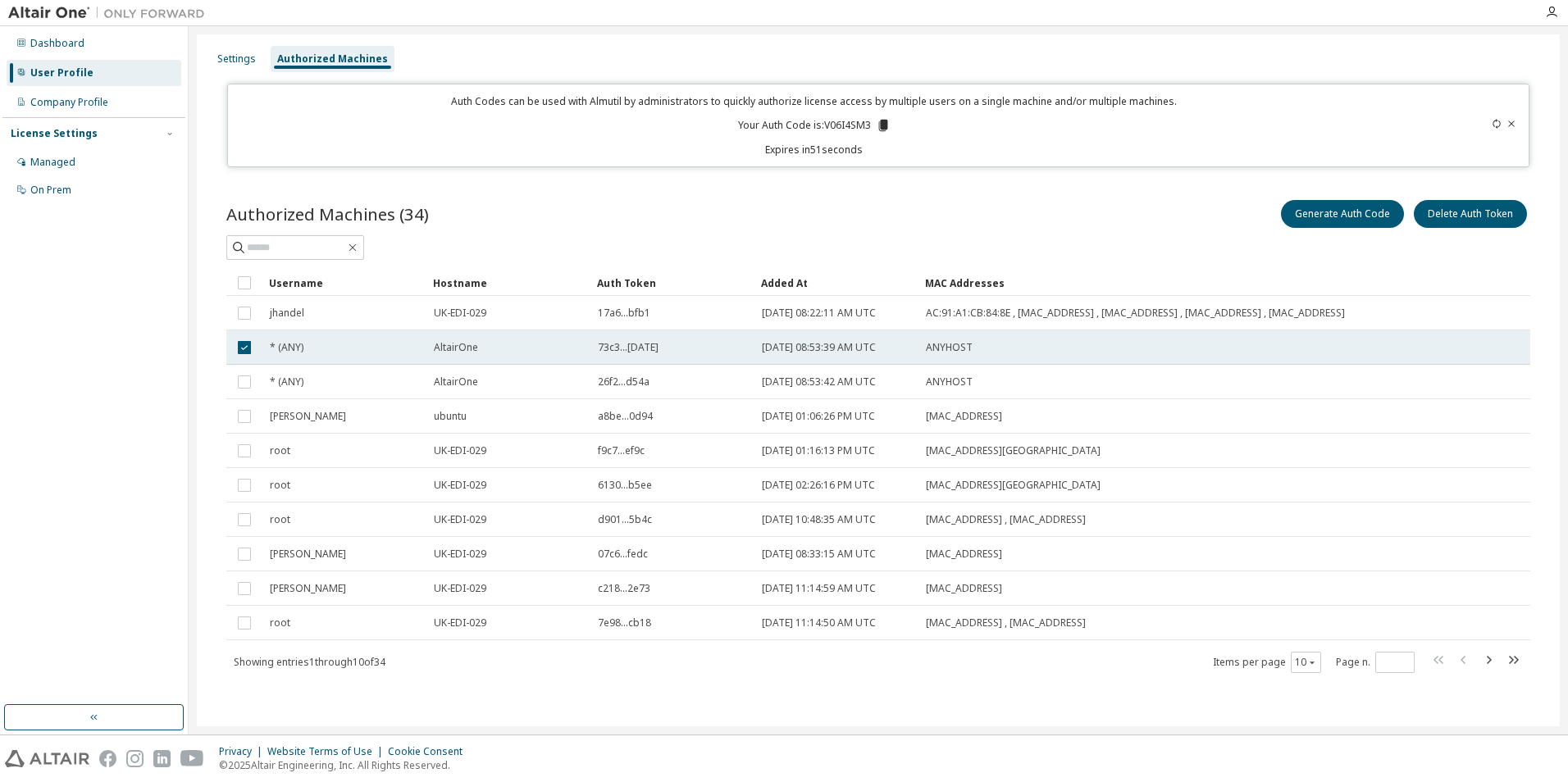
drag, startPoint x: 942, startPoint y: 350, endPoint x: 1028, endPoint y: 350, distance: 86.0
click at [1028, 350] on div "ANYHOST" at bounding box center [1137, 347] width 423 height 13
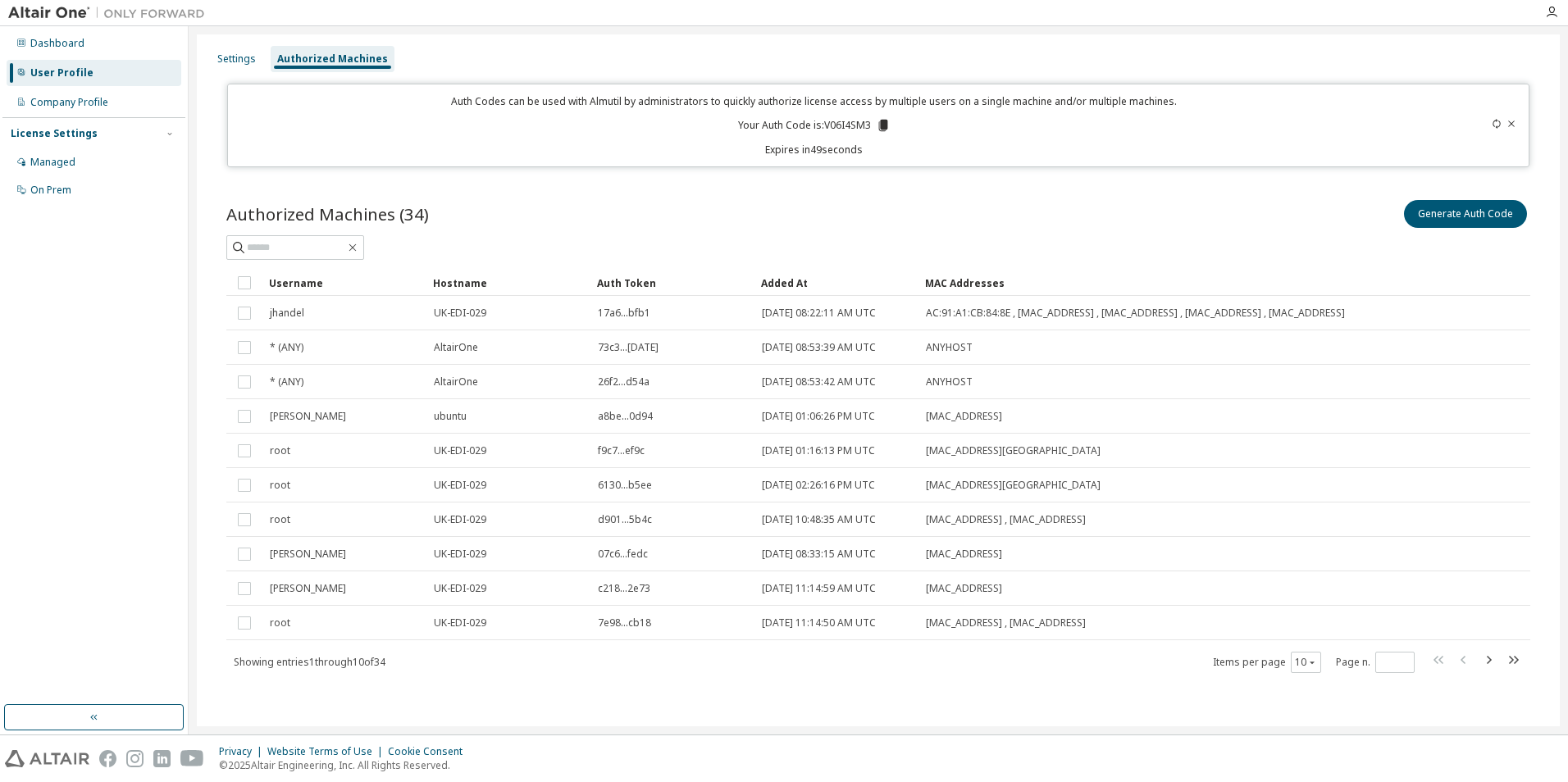
click at [1059, 342] on td "ANYHOST" at bounding box center [1137, 347] width 438 height 34
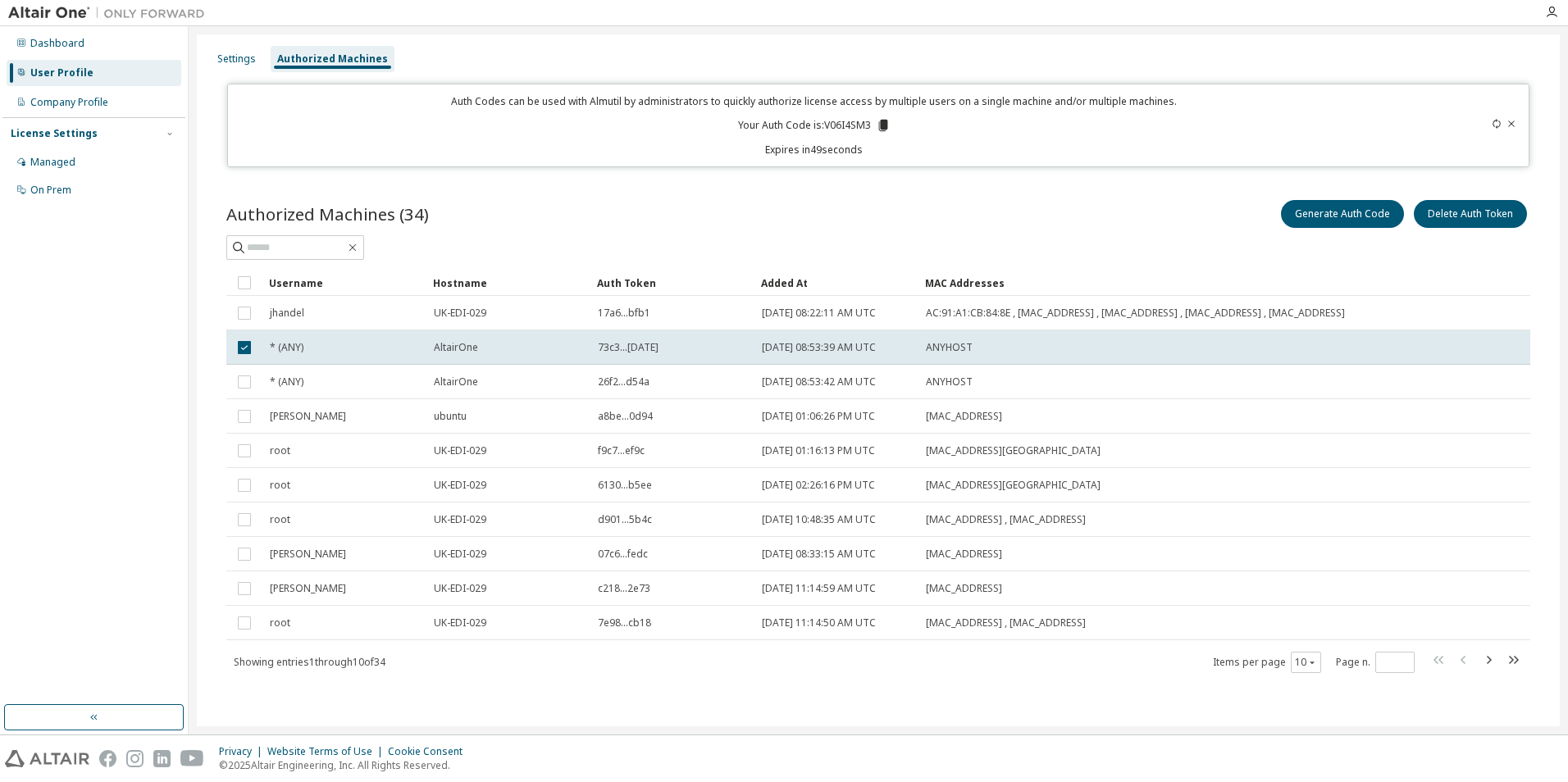
click at [1063, 331] on td "AC:91:A1:CB:84:8E , [MAC_ADDRESS] , [MAC_ADDRESS] , [MAC_ADDRESS] , [MAC_ADDRES…" at bounding box center [1137, 312] width 438 height 34
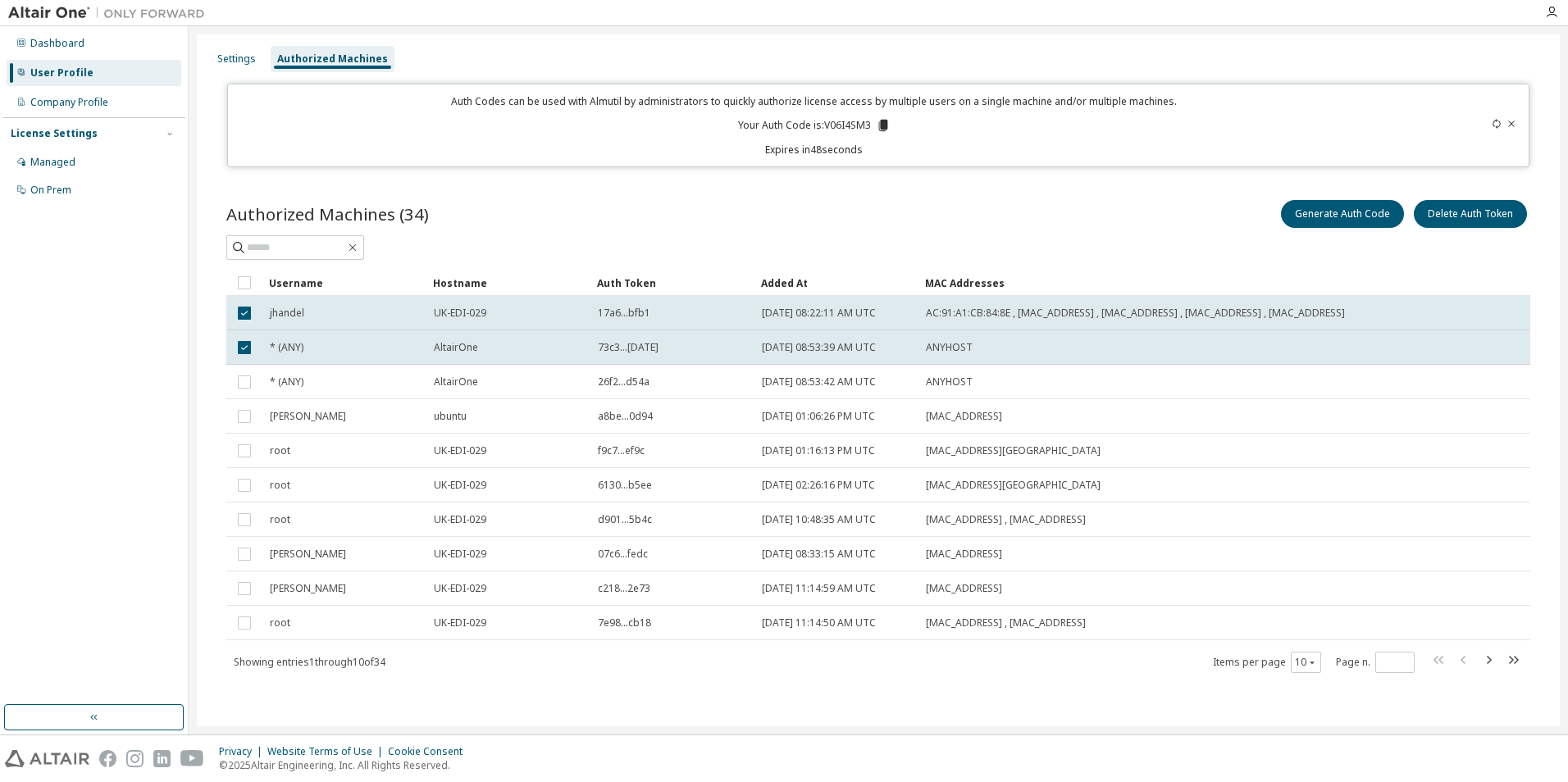
click at [1119, 320] on span "AC:91:A1:CB:84:8E , [MAC_ADDRESS] , [MAC_ADDRESS] , [MAC_ADDRESS] , [MAC_ADDRES…" at bounding box center [1136, 313] width 419 height 13
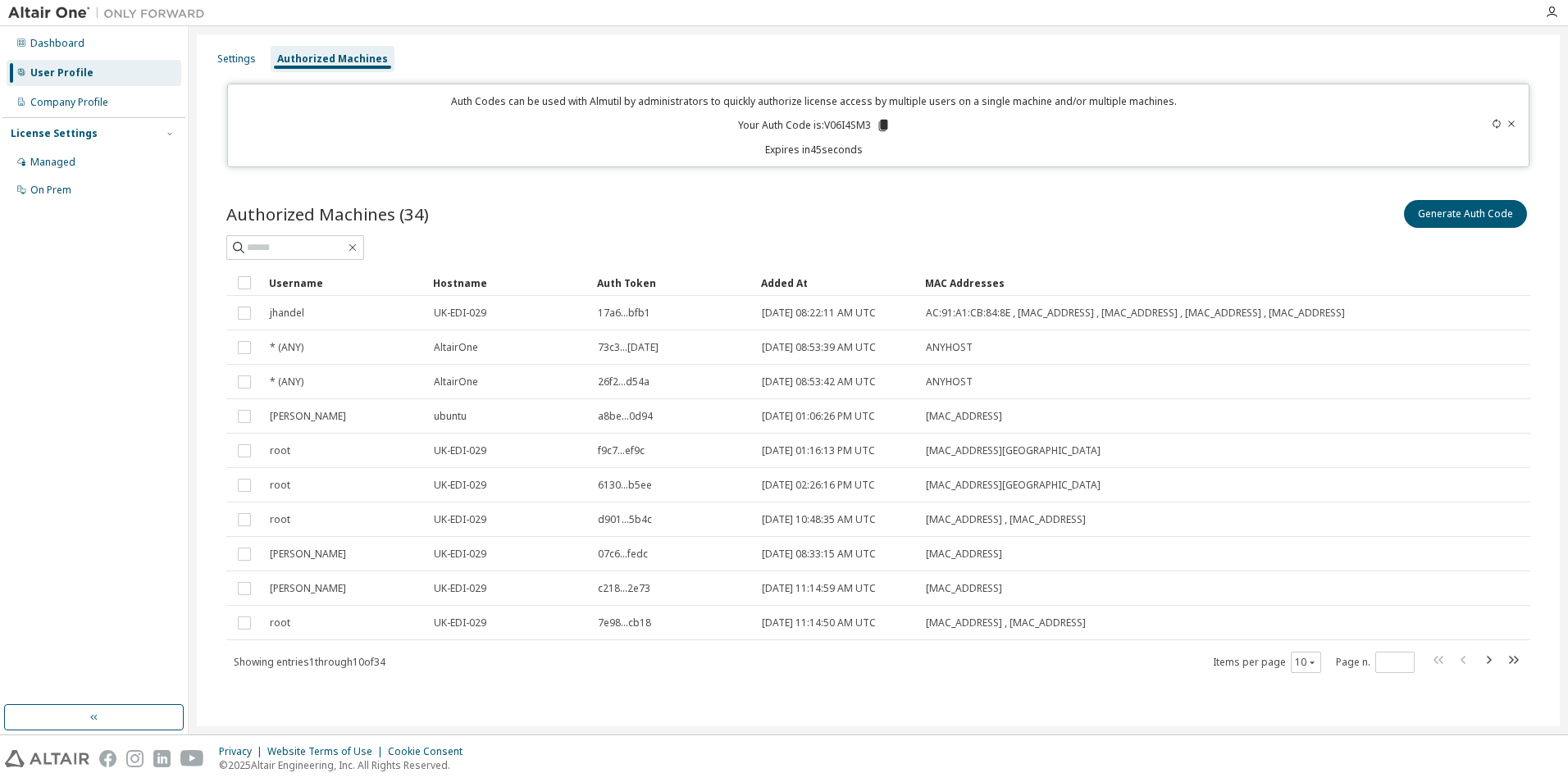
click at [244, 328] on td at bounding box center [244, 312] width 36 height 34
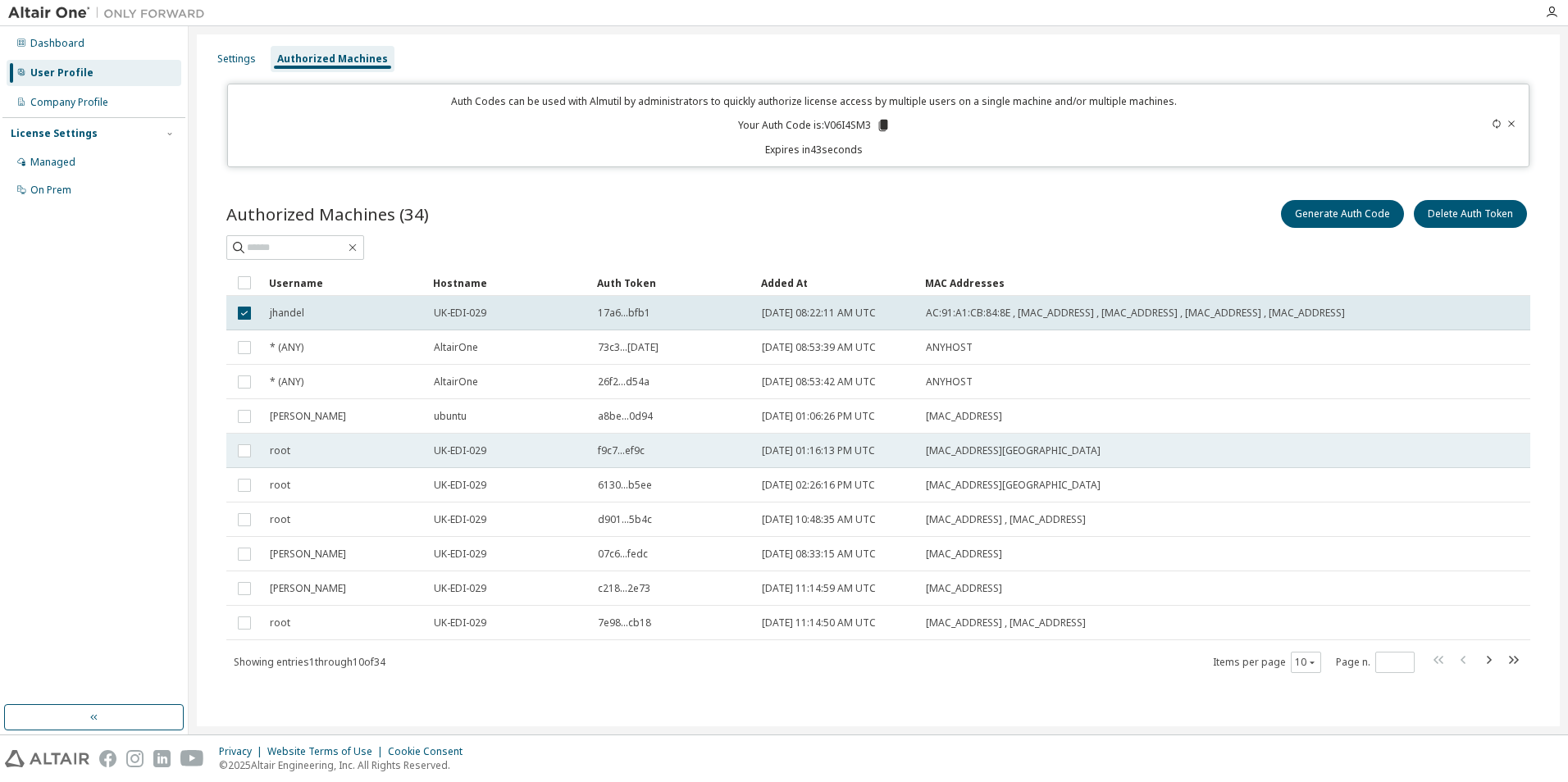
scroll to position [7, 0]
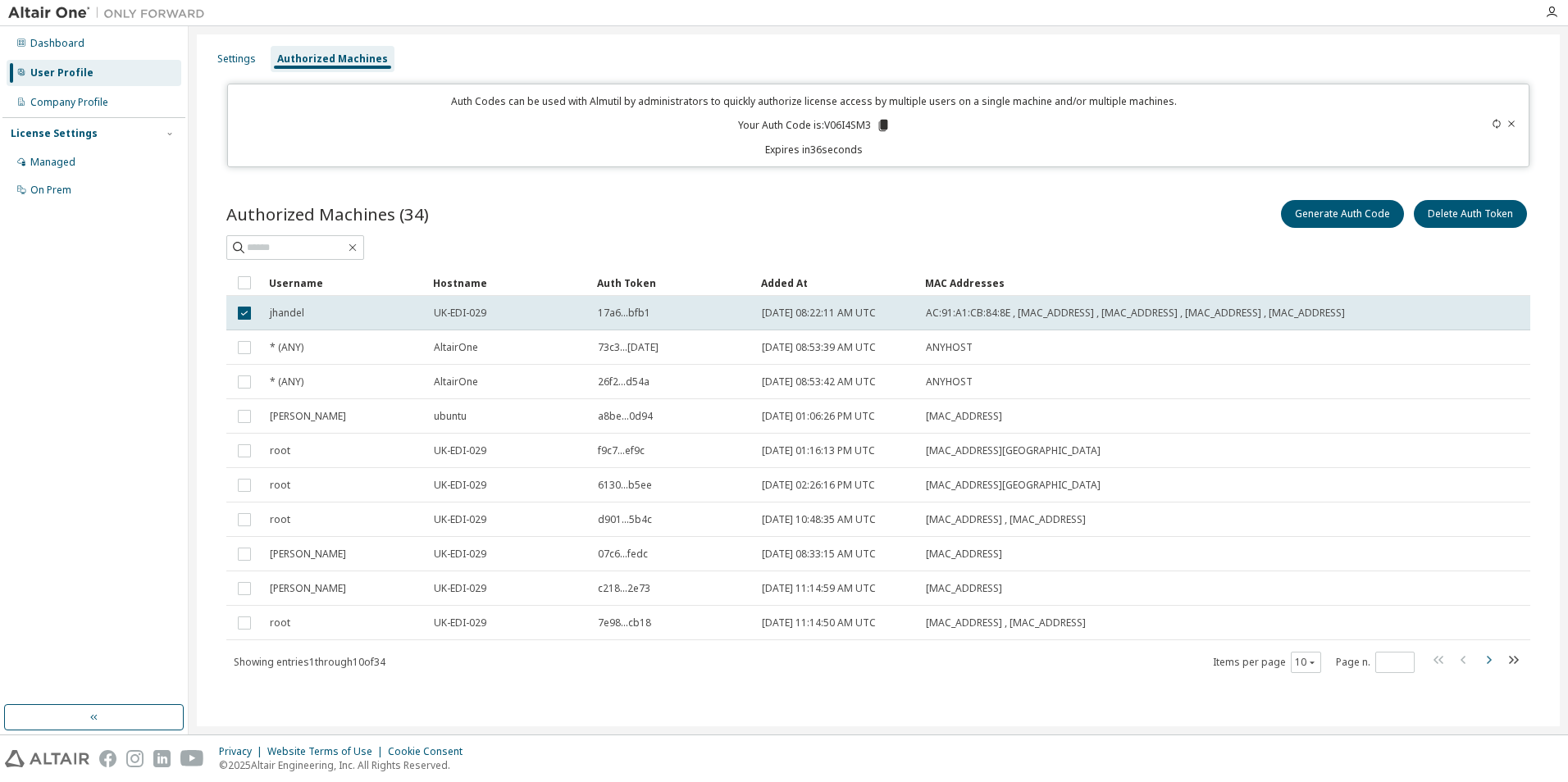
click at [1479, 663] on icon "button" at bounding box center [1489, 660] width 20 height 20
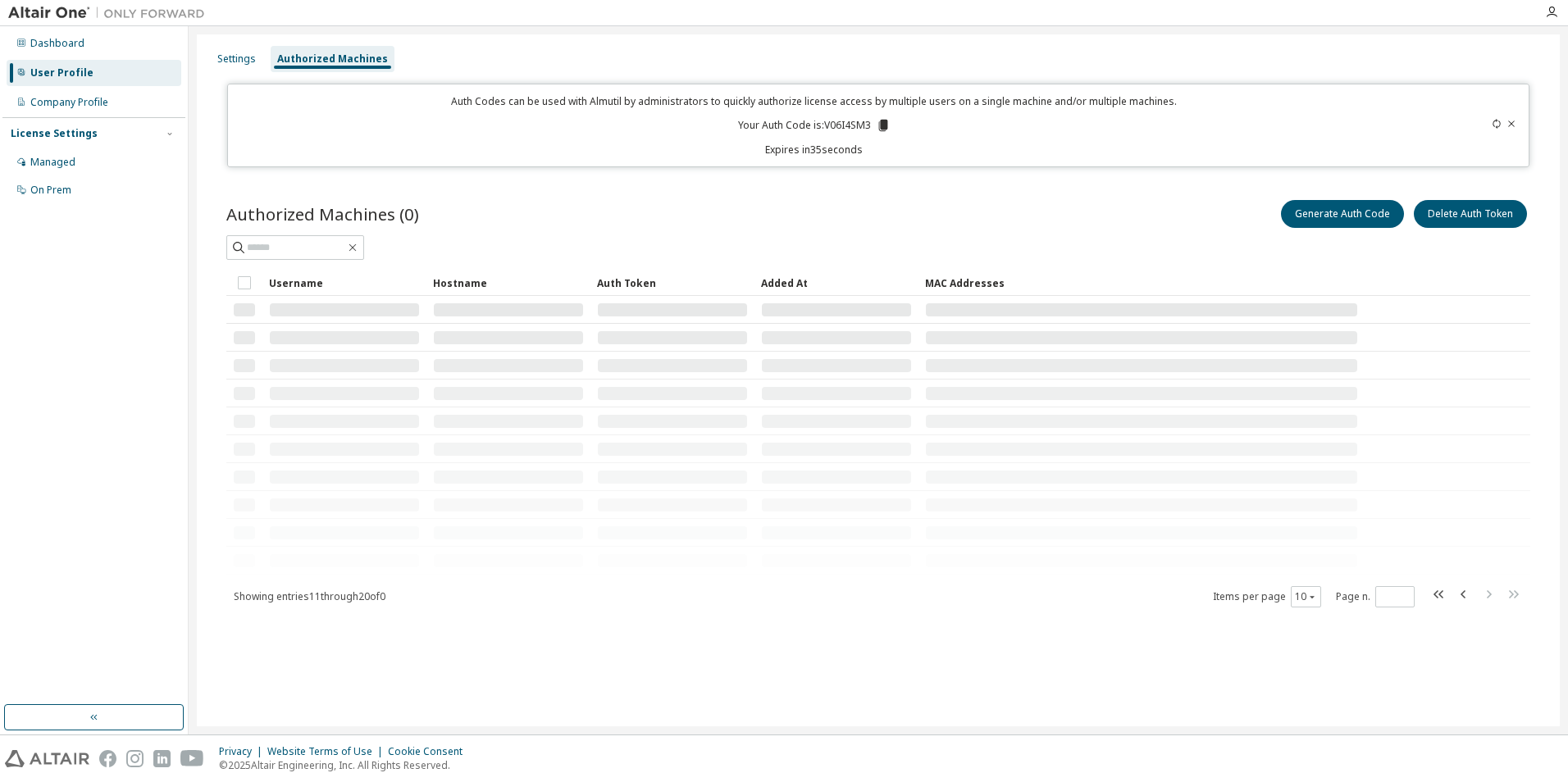
scroll to position [0, 0]
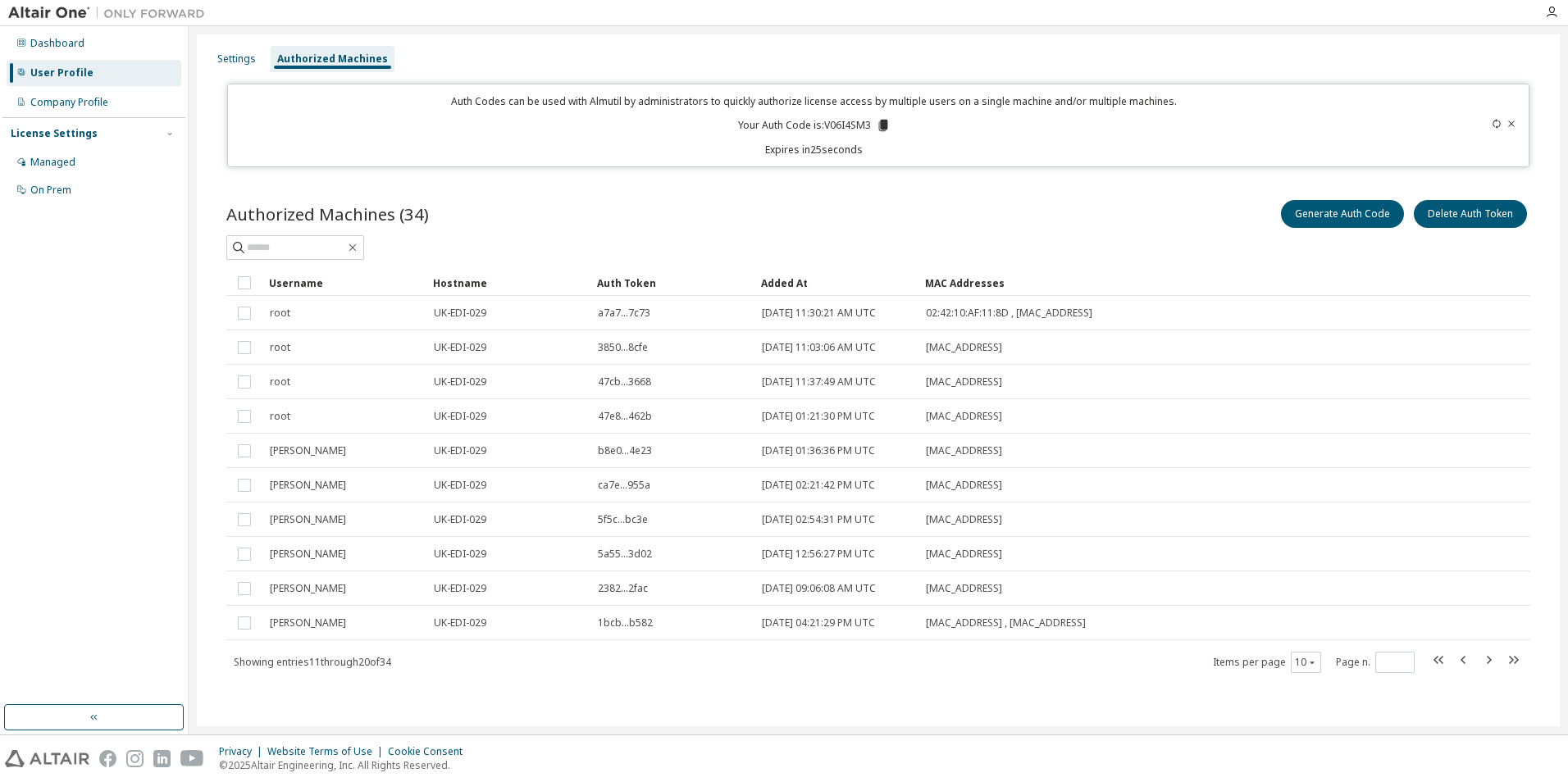
click at [1474, 662] on span at bounding box center [1477, 662] width 93 height 24
click at [1470, 662] on icon "button" at bounding box center [1464, 660] width 20 height 20
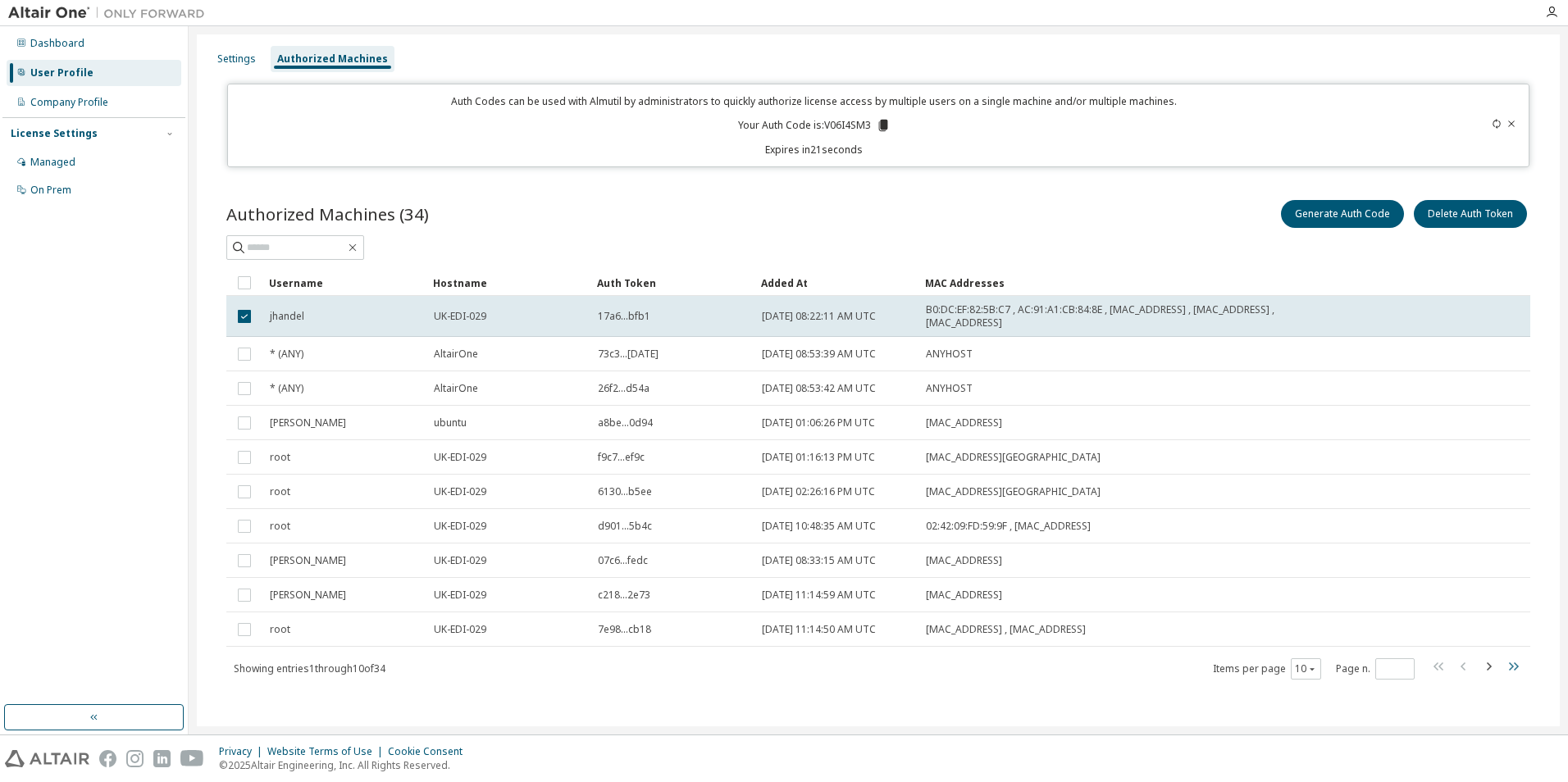
click at [1504, 676] on icon "button" at bounding box center [1514, 666] width 20 height 20
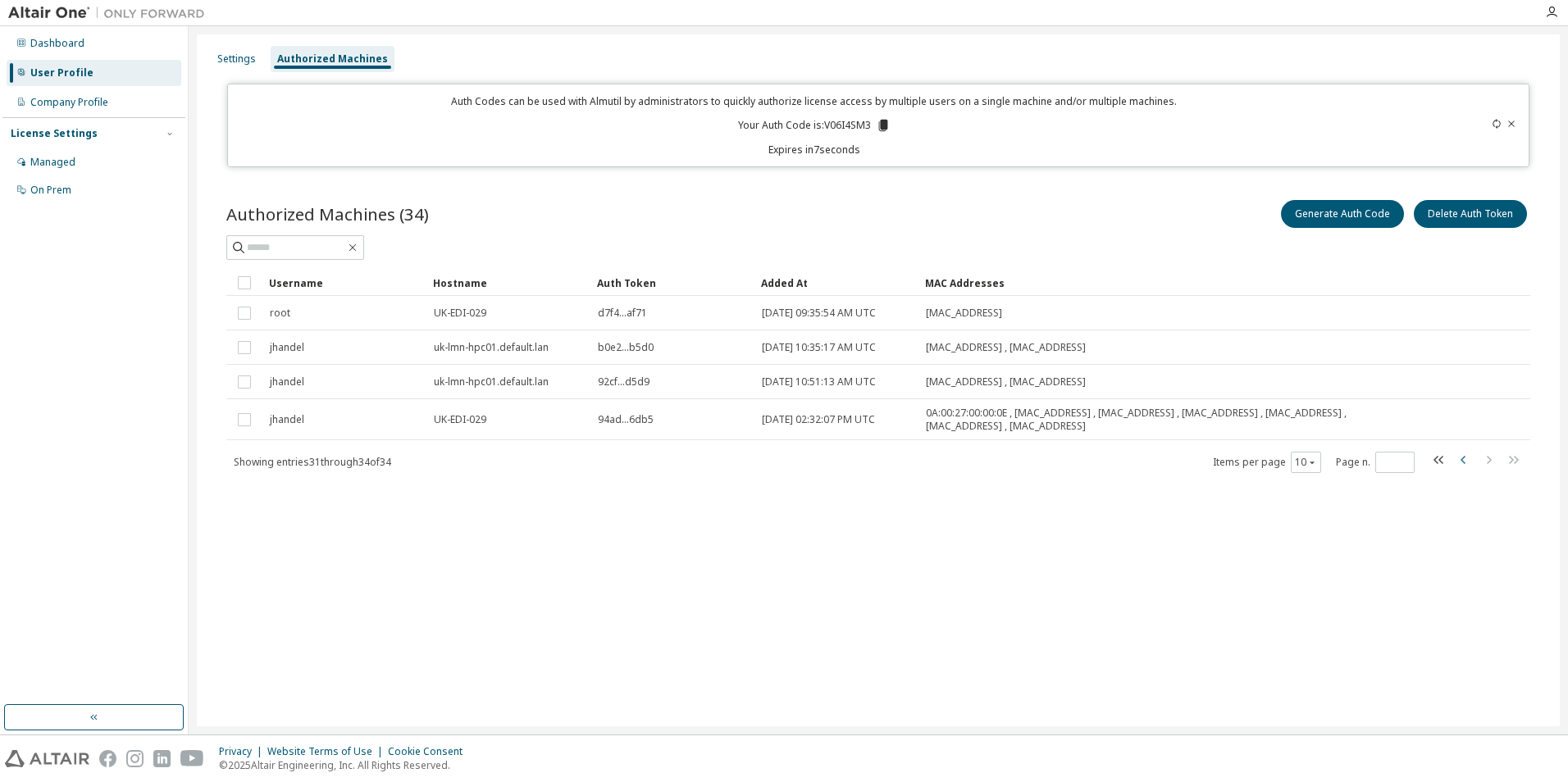
click at [1461, 465] on icon "button" at bounding box center [1464, 460] width 20 height 20
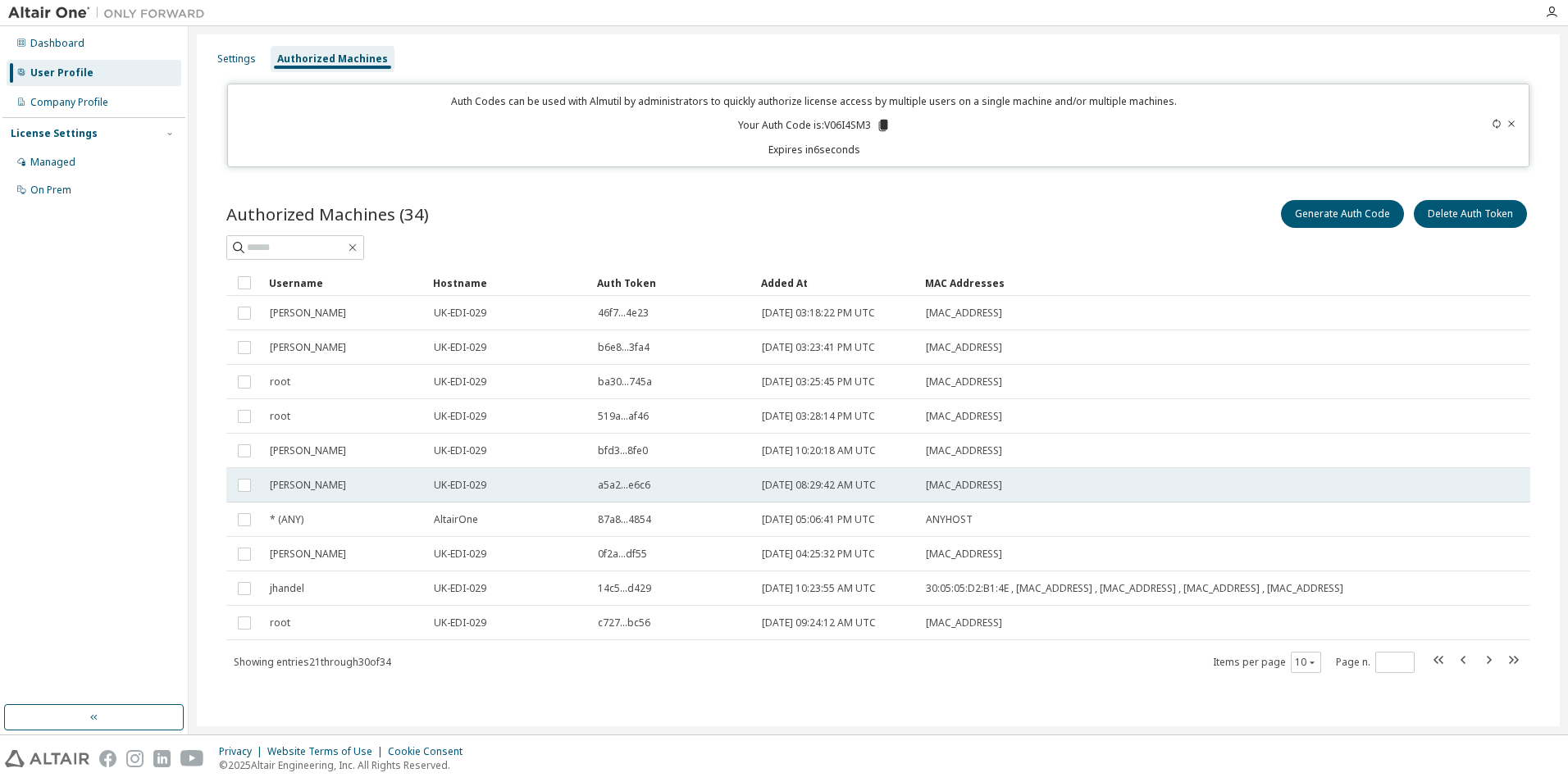
scroll to position [7, 0]
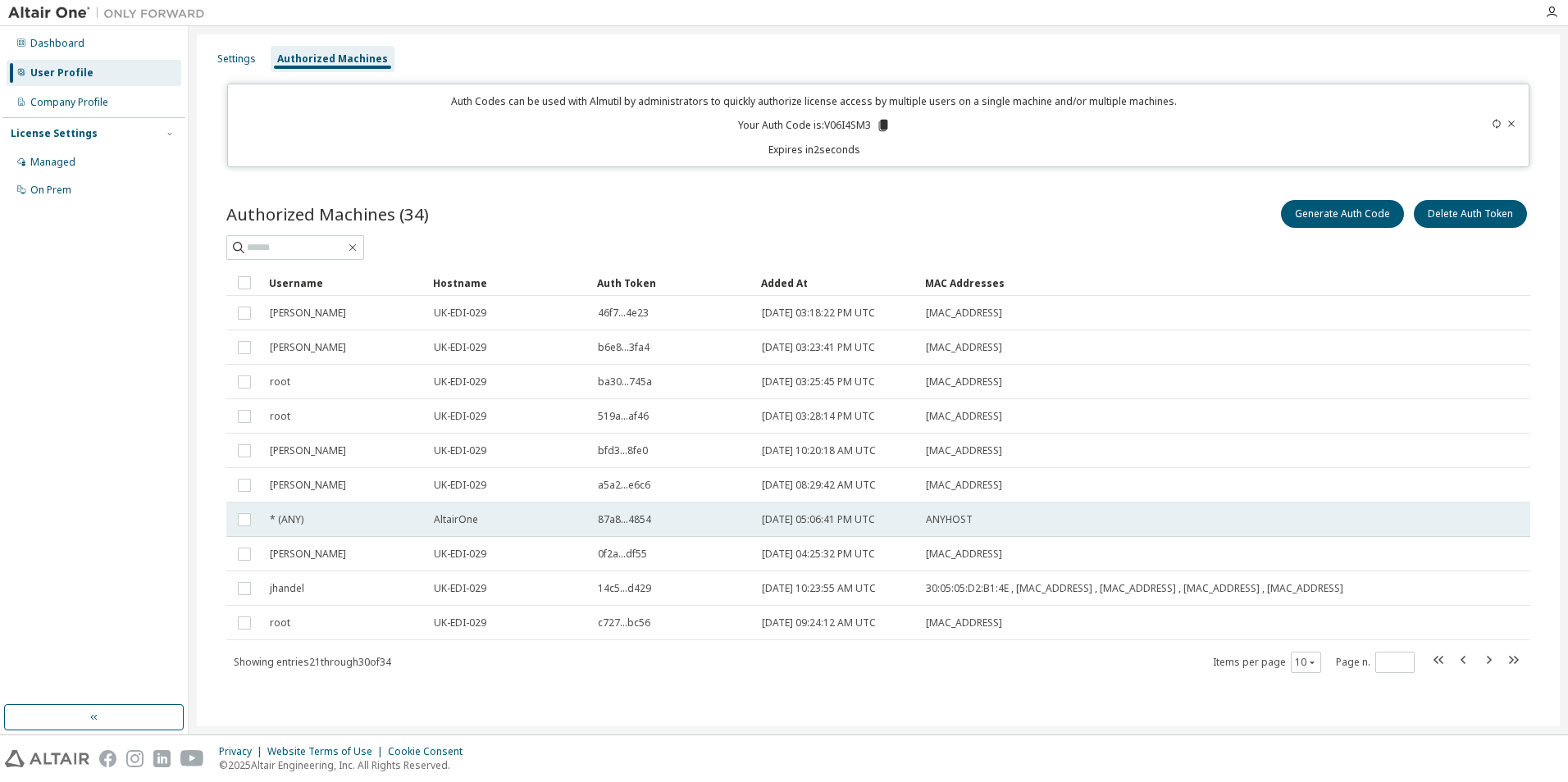
click at [491, 514] on div "AltairOne" at bounding box center [509, 520] width 150 height 13
click at [302, 514] on span "* (ANY)" at bounding box center [287, 520] width 33 height 13
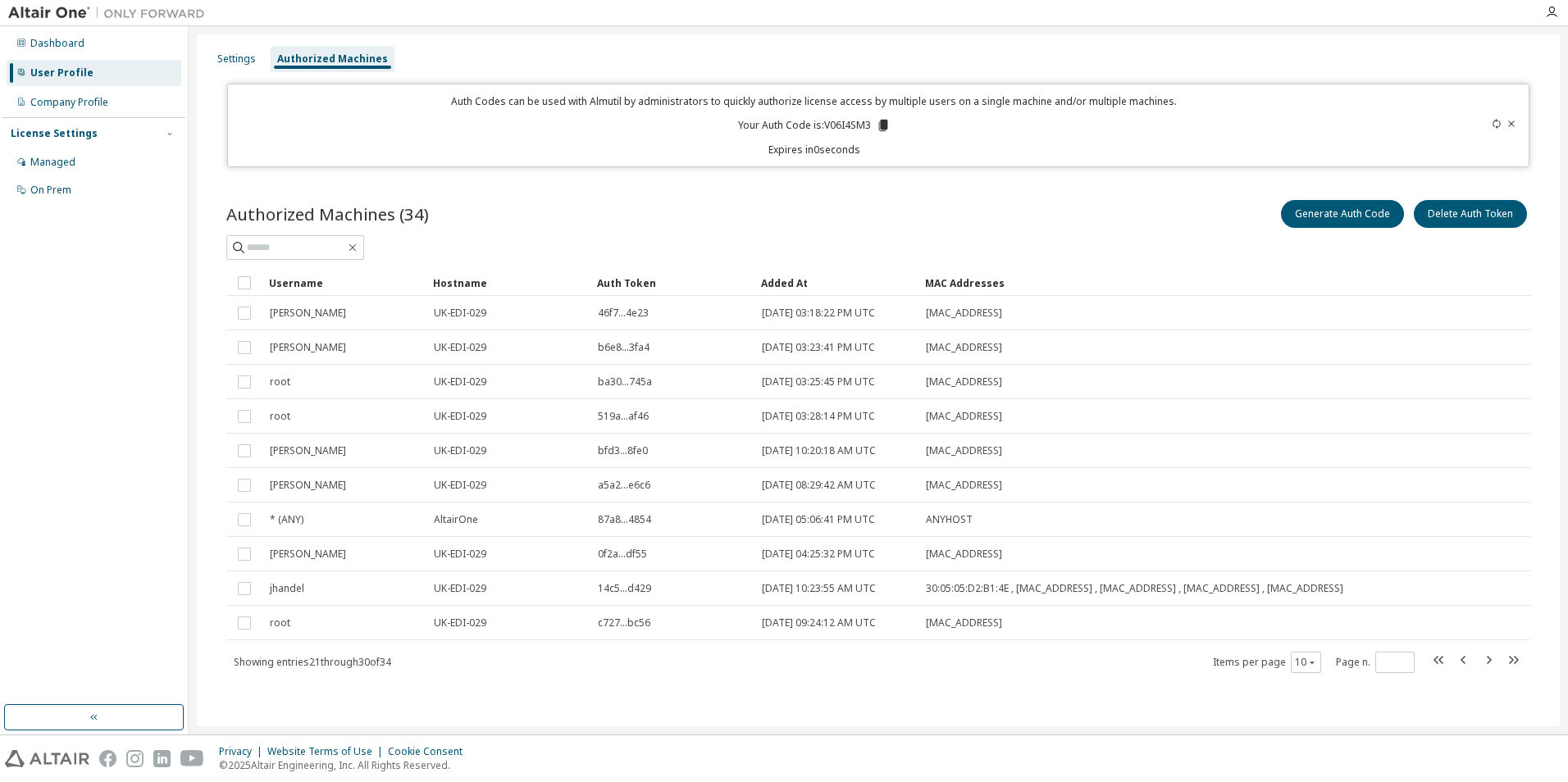
scroll to position [0, 0]
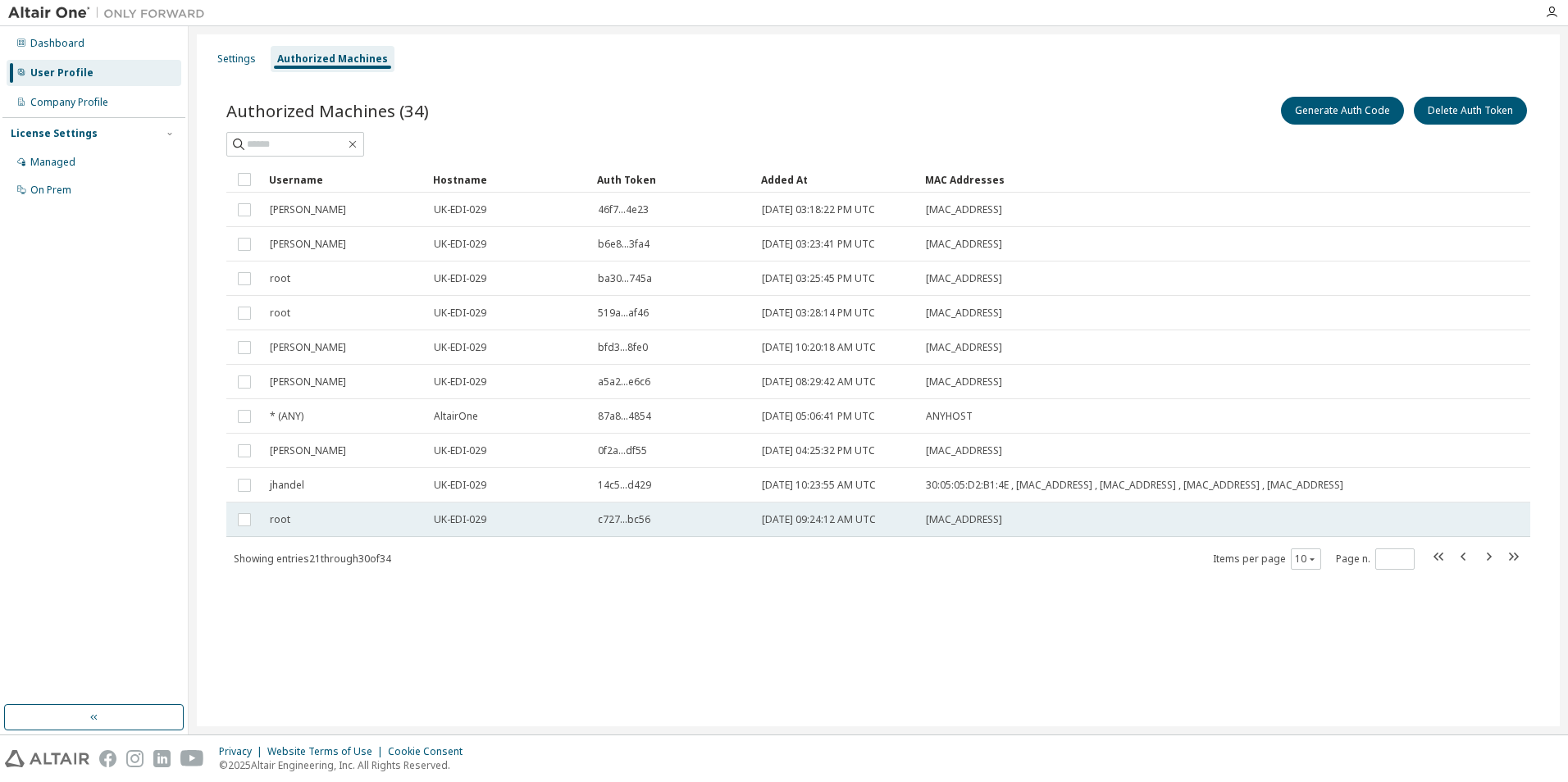
click at [303, 511] on td "root" at bounding box center [344, 519] width 164 height 34
click at [1493, 556] on icon "button" at bounding box center [1489, 557] width 20 height 20
type input "*"
